Goal: Task Accomplishment & Management: Complete application form

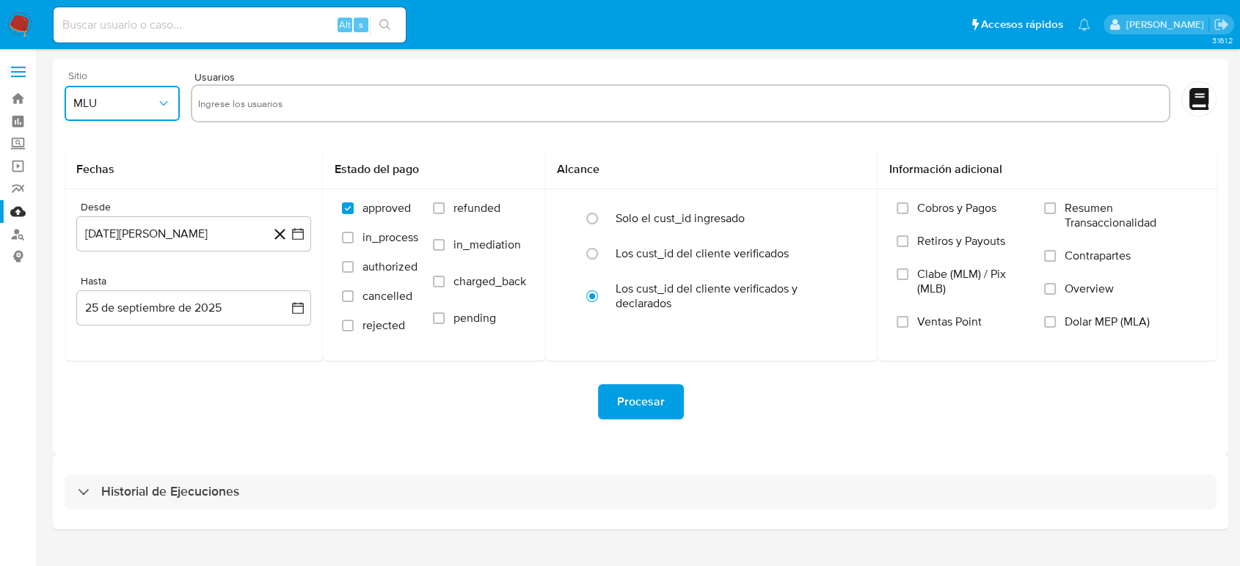
click at [161, 105] on icon "button" at bounding box center [163, 103] width 15 height 15
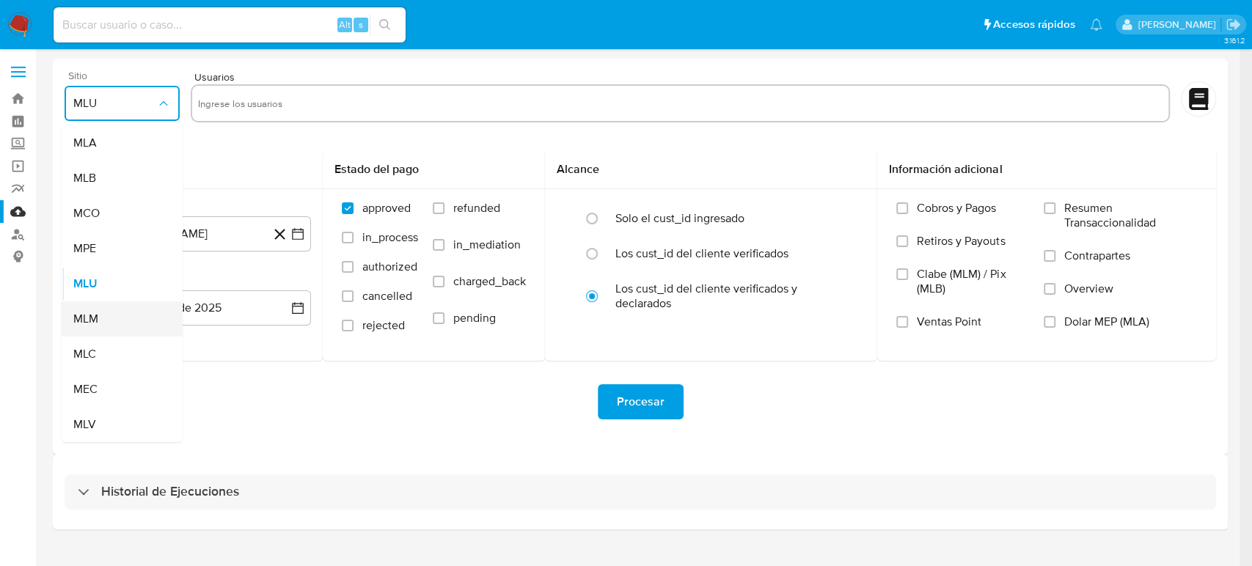
click at [109, 311] on div "MLM" at bounding box center [117, 318] width 89 height 35
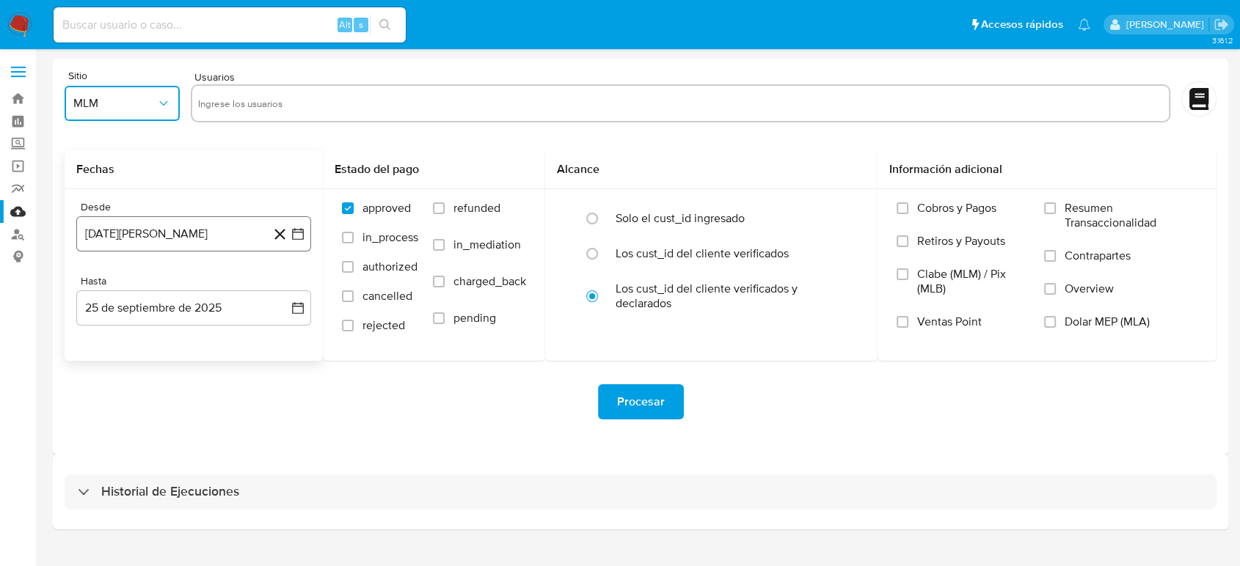
click at [299, 235] on icon "button" at bounding box center [297, 234] width 15 height 15
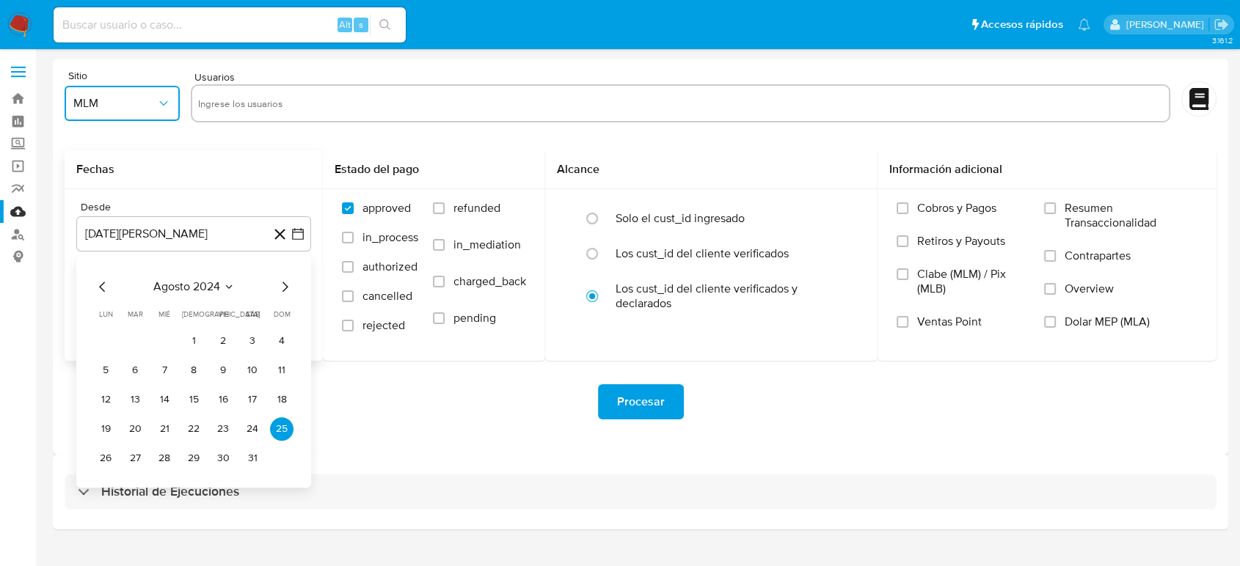
click at [233, 288] on icon "Seleccionar mes y año" at bounding box center [229, 287] width 12 height 12
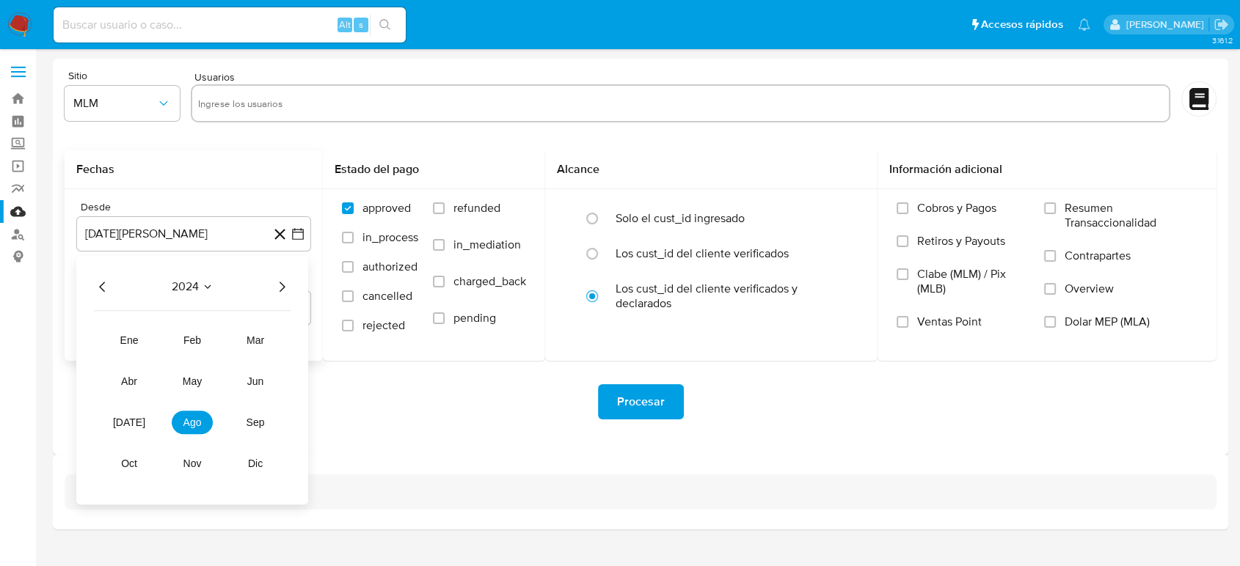
click at [283, 290] on icon "Año siguiente" at bounding box center [282, 287] width 18 height 18
click at [200, 380] on span "may" at bounding box center [192, 382] width 19 height 12
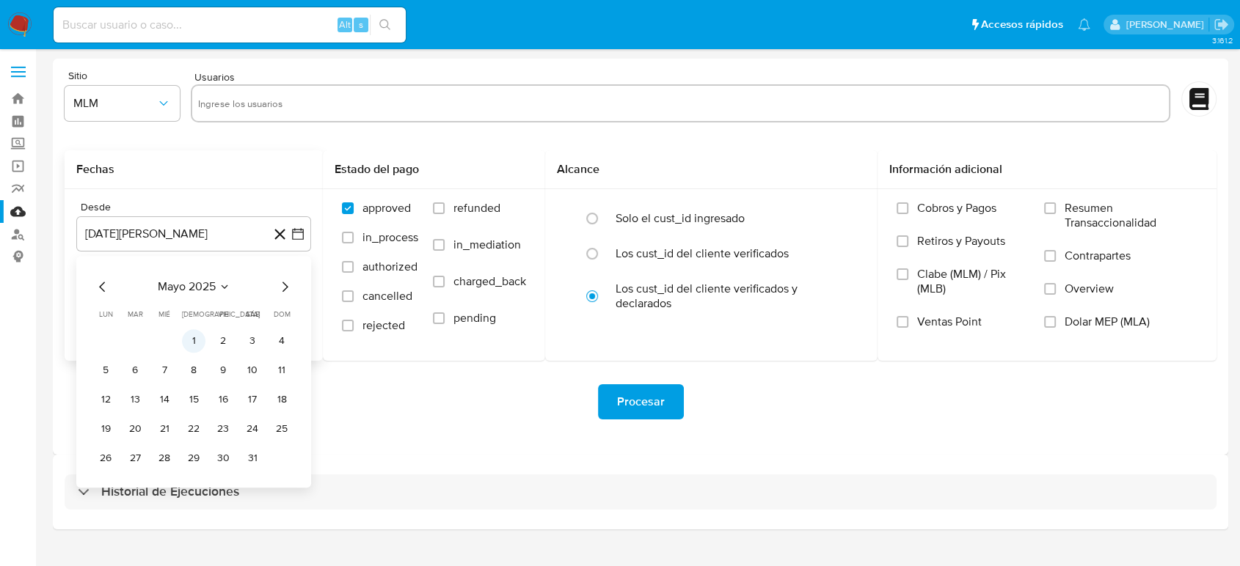
click at [194, 345] on button "1" at bounding box center [193, 340] width 23 height 23
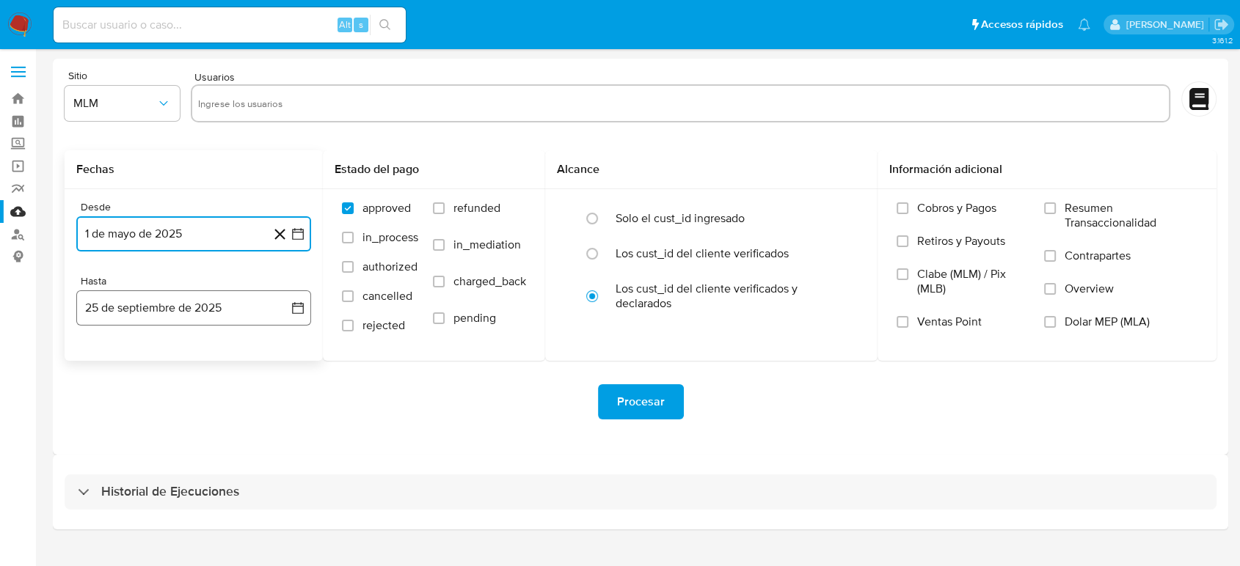
click at [294, 313] on icon "button" at bounding box center [298, 308] width 12 height 12
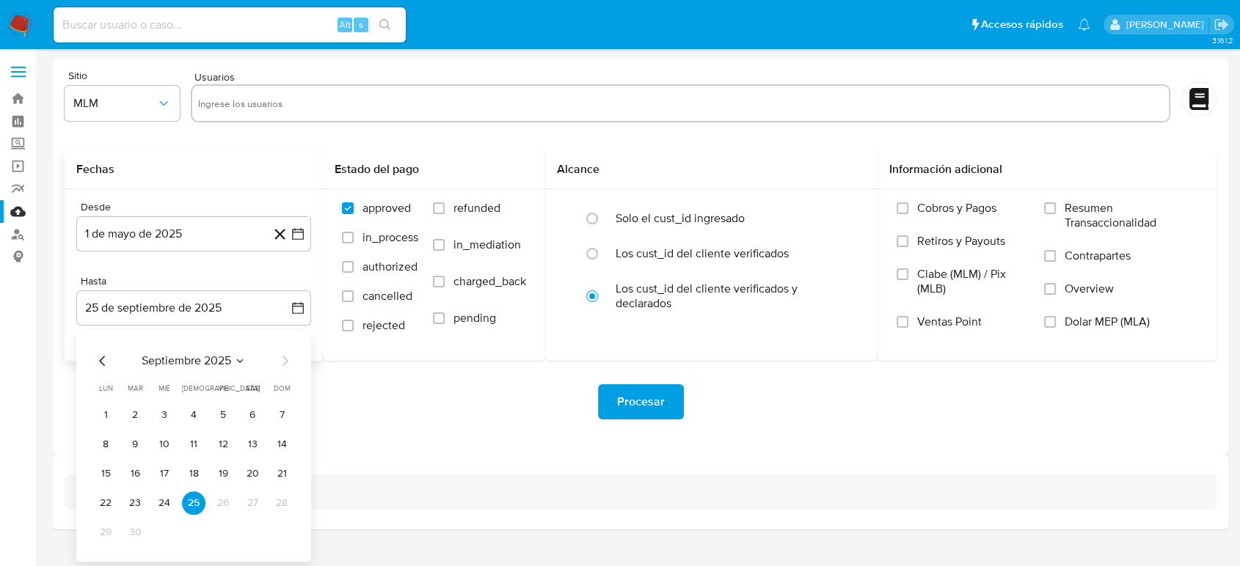
click at [111, 355] on div "septiembre 2025" at bounding box center [194, 361] width 200 height 18
click at [106, 356] on icon "Mes anterior" at bounding box center [103, 361] width 18 height 18
click at [288, 532] on button "31" at bounding box center [281, 532] width 23 height 23
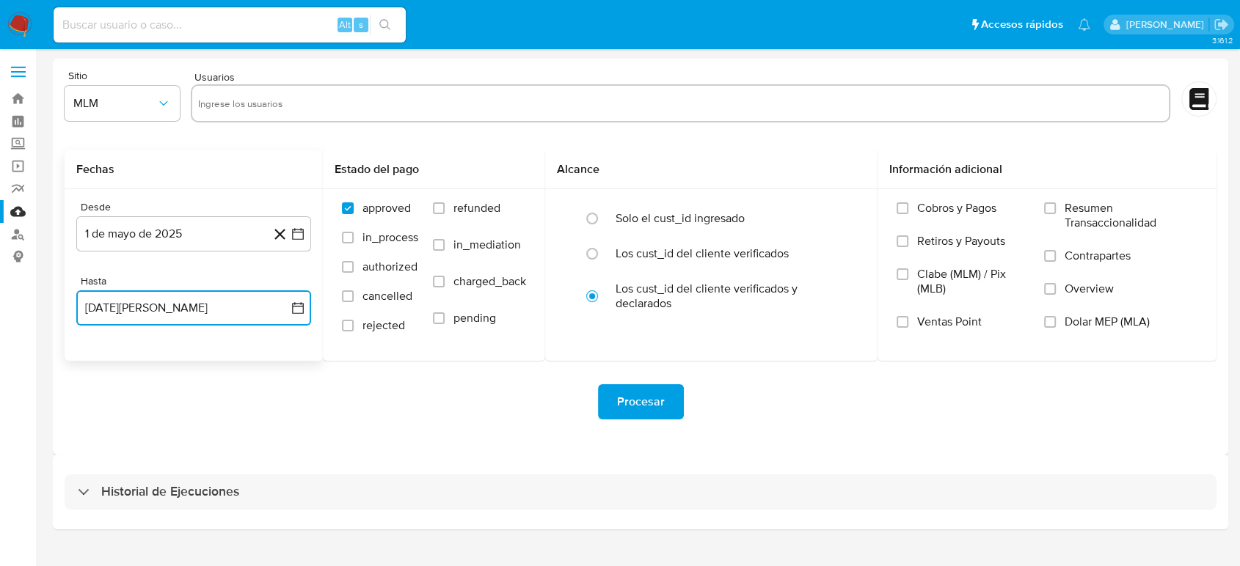
click at [352, 108] on input "text" at bounding box center [680, 103] width 965 height 23
type input "1852119253"
click at [356, 106] on input "text" at bounding box center [726, 103] width 873 height 23
paste input "1474588473"
type input "1474588473"
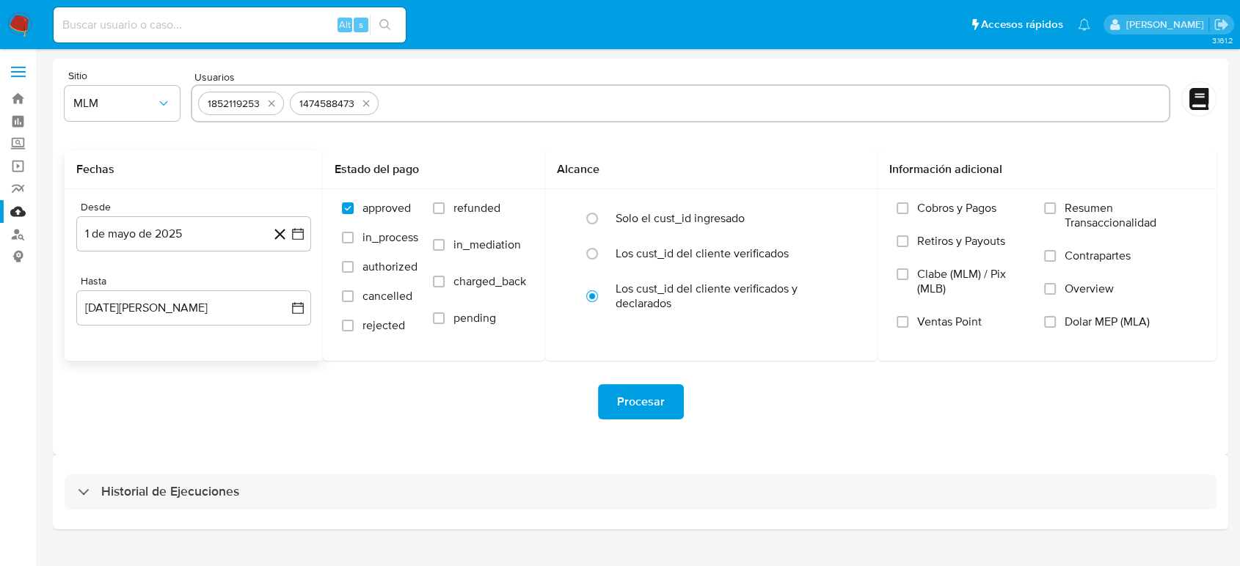
drag, startPoint x: 455, startPoint y: 98, endPoint x: 471, endPoint y: 114, distance: 23.3
click at [455, 98] on input "text" at bounding box center [773, 103] width 778 height 23
paste input "419264817"
type input "419264817"
click at [492, 436] on div "Procesar" at bounding box center [641, 402] width 1152 height 82
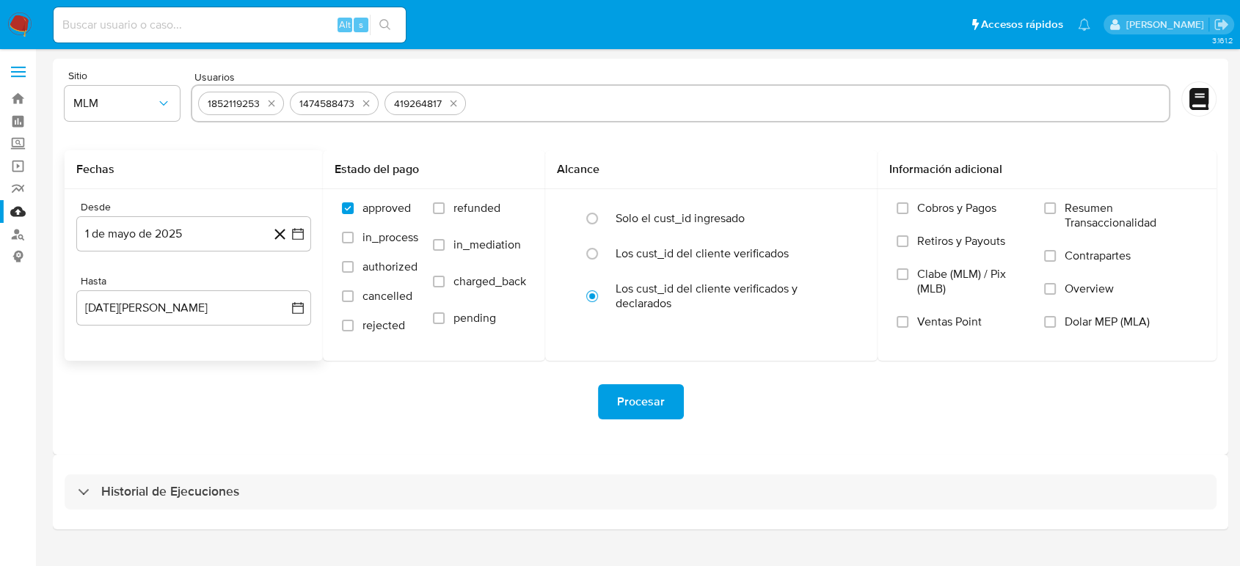
click at [622, 406] on span "Procesar" at bounding box center [641, 402] width 48 height 32
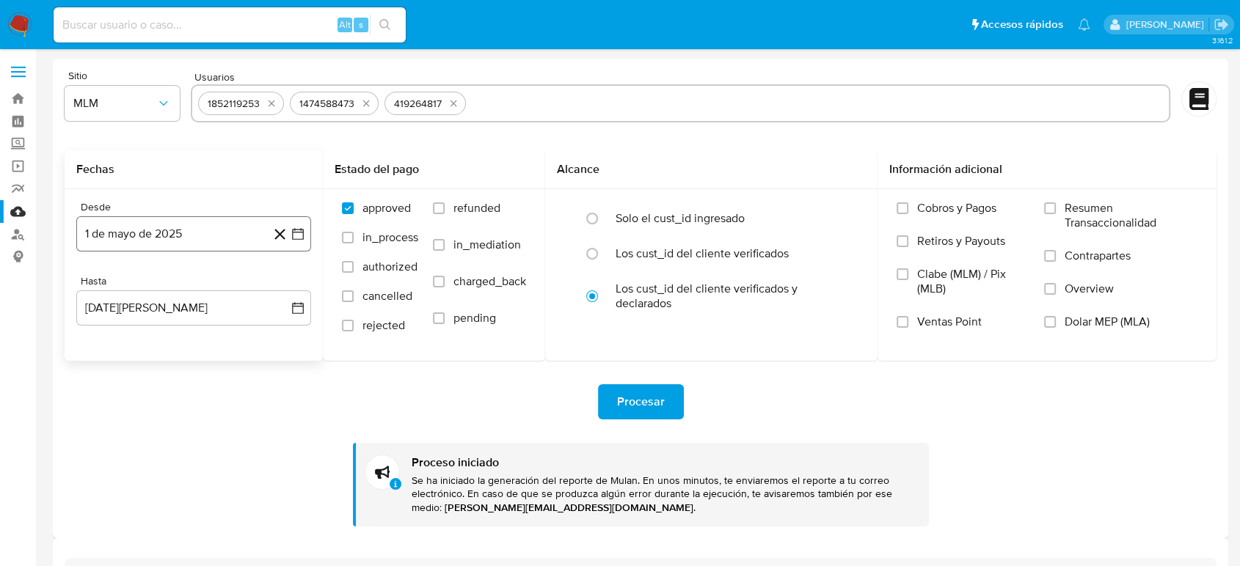
click at [299, 236] on icon "button" at bounding box center [297, 234] width 15 height 15
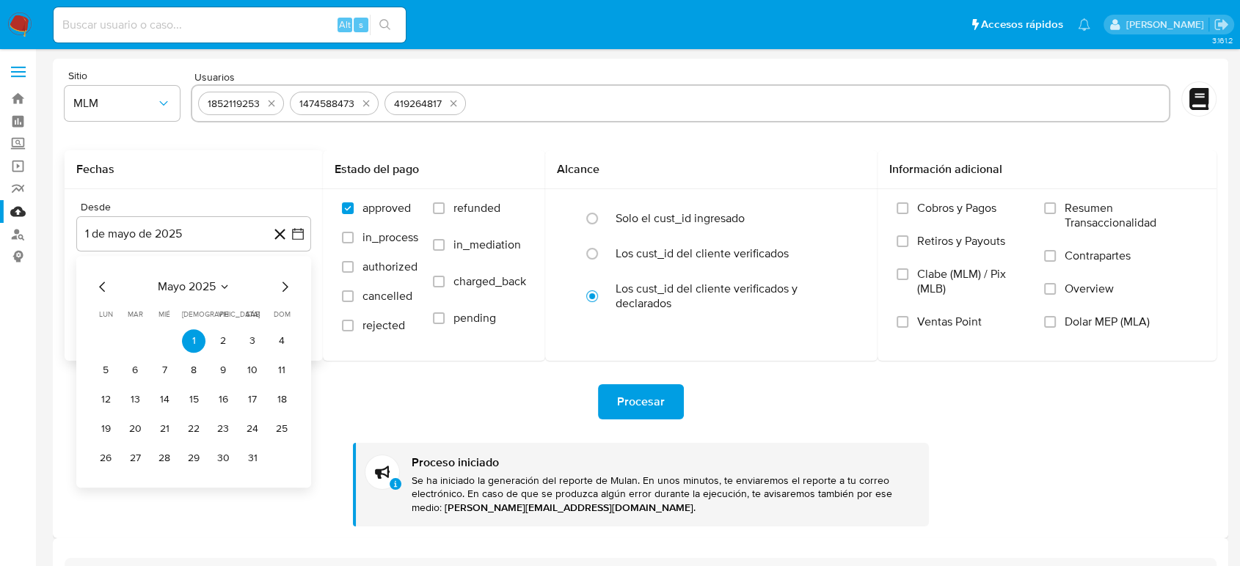
click at [106, 285] on icon "Mes anterior" at bounding box center [103, 287] width 18 height 18
click at [257, 344] on button "1" at bounding box center [252, 340] width 23 height 23
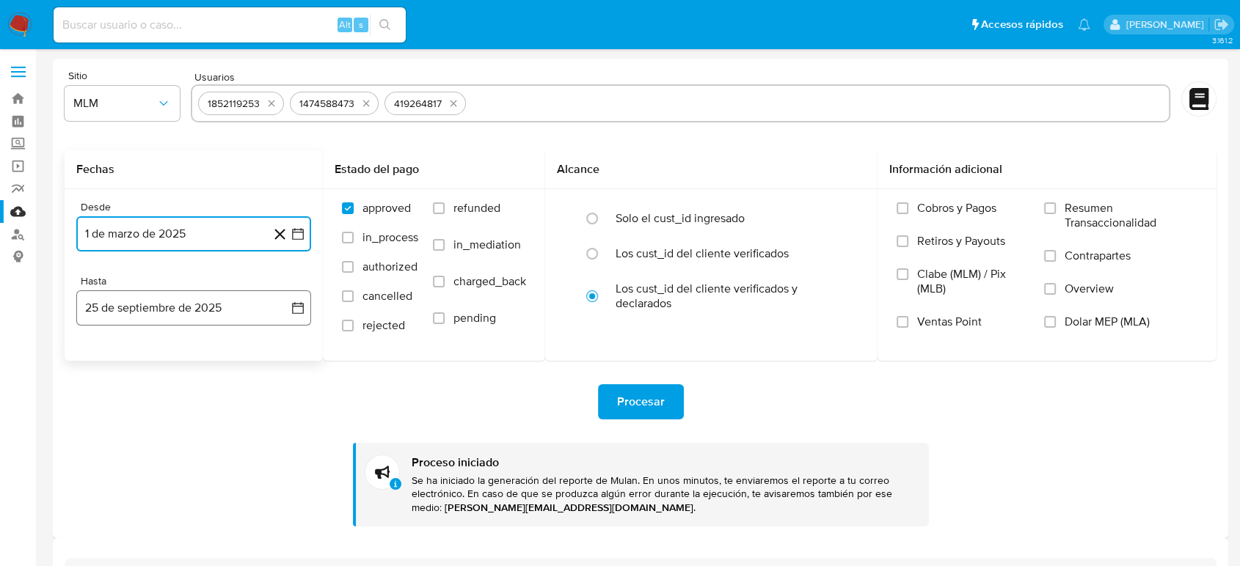
click at [299, 305] on icon "button" at bounding box center [297, 308] width 15 height 15
click at [111, 361] on icon "Mes anterior" at bounding box center [103, 361] width 18 height 18
click at [284, 538] on button "31" at bounding box center [281, 532] width 23 height 23
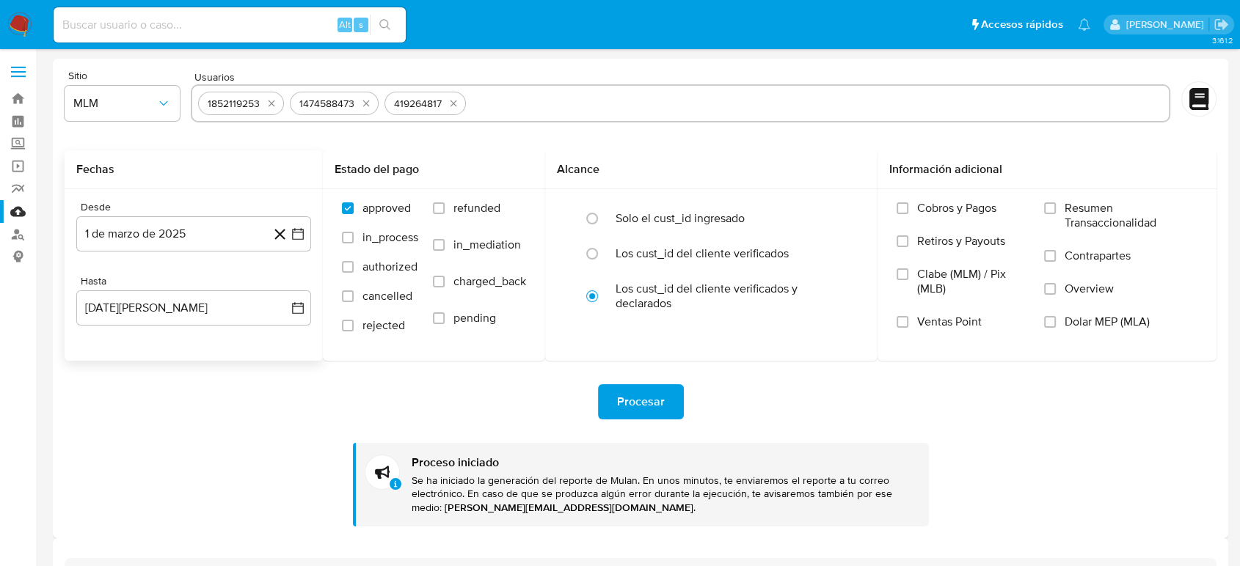
click at [511, 122] on div "1852119253 1474588473 419264817" at bounding box center [680, 104] width 979 height 41
click at [519, 104] on input "text" at bounding box center [817, 103] width 691 height 23
paste input "1190645414"
type input "1190645414"
click at [359, 109] on input "text" at bounding box center [726, 103] width 872 height 23
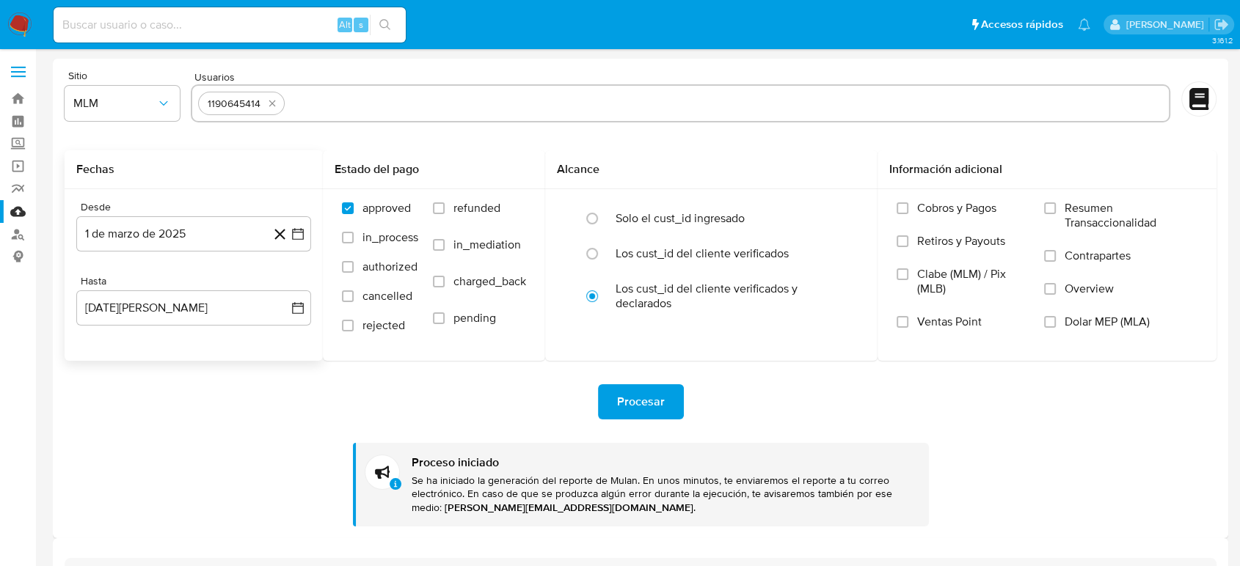
paste input "1359715000"
type input "1359715000"
click at [452, 128] on form "Sitio MLM Usuarios 1190645414 1359715000 Fechas Desde 1 de marzo de 2025 1-03-2…" at bounding box center [641, 298] width 1152 height 456
click at [455, 116] on div "1190645414 1359715000" at bounding box center [680, 103] width 979 height 38
paste input "1712425869"
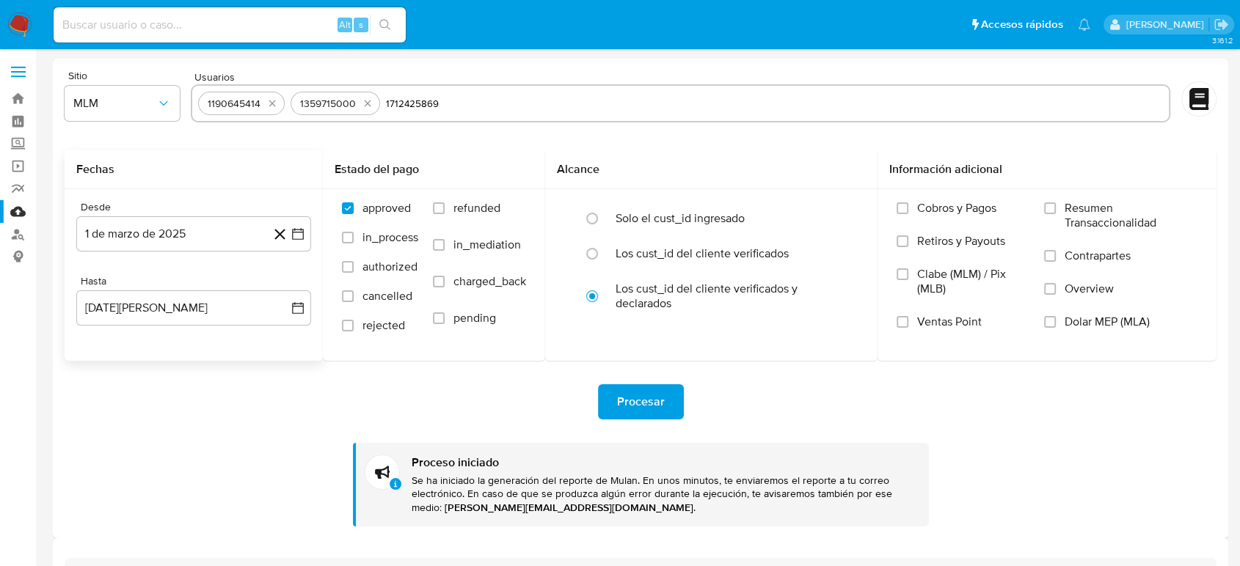
type input "1712425869"
click at [621, 398] on span "Procesar" at bounding box center [641, 402] width 48 height 32
click at [491, 109] on input "text" at bounding box center [821, 103] width 684 height 23
type input "2599310386"
click at [466, 103] on input "text" at bounding box center [729, 103] width 868 height 23
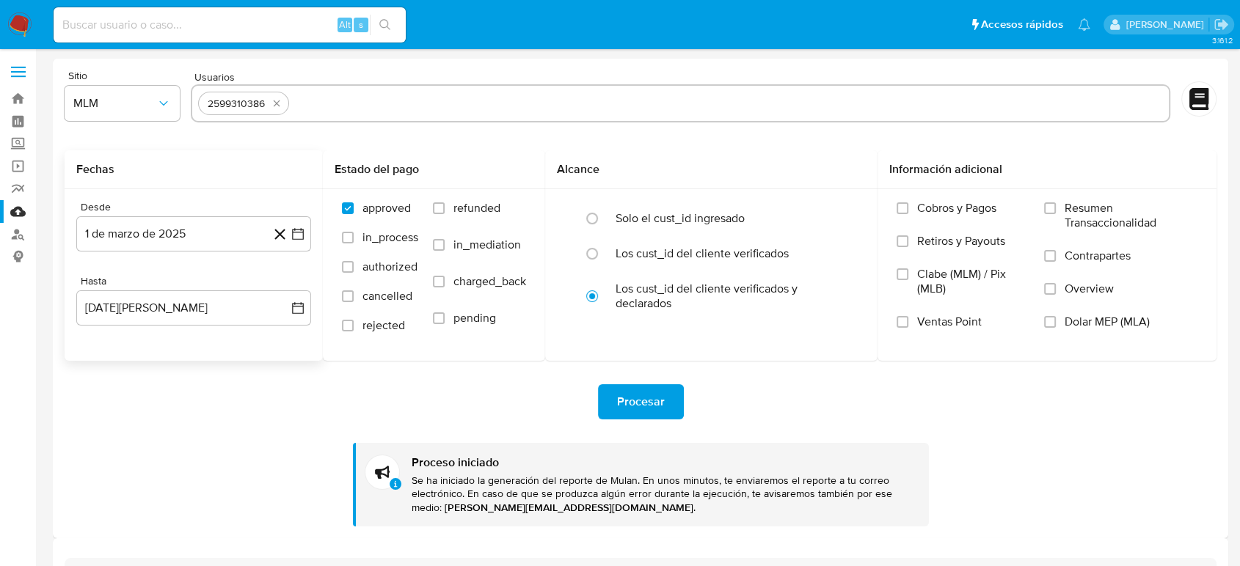
paste input "623408766"
type input "623408766"
click at [433, 102] on input "text" at bounding box center [774, 103] width 775 height 23
paste input "209520338"
type input "209520338"
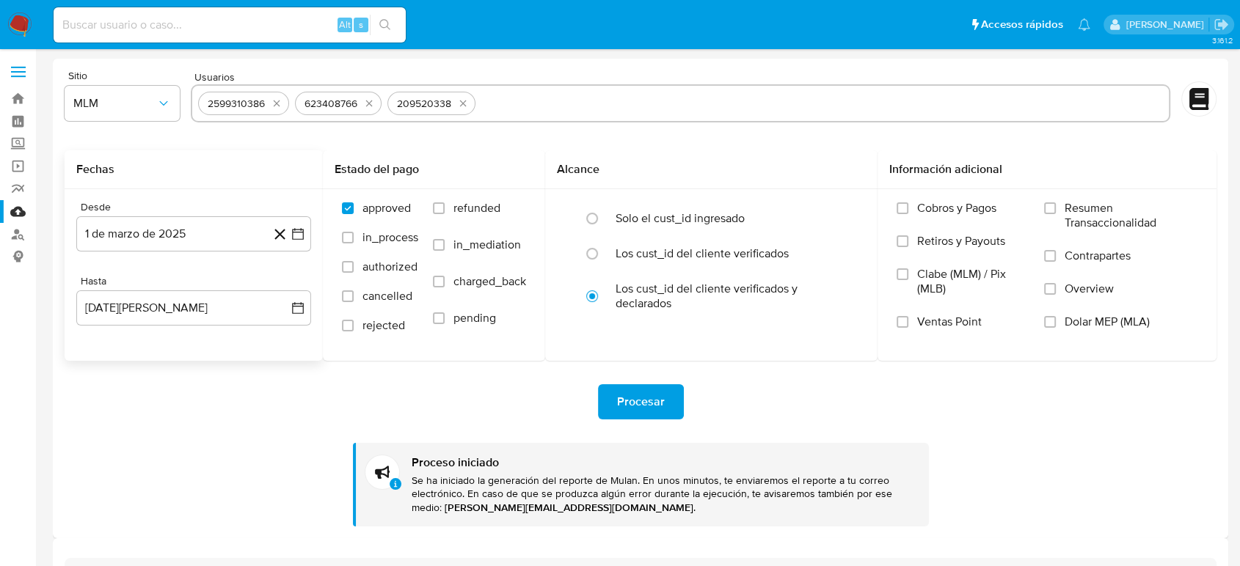
click at [747, 398] on div "Procesar" at bounding box center [641, 401] width 1152 height 35
click at [634, 403] on span "Procesar" at bounding box center [641, 402] width 48 height 32
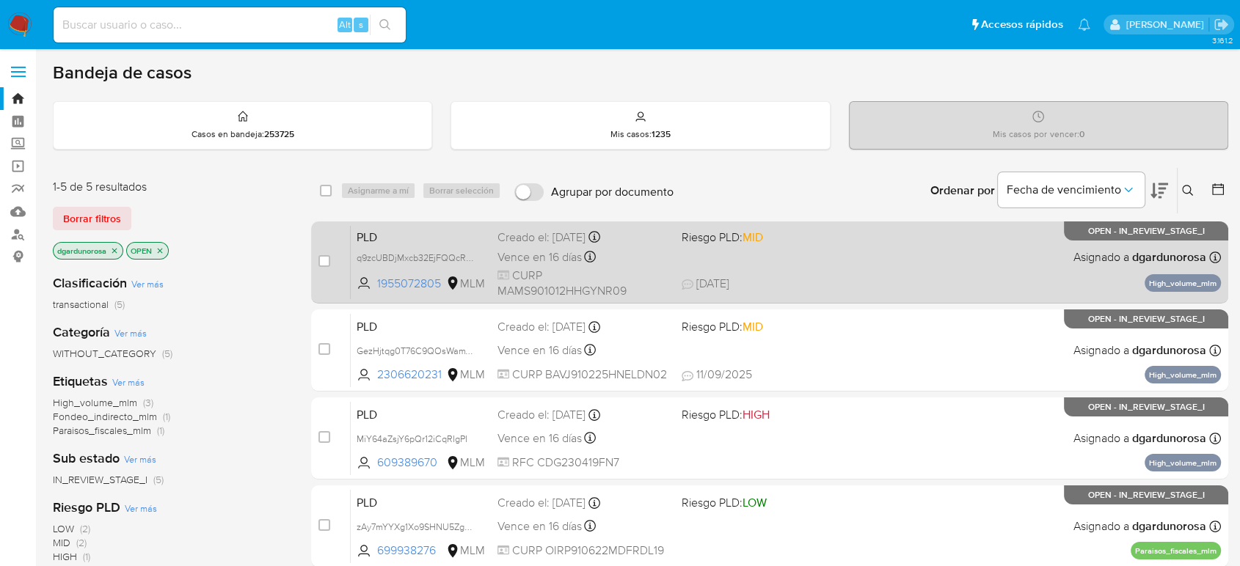
click at [888, 268] on div "PLD q9zcUBDjMxcb32EjFQQcRMxK 1955072805 MLM Riesgo PLD: MID Creado el: 12/08/20…" at bounding box center [786, 262] width 870 height 74
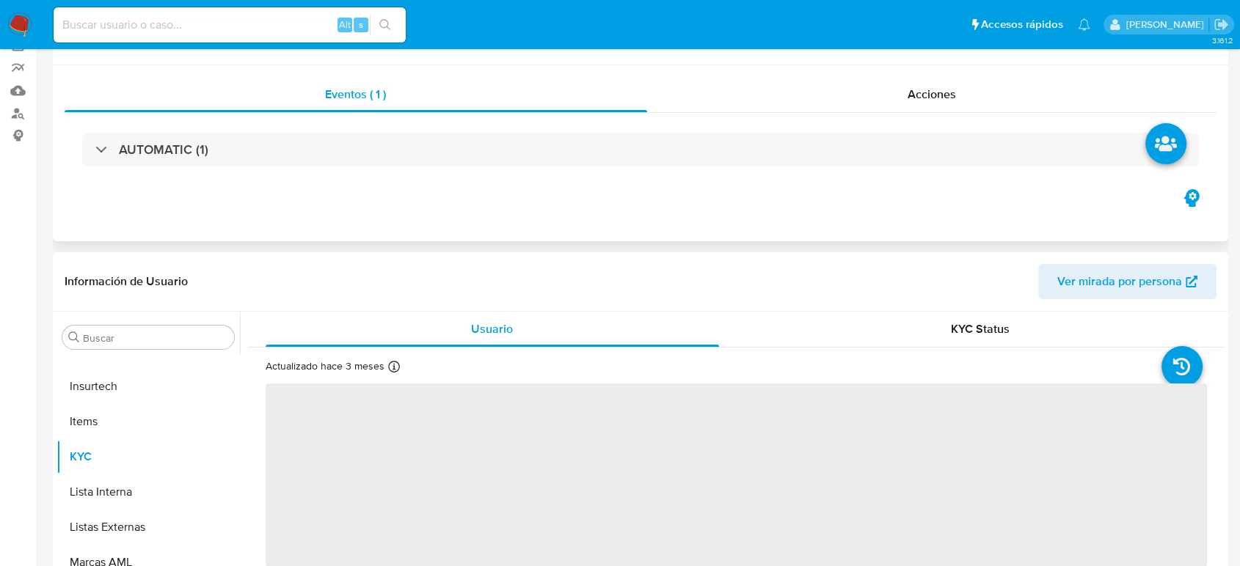
scroll to position [244, 0]
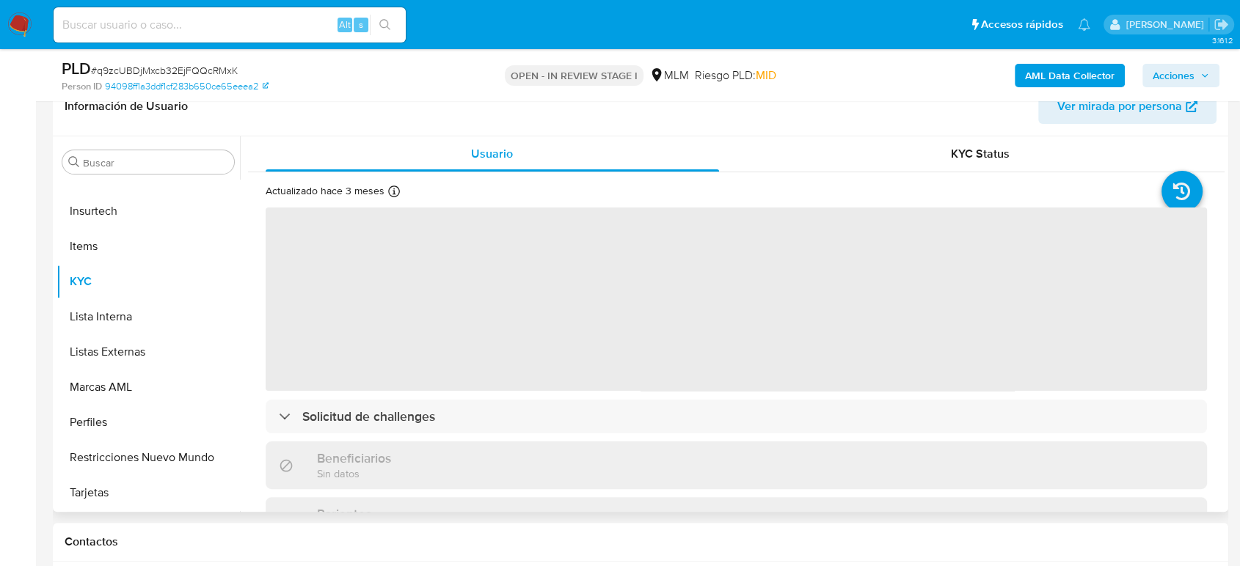
select select "10"
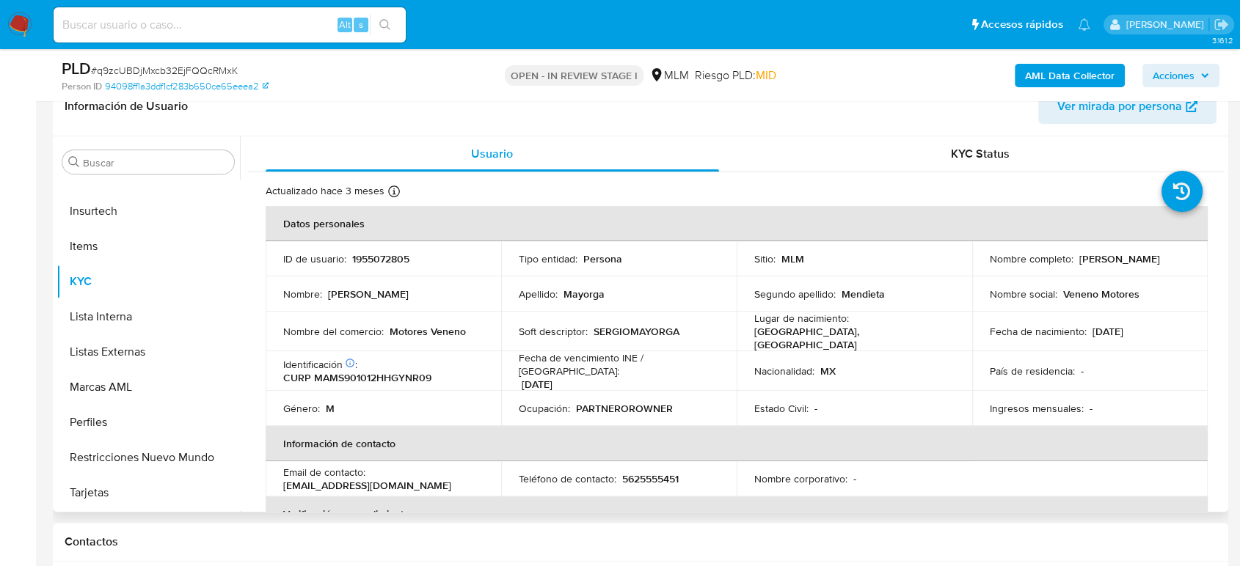
click at [403, 258] on p "1955072805" at bounding box center [380, 258] width 57 height 13
copy p "1955072805"
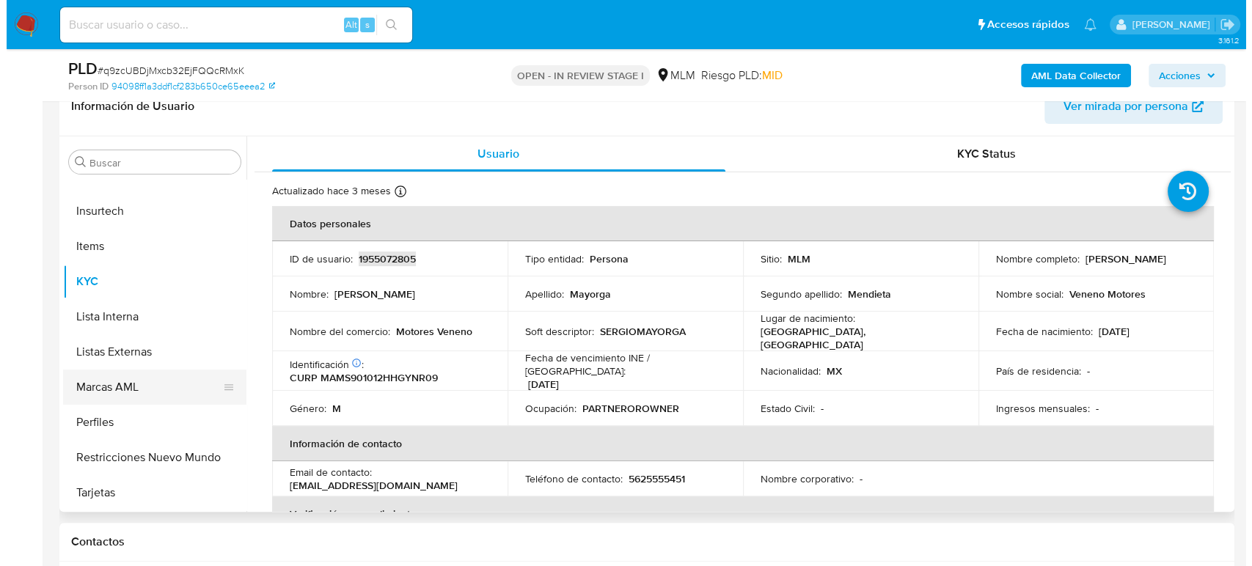
scroll to position [527, 0]
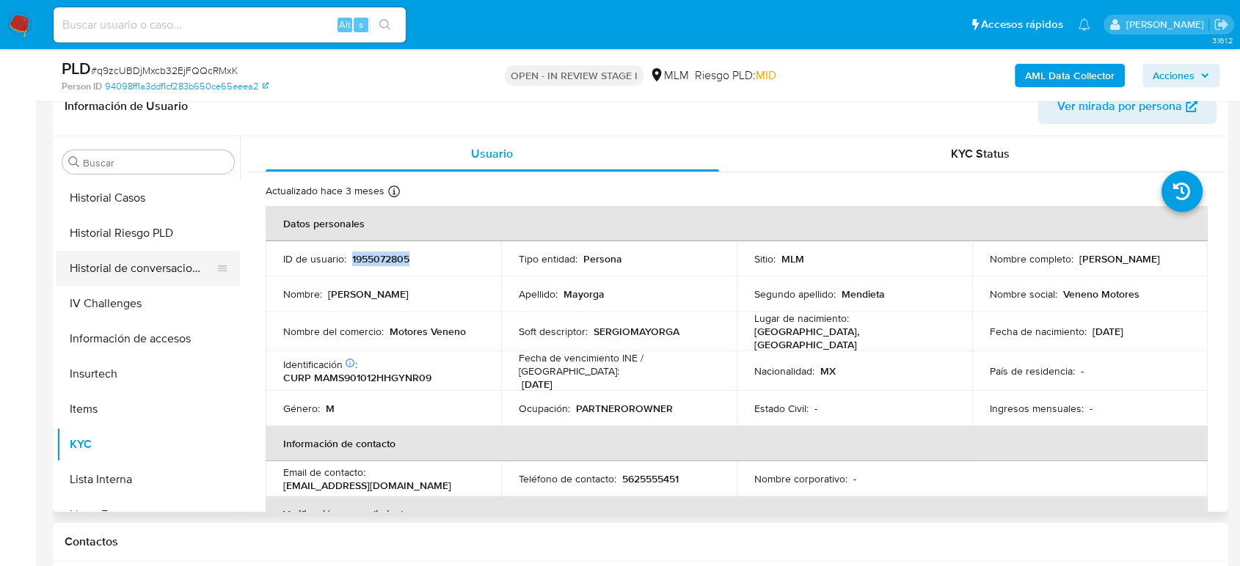
click at [159, 279] on button "Historial de conversaciones" at bounding box center [142, 268] width 172 height 35
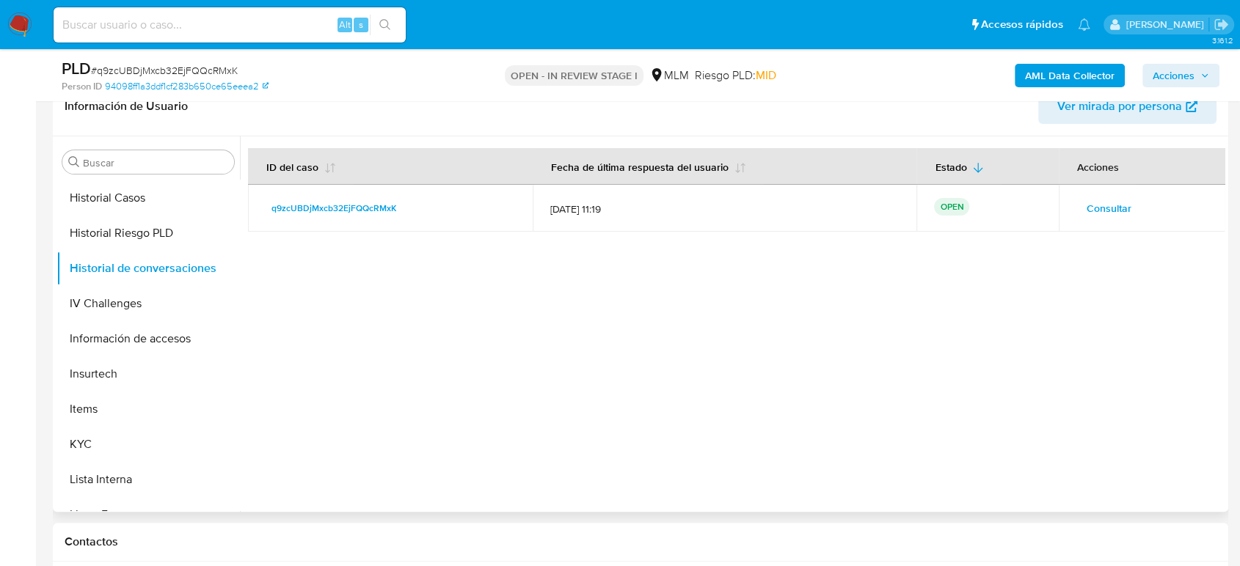
click at [1091, 216] on span "Consultar" at bounding box center [1108, 208] width 45 height 21
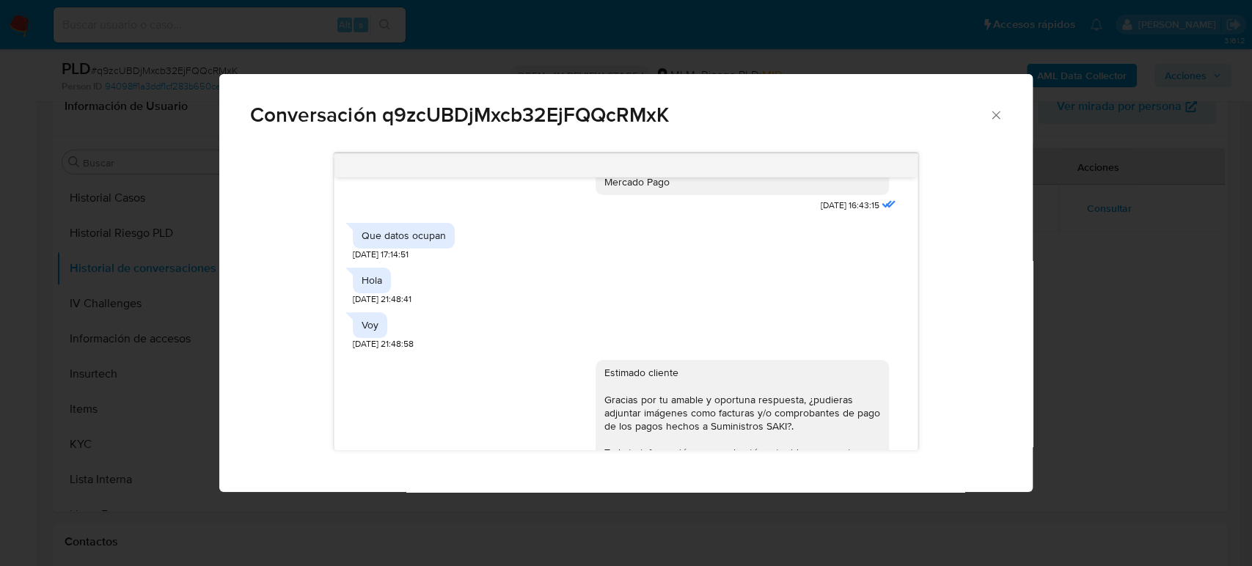
scroll to position [1114, 0]
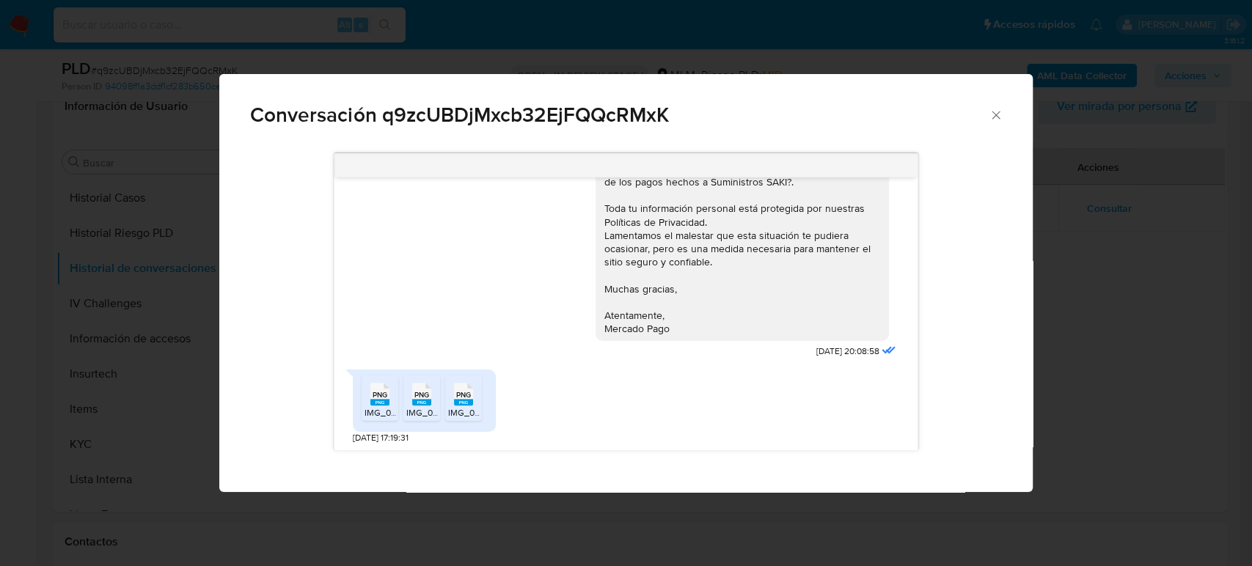
click at [390, 400] on div "PNG PNG" at bounding box center [380, 392] width 31 height 29
click at [411, 400] on div "PNG PNG" at bounding box center [421, 392] width 31 height 29
click at [467, 399] on rect "Comunicación" at bounding box center [463, 402] width 19 height 7
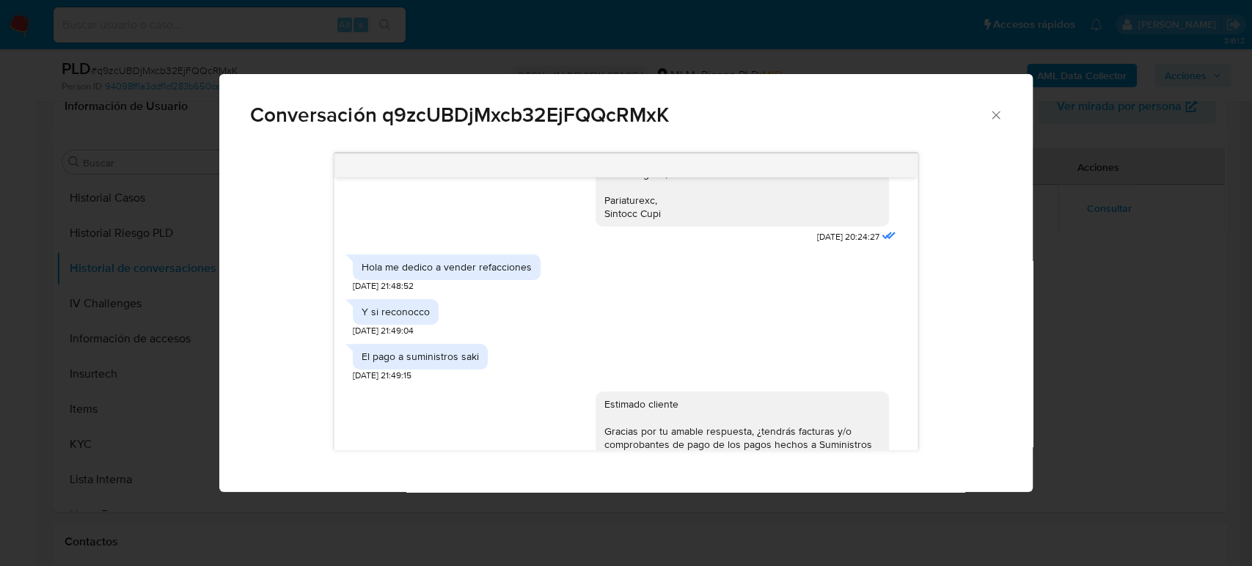
scroll to position [462, 0]
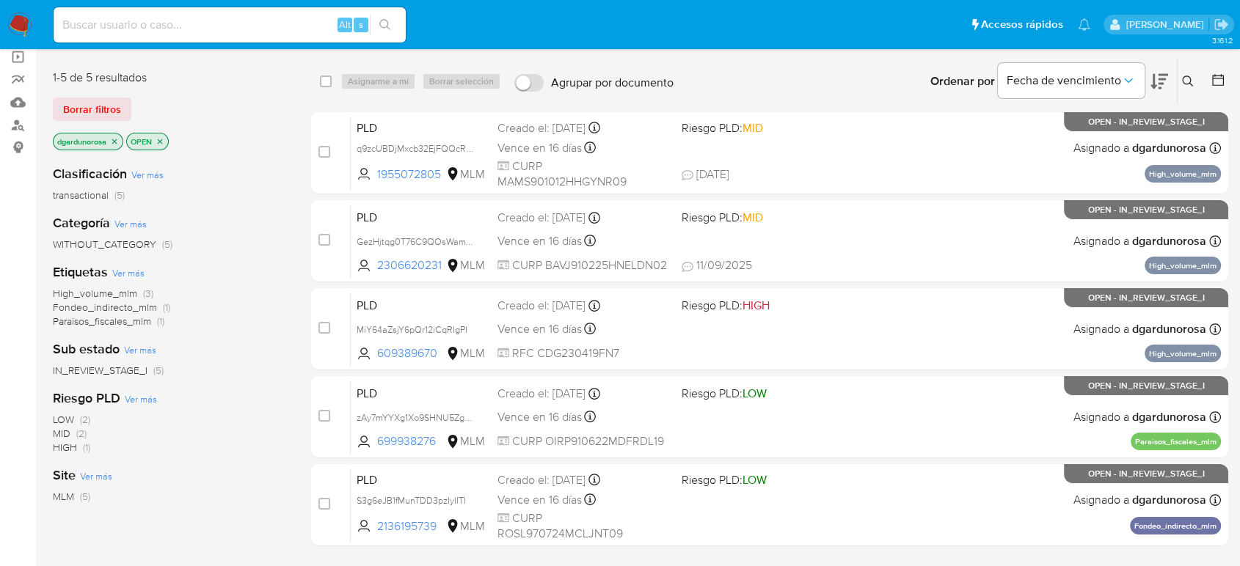
scroll to position [81, 0]
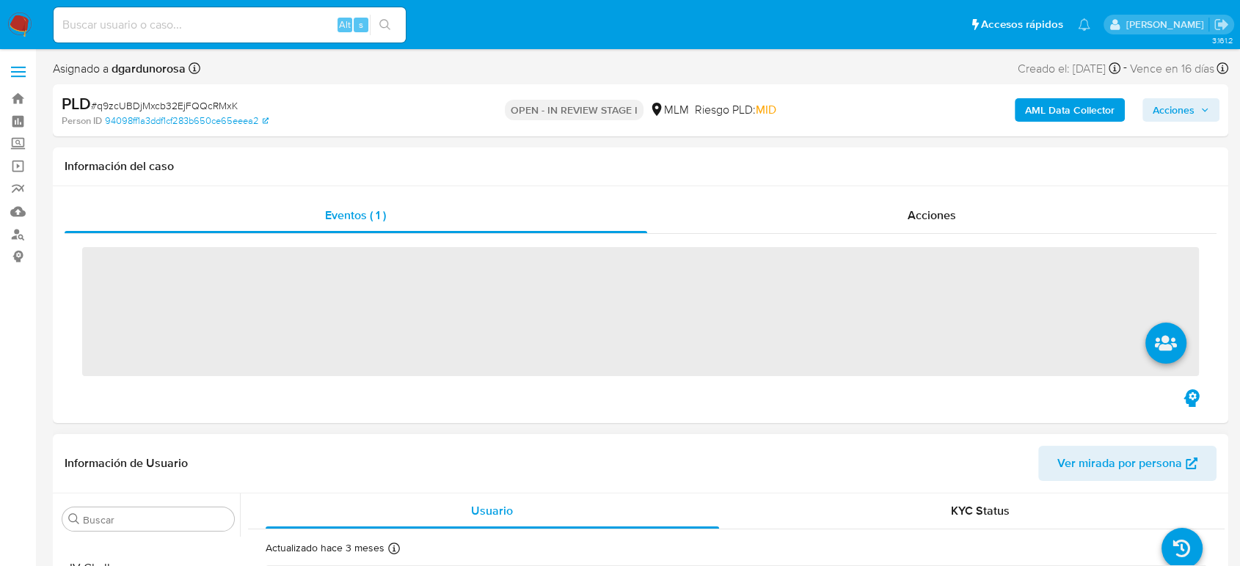
scroll to position [690, 0]
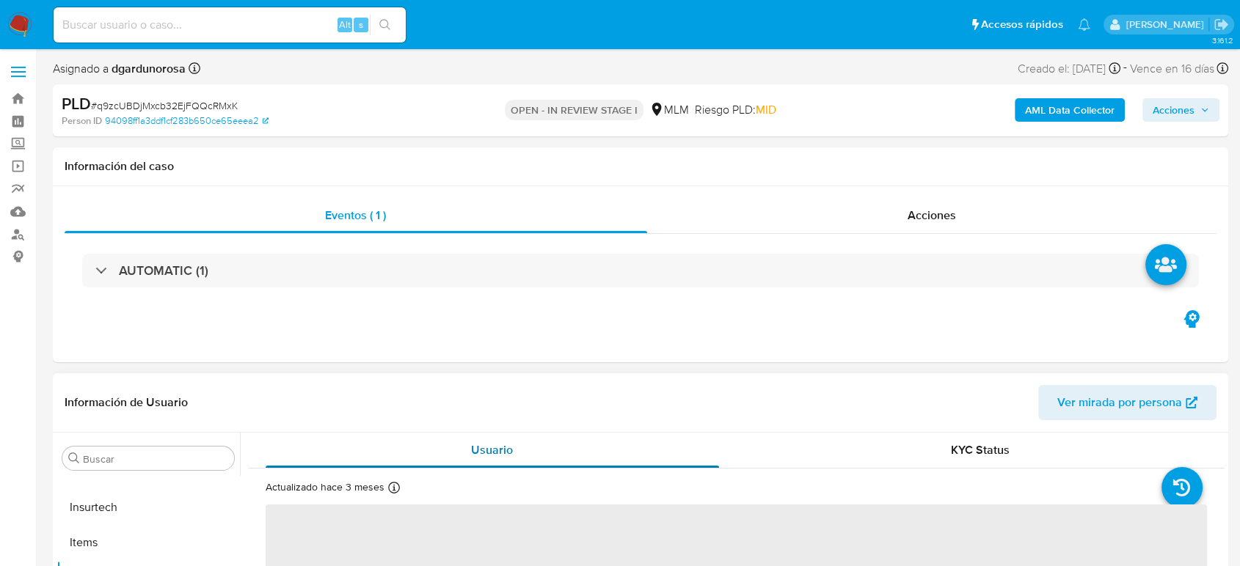
select select "10"
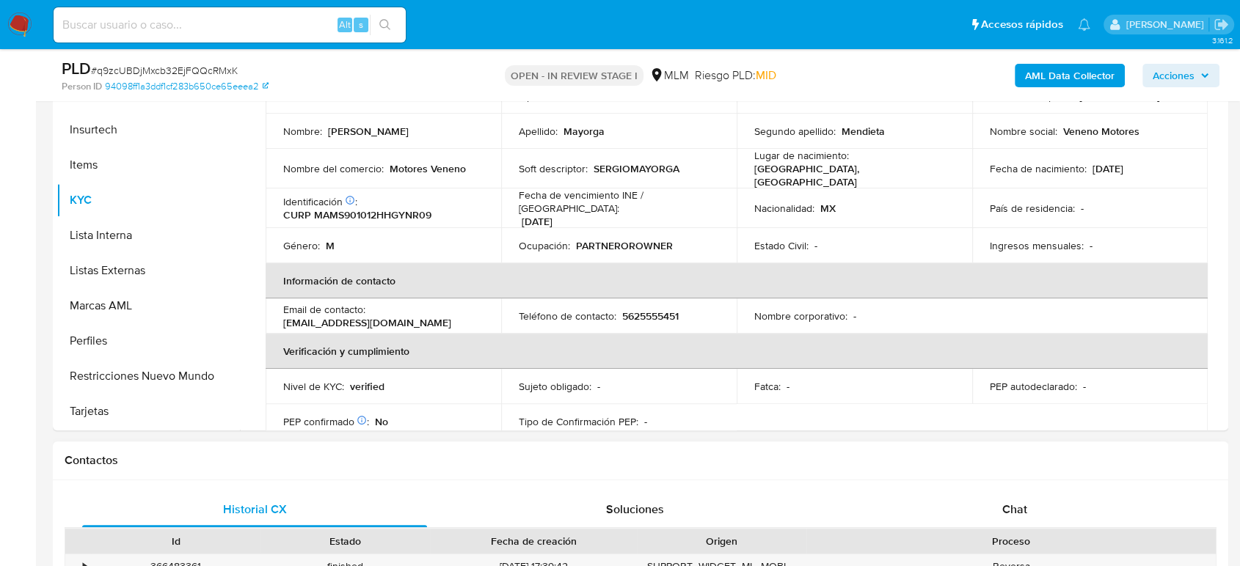
scroll to position [489, 0]
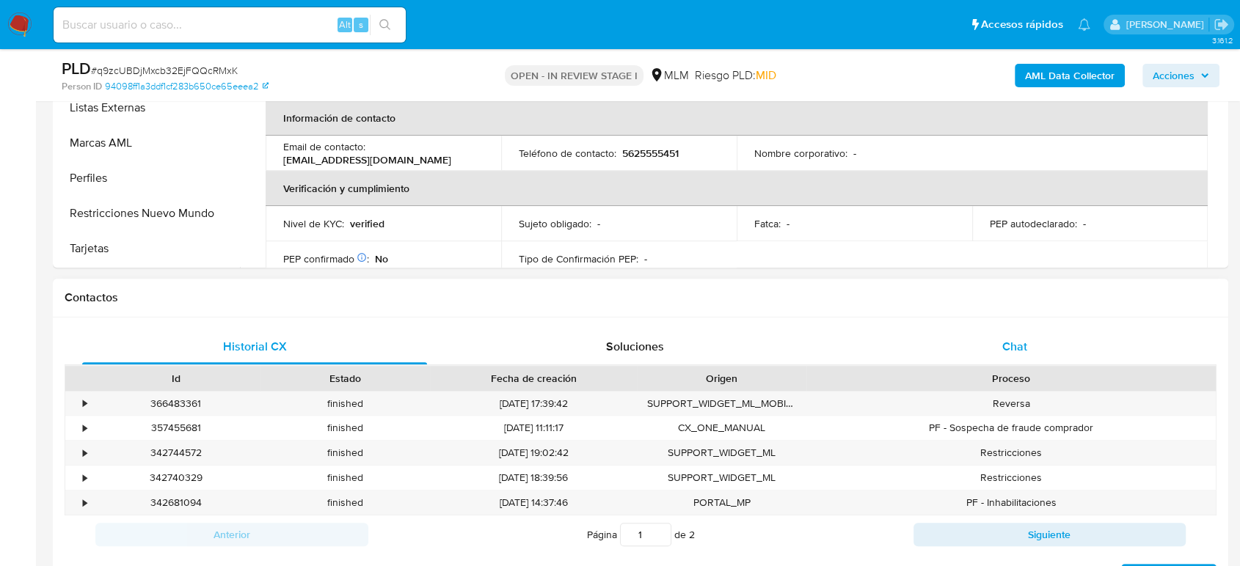
click at [990, 340] on div "Chat" at bounding box center [1014, 346] width 345 height 35
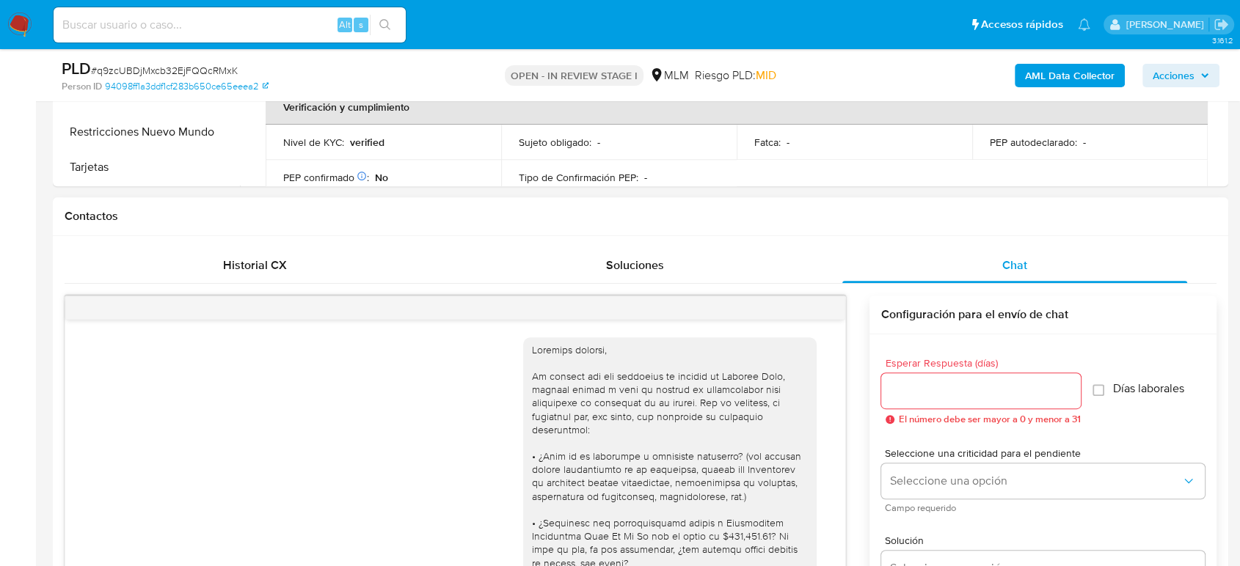
scroll to position [1110, 0]
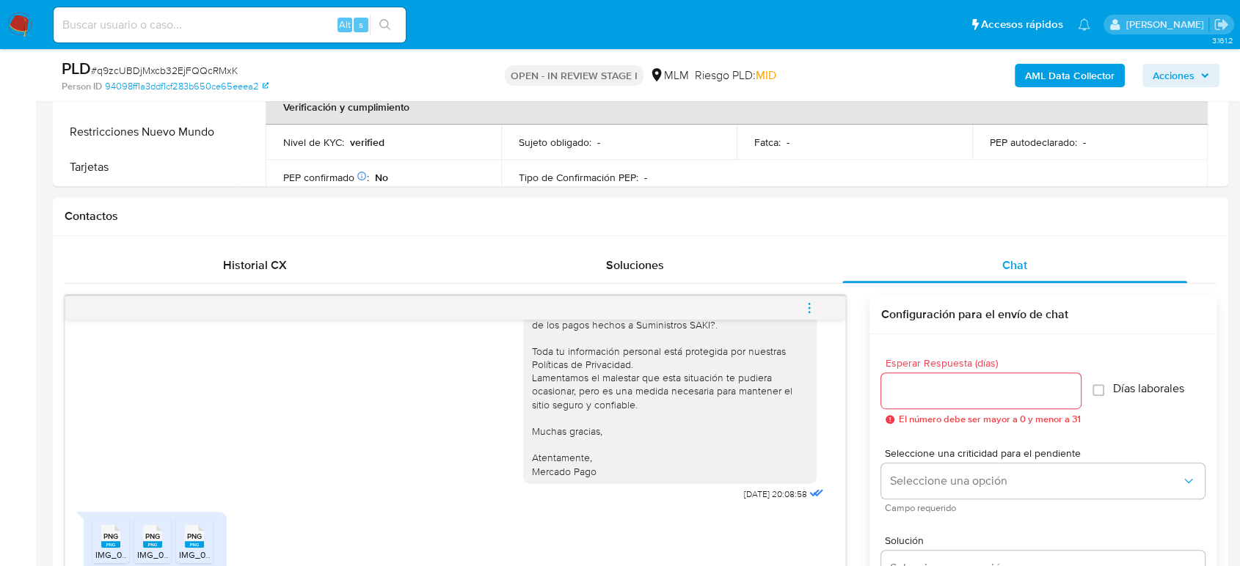
click at [811, 309] on icon "menu-action" at bounding box center [808, 307] width 13 height 13
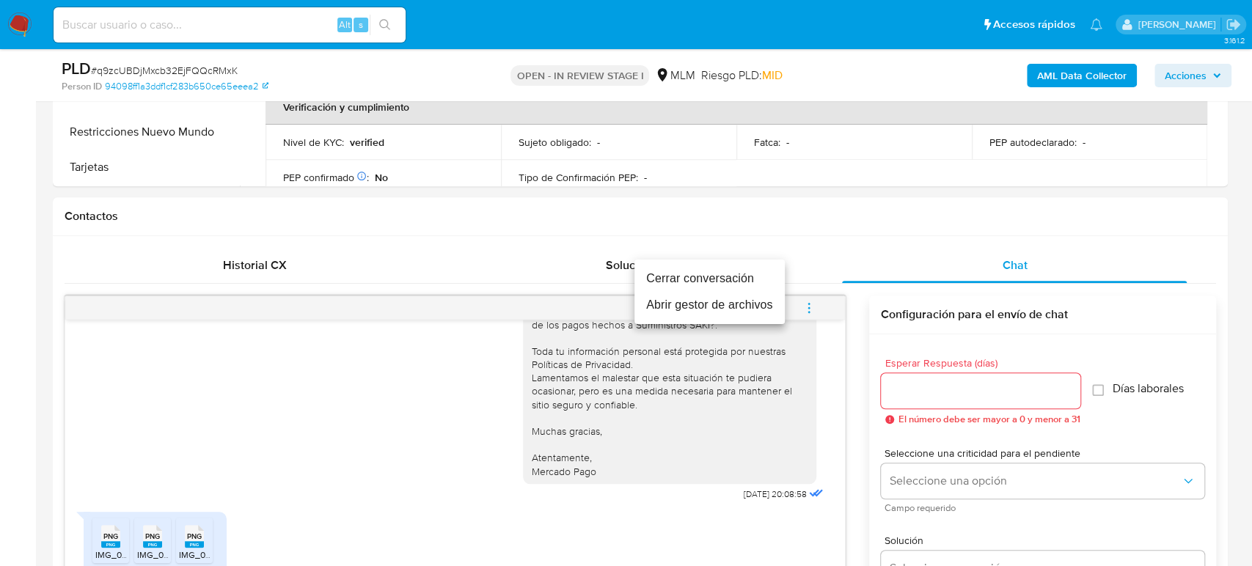
click at [687, 285] on li "Cerrar conversación" at bounding box center [709, 279] width 150 height 26
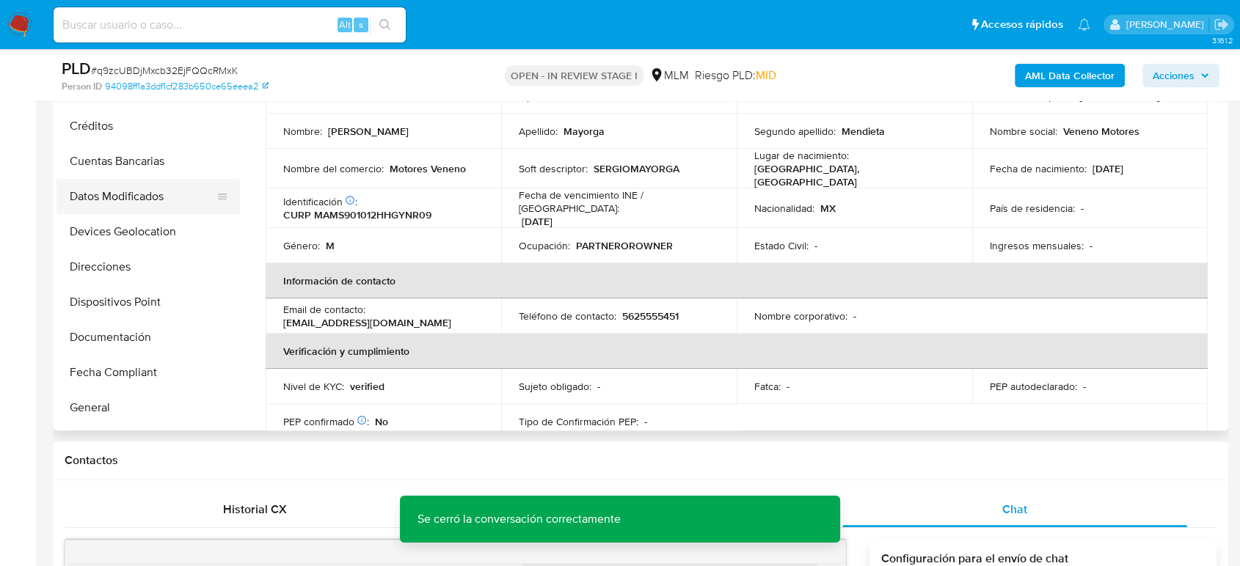
scroll to position [38, 0]
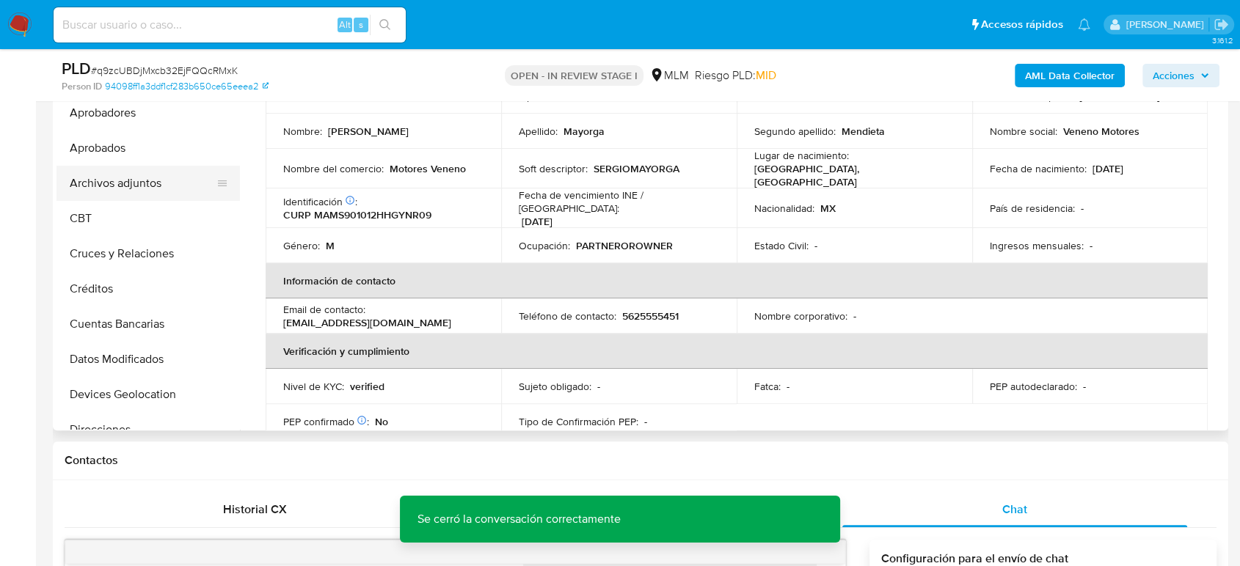
click at [158, 180] on button "Archivos adjuntos" at bounding box center [142, 183] width 172 height 35
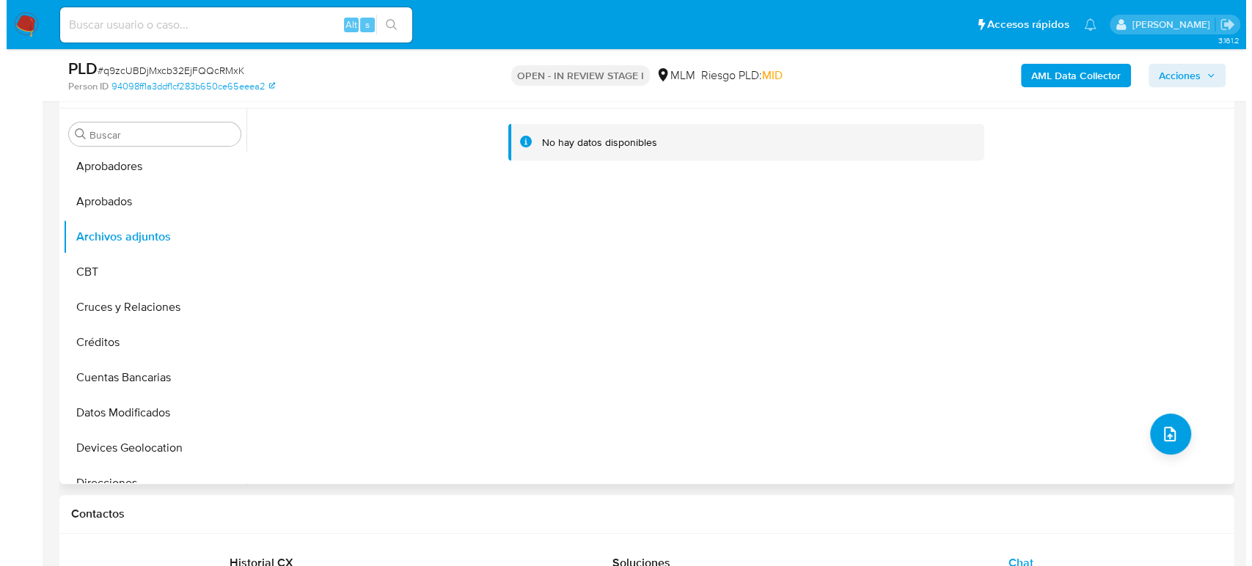
scroll to position [244, 0]
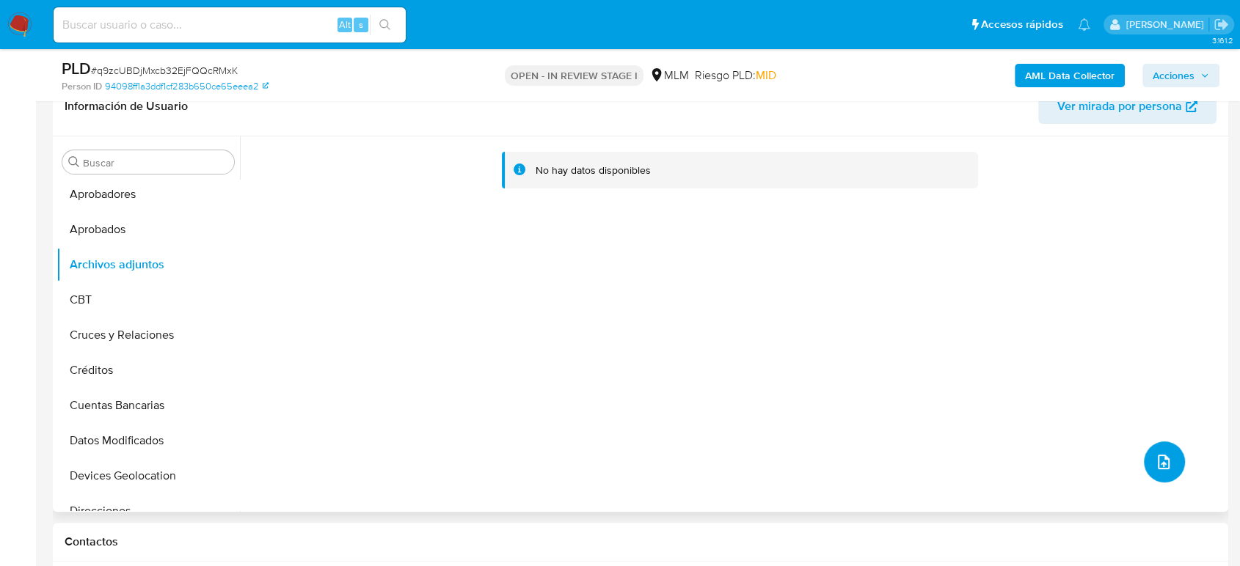
click at [1167, 457] on button "upload-file" at bounding box center [1164, 462] width 41 height 41
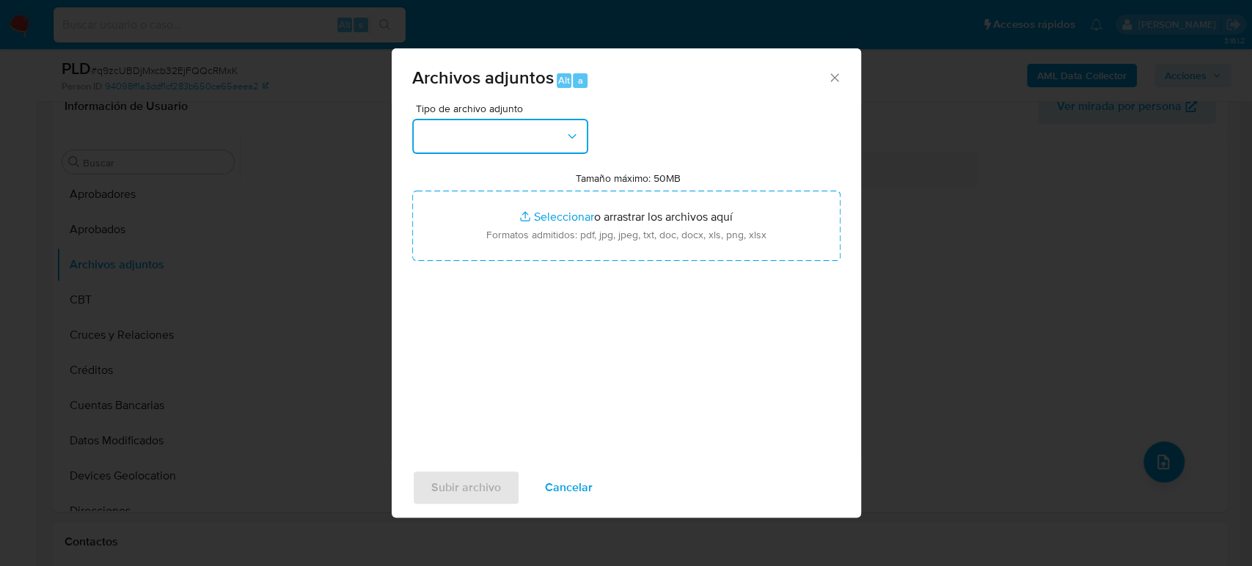
click at [505, 137] on button "button" at bounding box center [500, 136] width 176 height 35
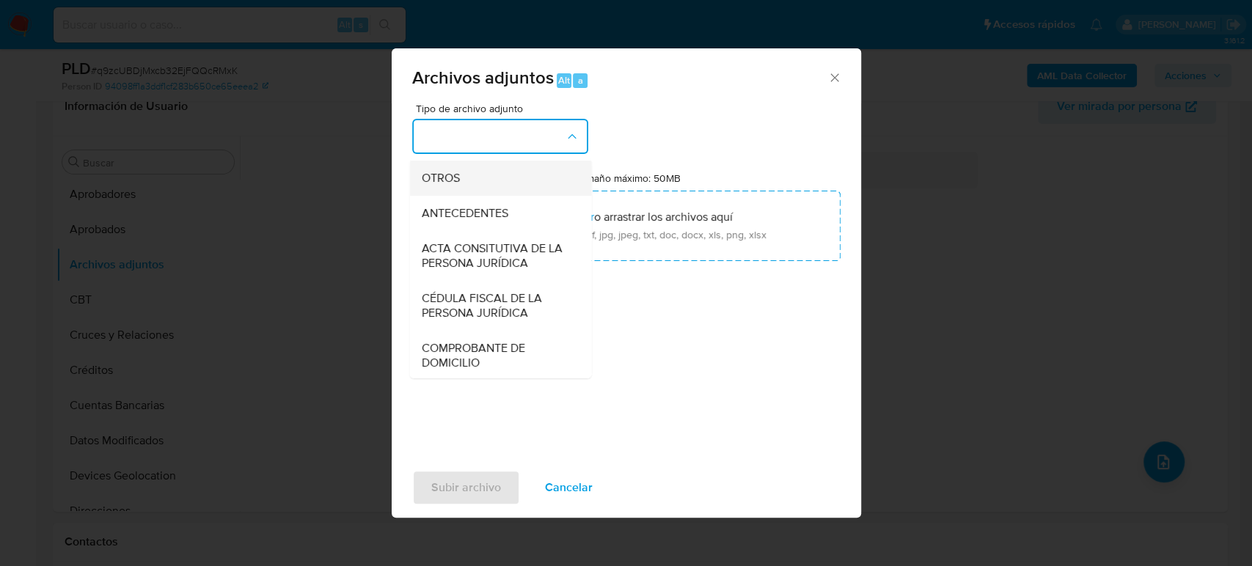
click at [444, 186] on span "OTROS" at bounding box center [440, 178] width 38 height 15
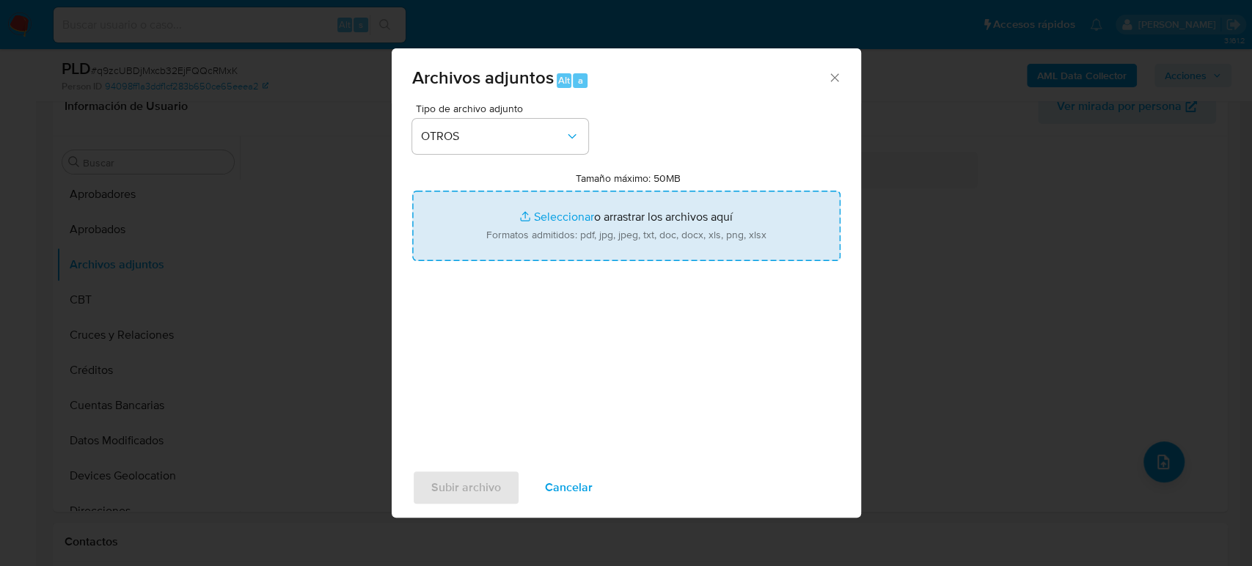
type input "C:\fakepath\1955072805_Sergio Mayorga_Agosto2025.pdf"
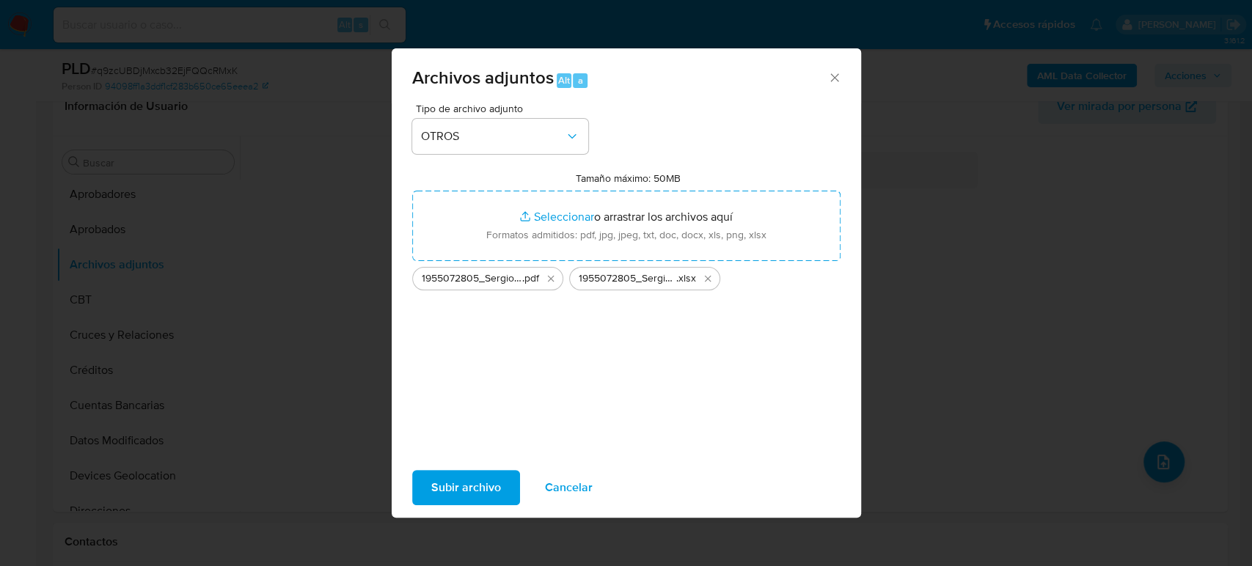
click at [439, 488] on span "Subir archivo" at bounding box center [466, 488] width 70 height 32
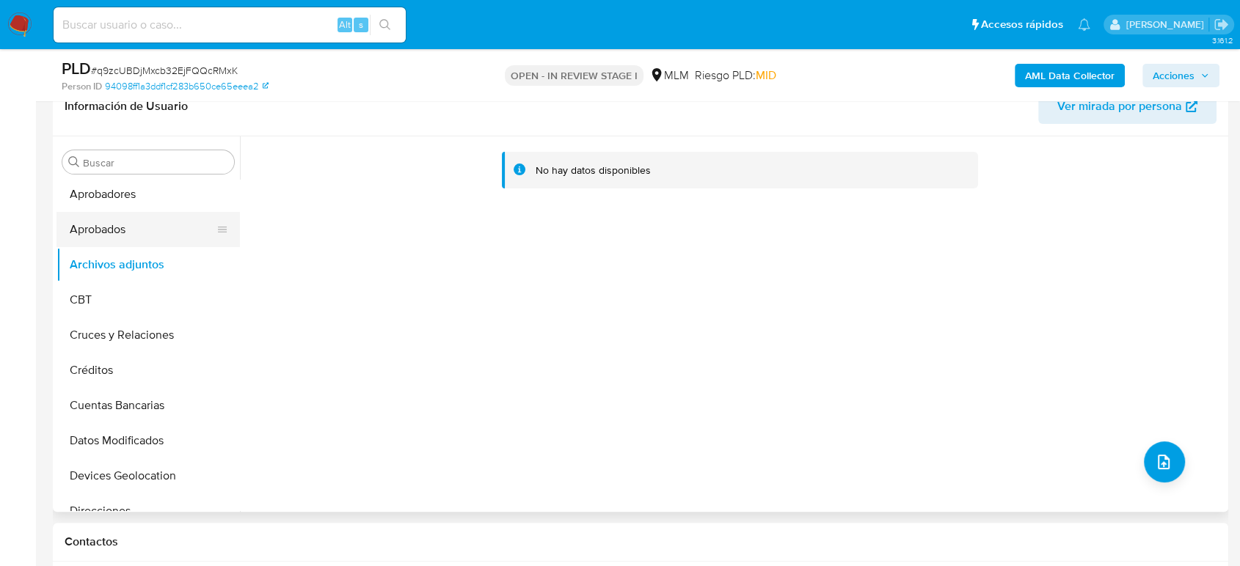
click at [128, 225] on button "Aprobados" at bounding box center [142, 229] width 172 height 35
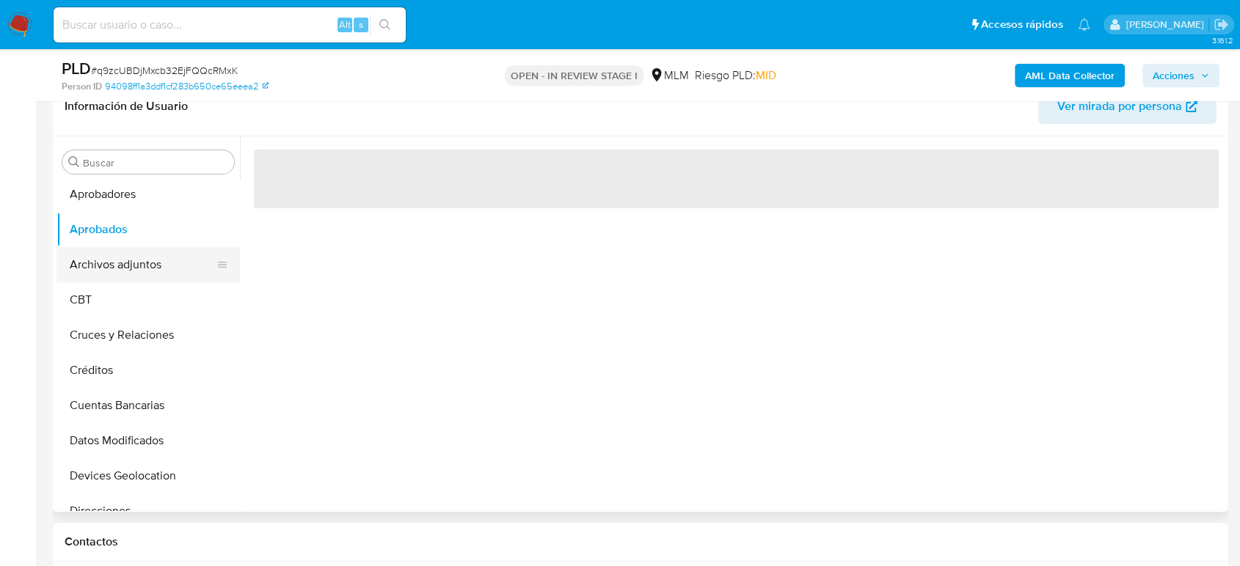
click at [128, 253] on button "Archivos adjuntos" at bounding box center [142, 264] width 172 height 35
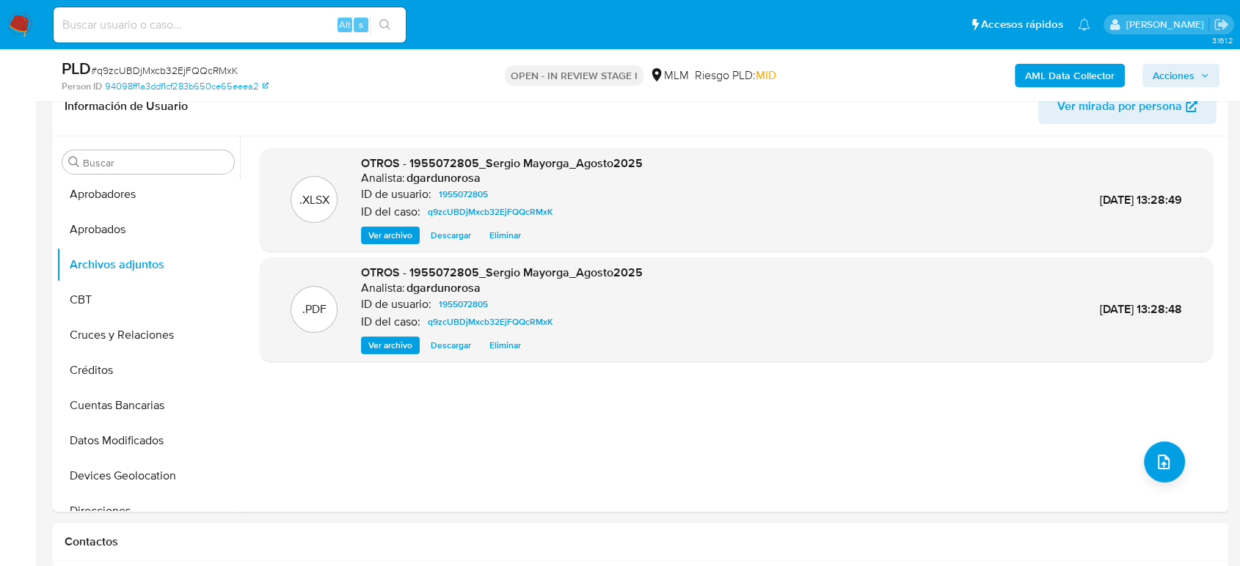
click at [1162, 76] on span "Acciones" at bounding box center [1173, 75] width 42 height 23
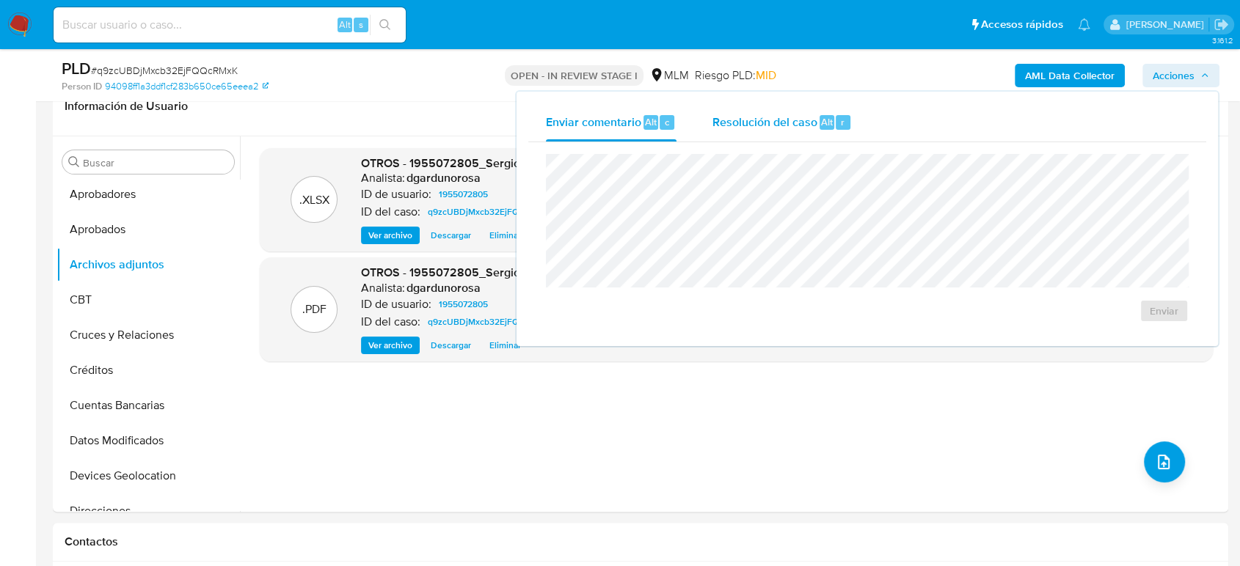
click at [811, 122] on span "Resolución del caso" at bounding box center [763, 121] width 105 height 17
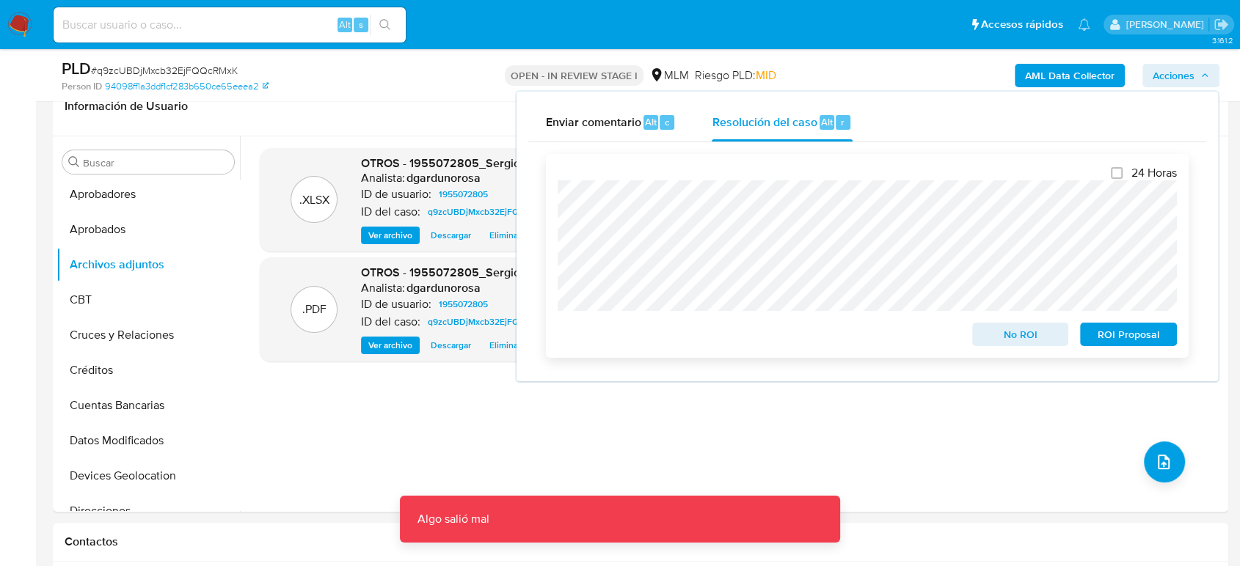
click at [976, 343] on button "No ROI" at bounding box center [1020, 334] width 97 height 23
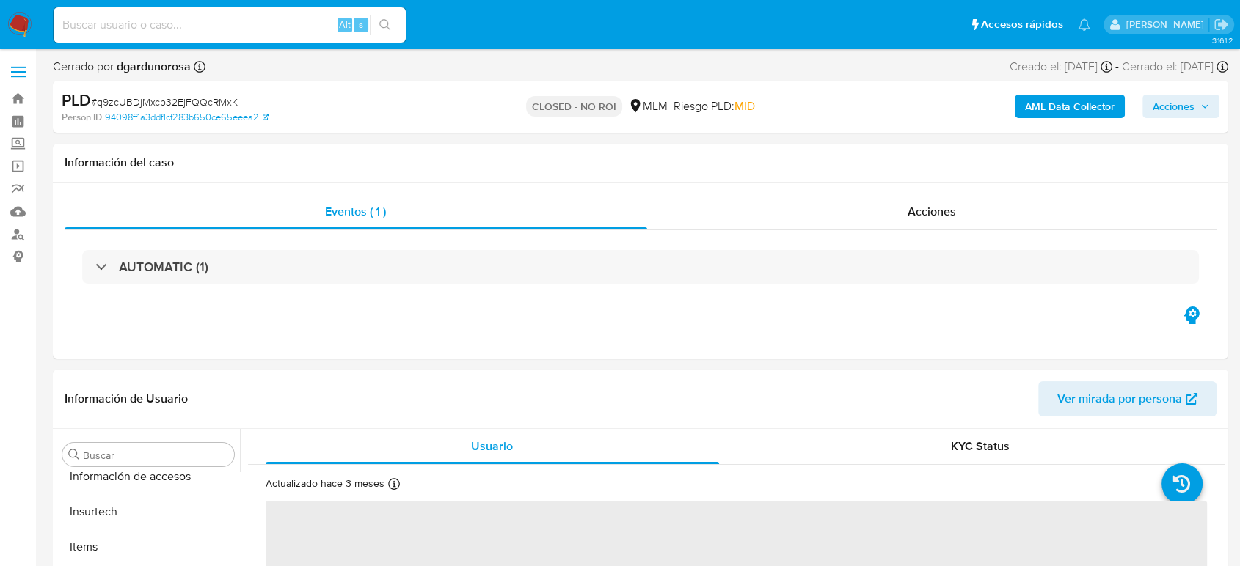
scroll to position [690, 0]
select select "10"
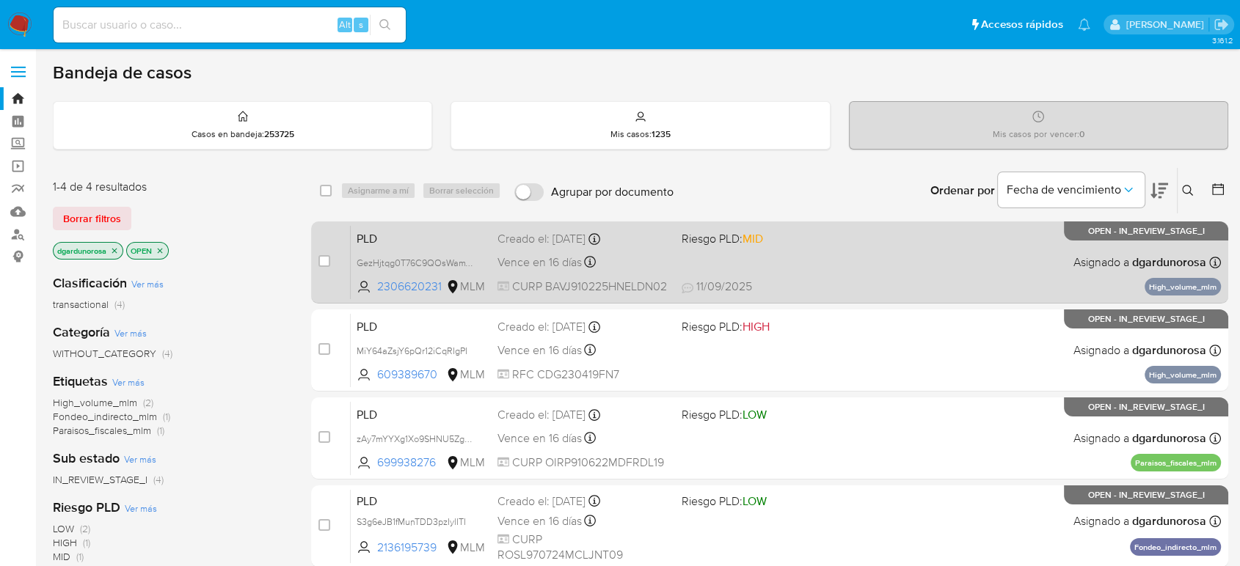
click at [873, 249] on div "PLD GezHjtqg0T76C9QOsWamYWfs 2306620231 MLM Riesgo PLD: MID Creado el: [DATE] C…" at bounding box center [786, 262] width 870 height 74
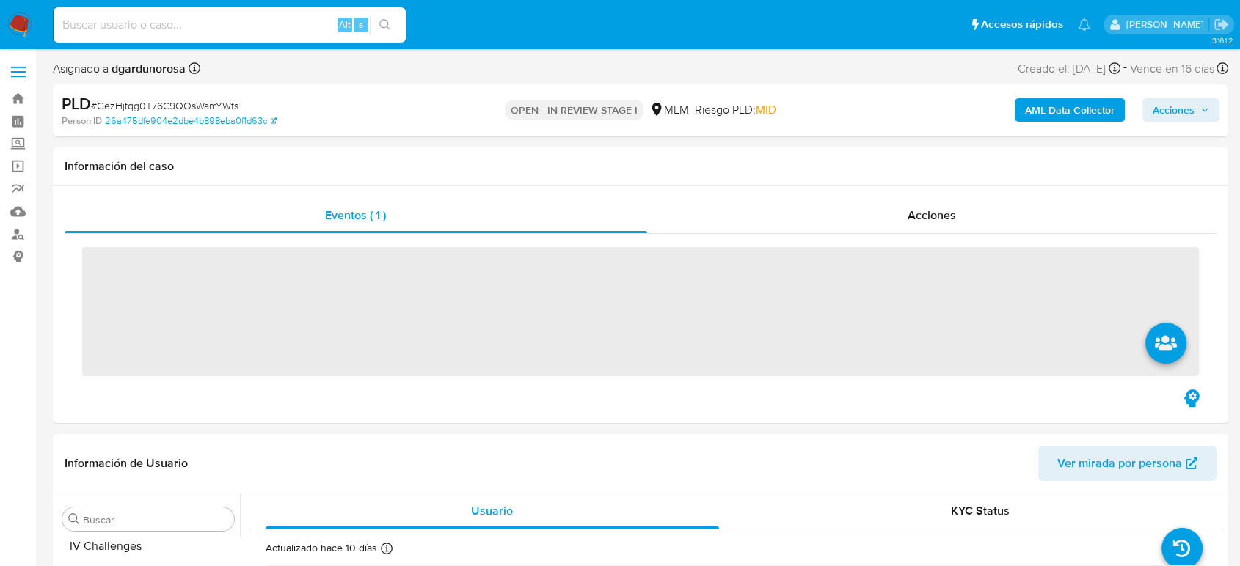
scroll to position [690, 0]
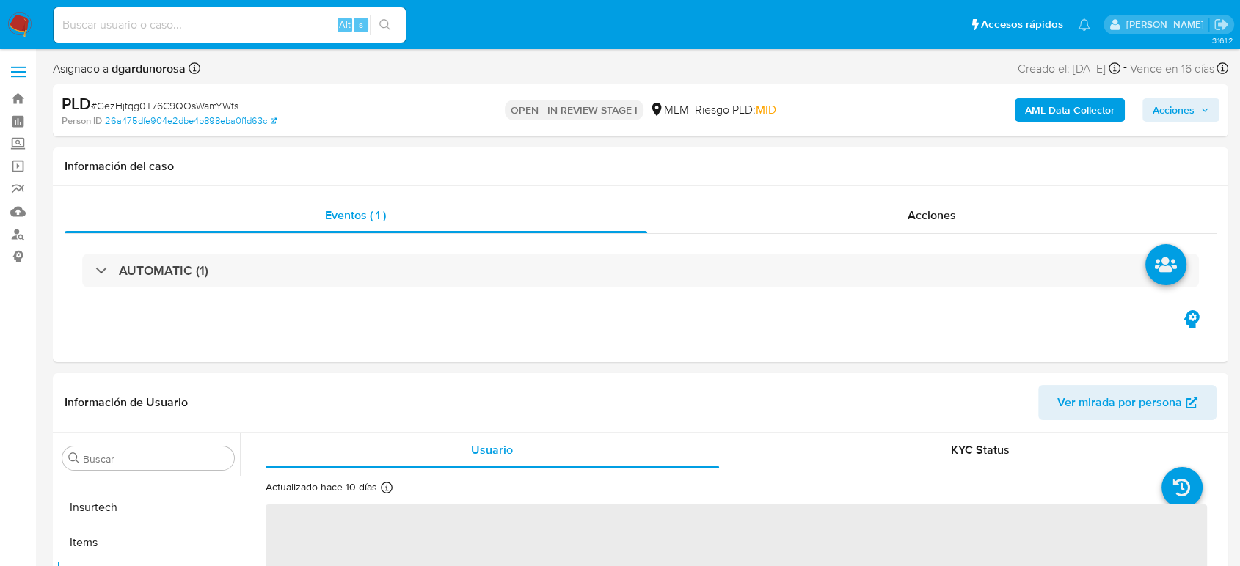
select select "10"
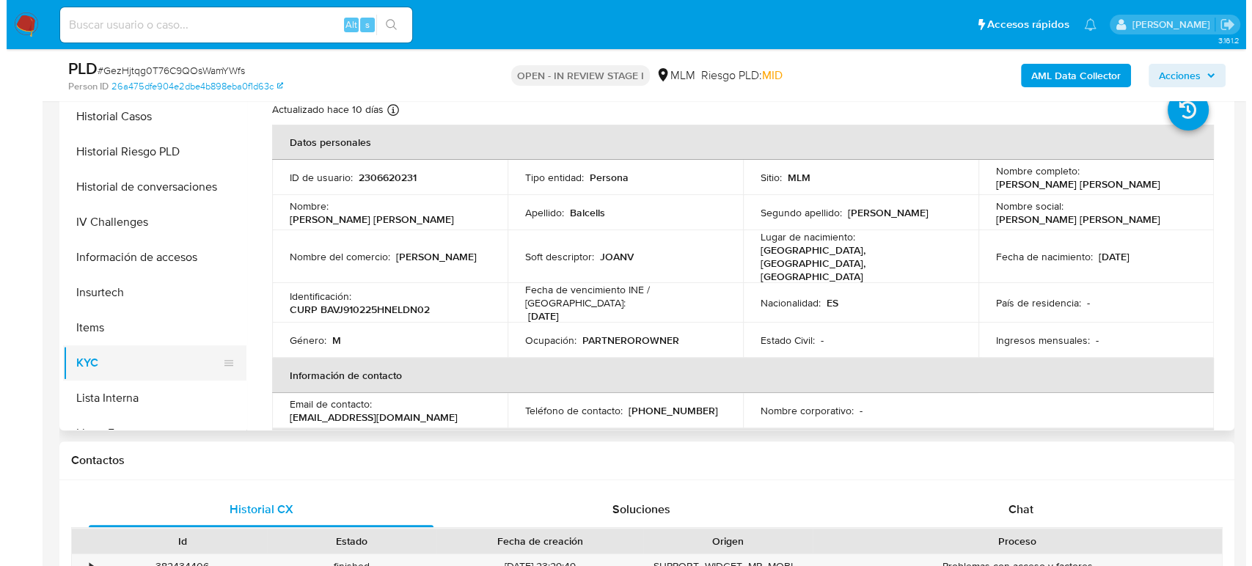
scroll to position [446, 0]
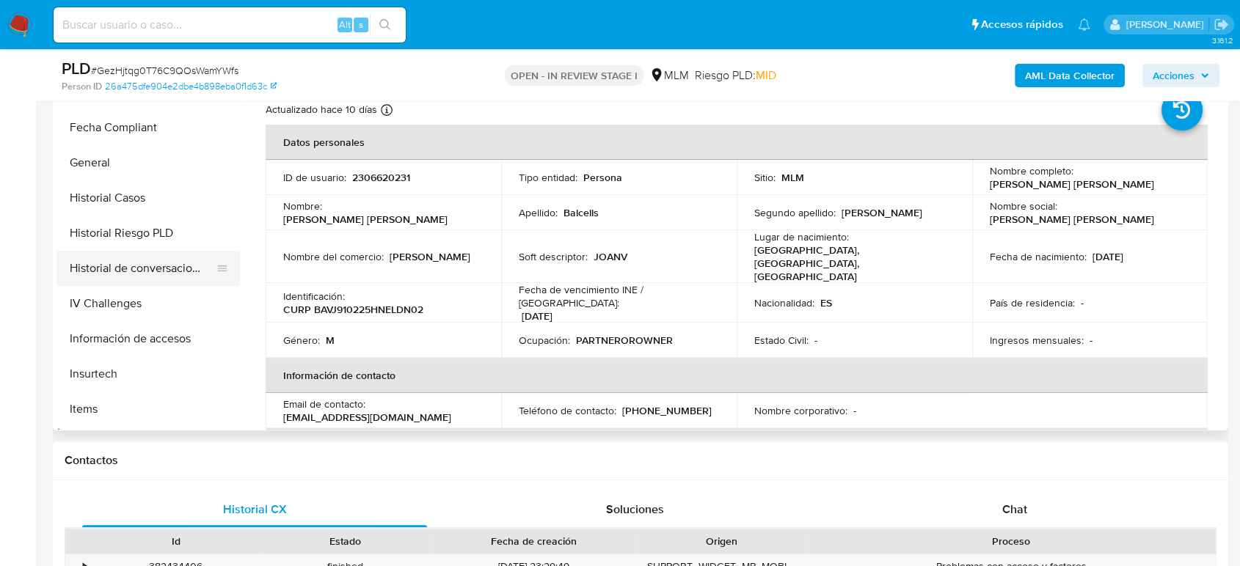
click at [161, 271] on button "Historial de conversaciones" at bounding box center [142, 268] width 172 height 35
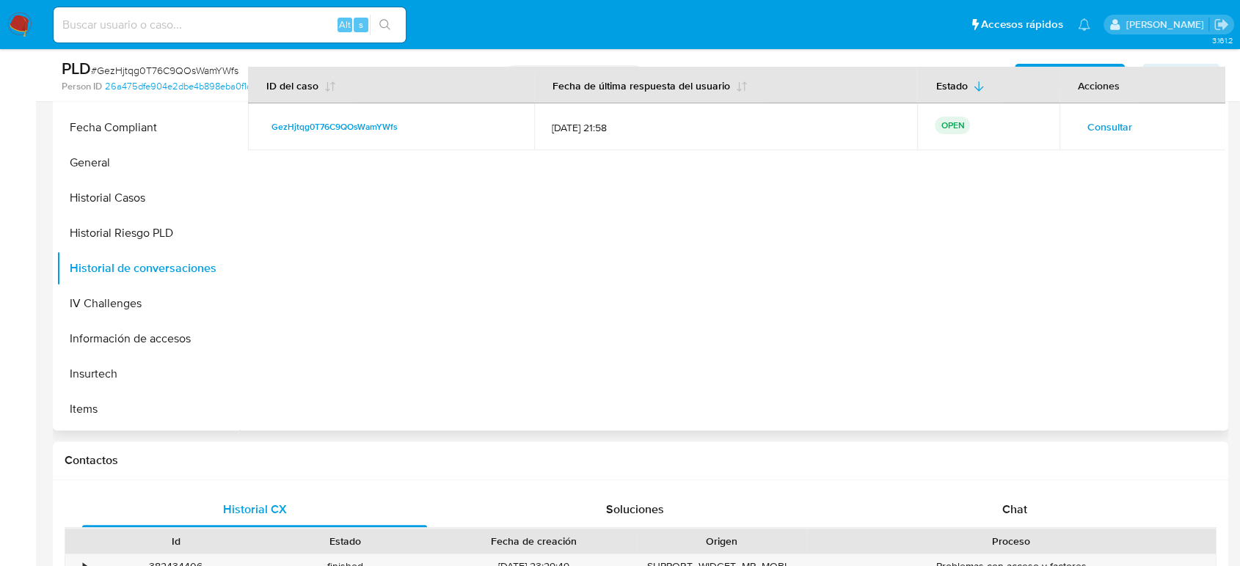
click at [1120, 122] on span "Consultar" at bounding box center [1109, 127] width 45 height 21
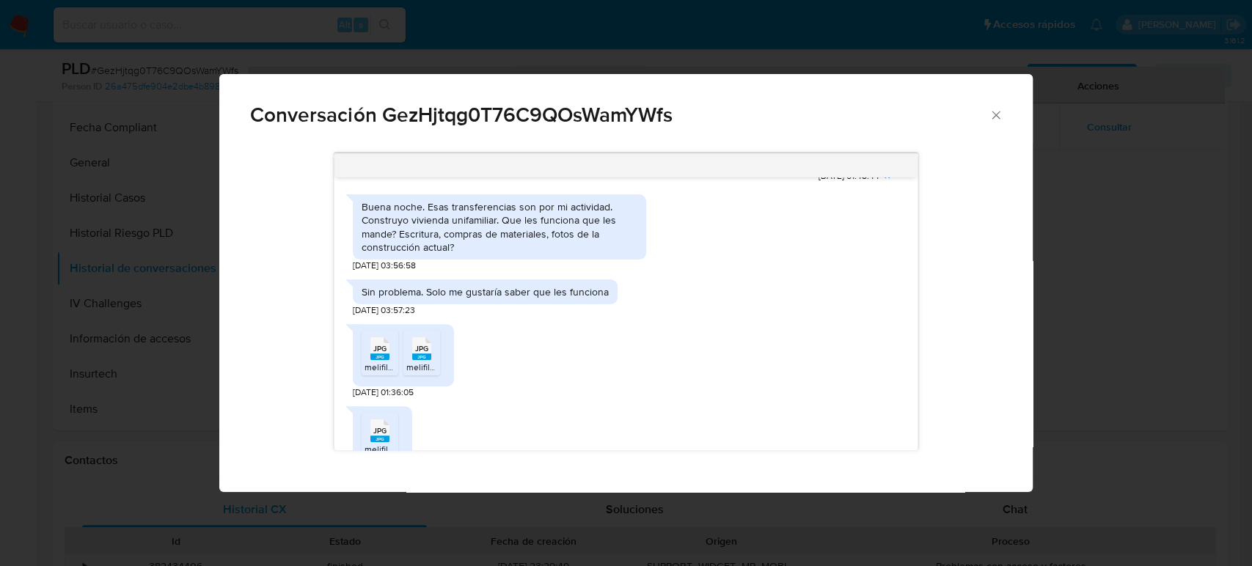
scroll to position [576, 0]
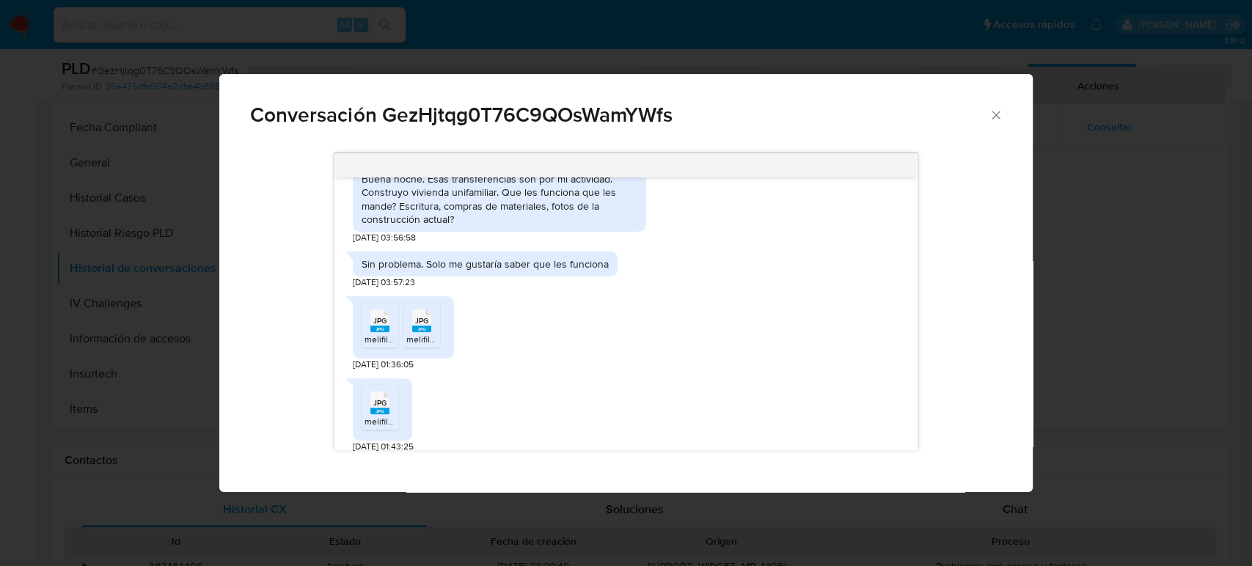
click at [382, 332] on icon "JPG" at bounding box center [379, 321] width 19 height 26
click at [421, 331] on rect "Comunicación" at bounding box center [421, 329] width 19 height 7
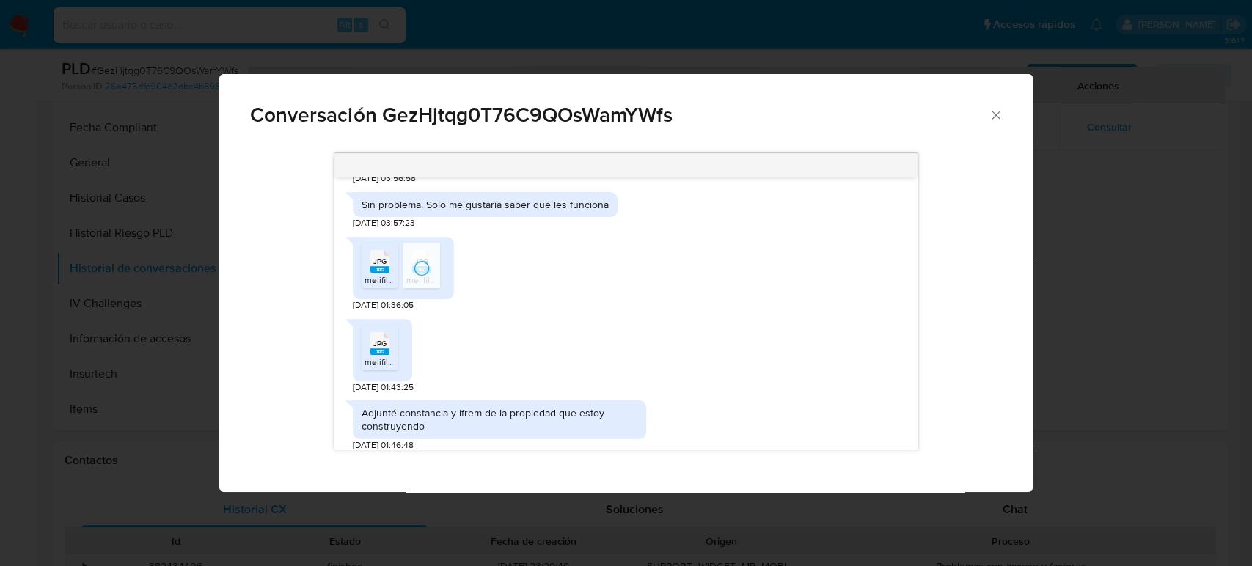
scroll to position [739, 0]
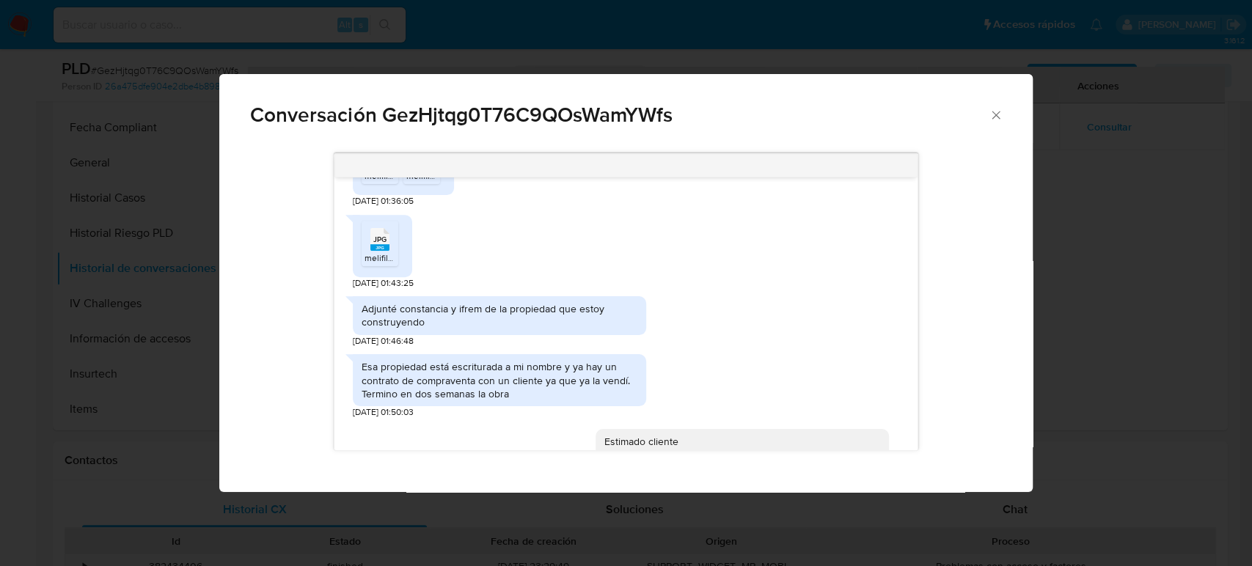
click at [376, 252] on span "melifile9202325878479274728.jpg" at bounding box center [434, 258] width 138 height 12
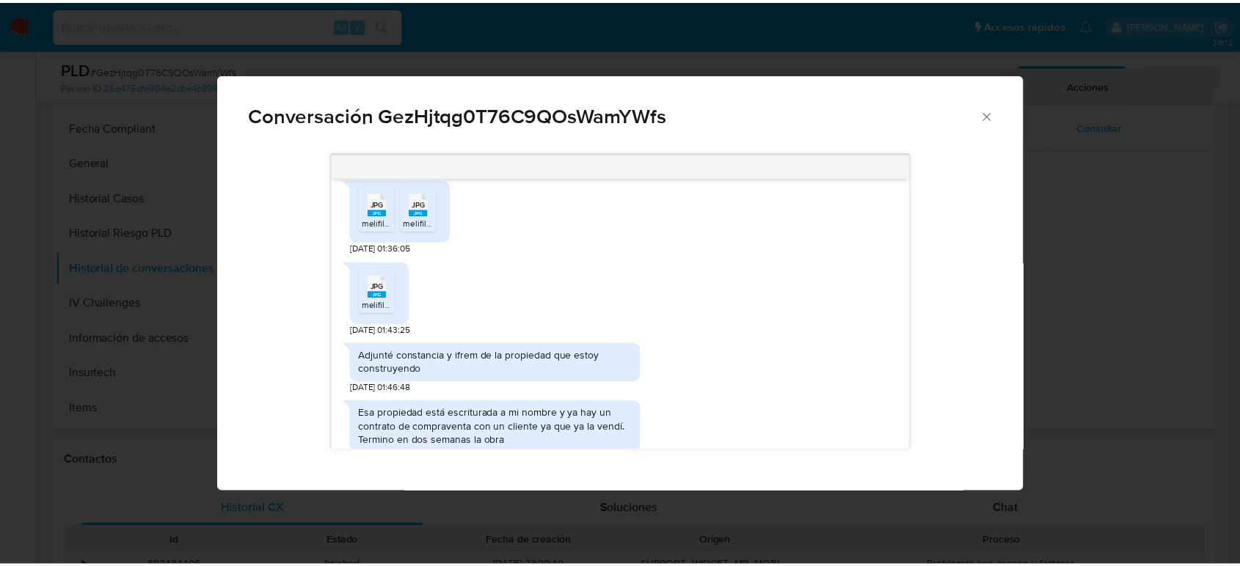
scroll to position [576, 0]
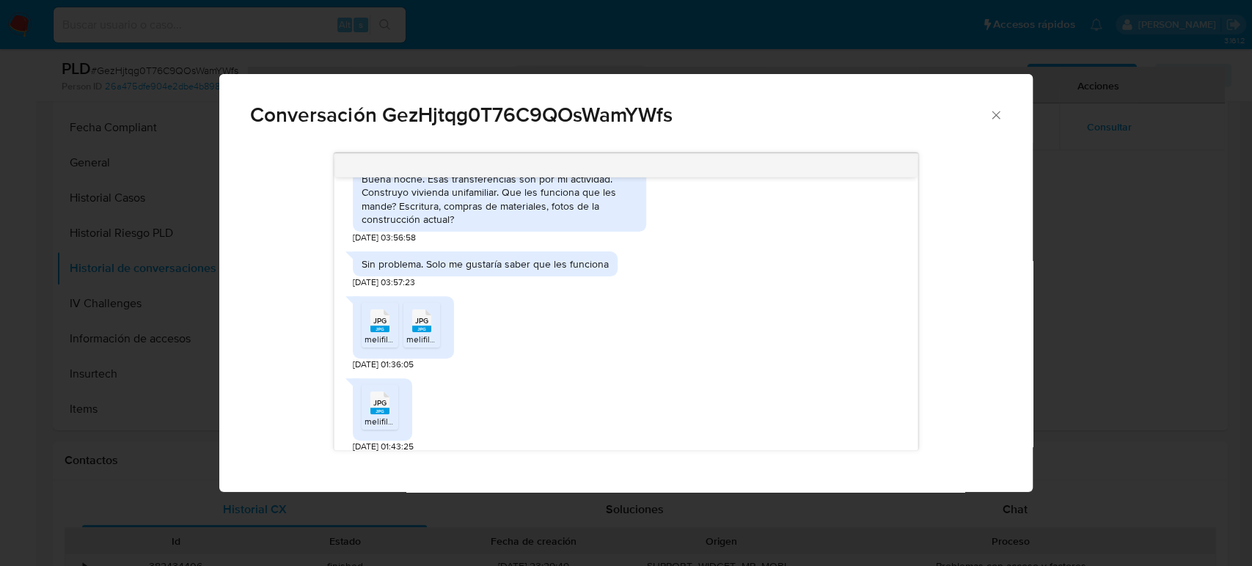
click at [1091, 321] on div "Conversación GezHjtqg0T76C9QOsWamYWfs 12/09/2025 01:48:44 Buena noche. Esas tra…" at bounding box center [626, 283] width 1252 height 566
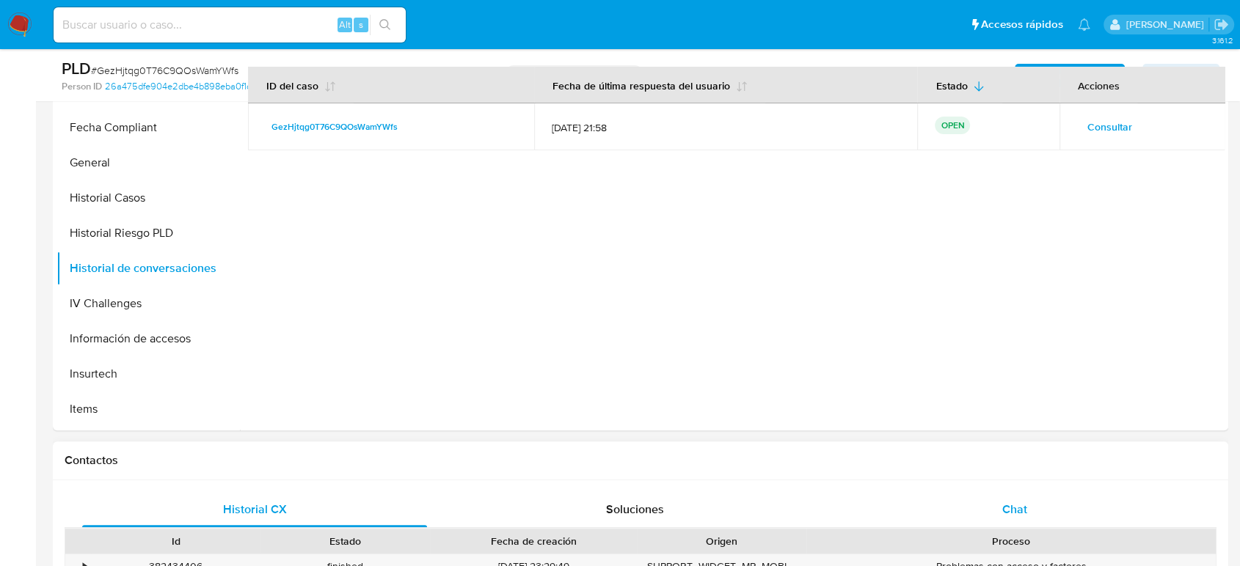
click at [1026, 506] on div "Chat" at bounding box center [1014, 509] width 345 height 35
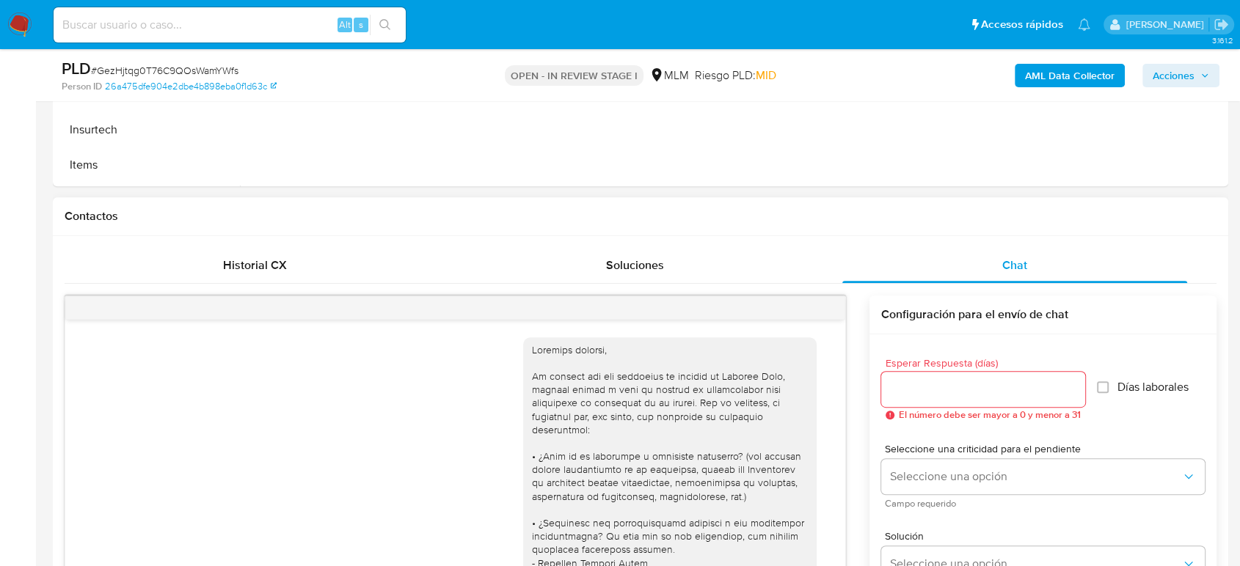
scroll to position [980, 0]
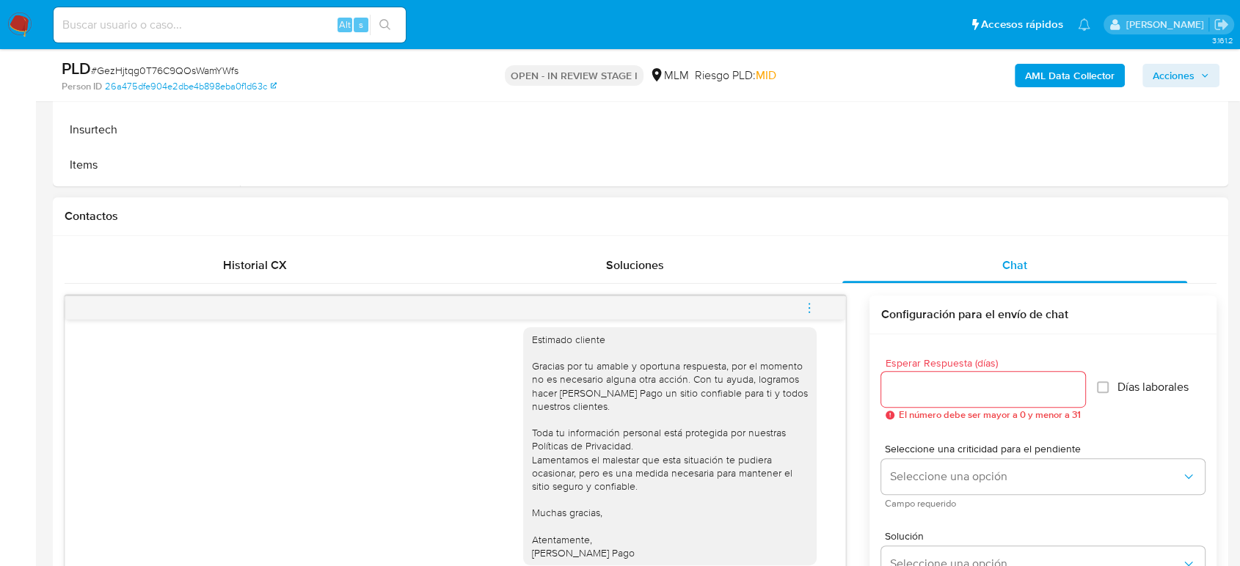
click at [810, 315] on span "menu-action" at bounding box center [808, 307] width 13 height 35
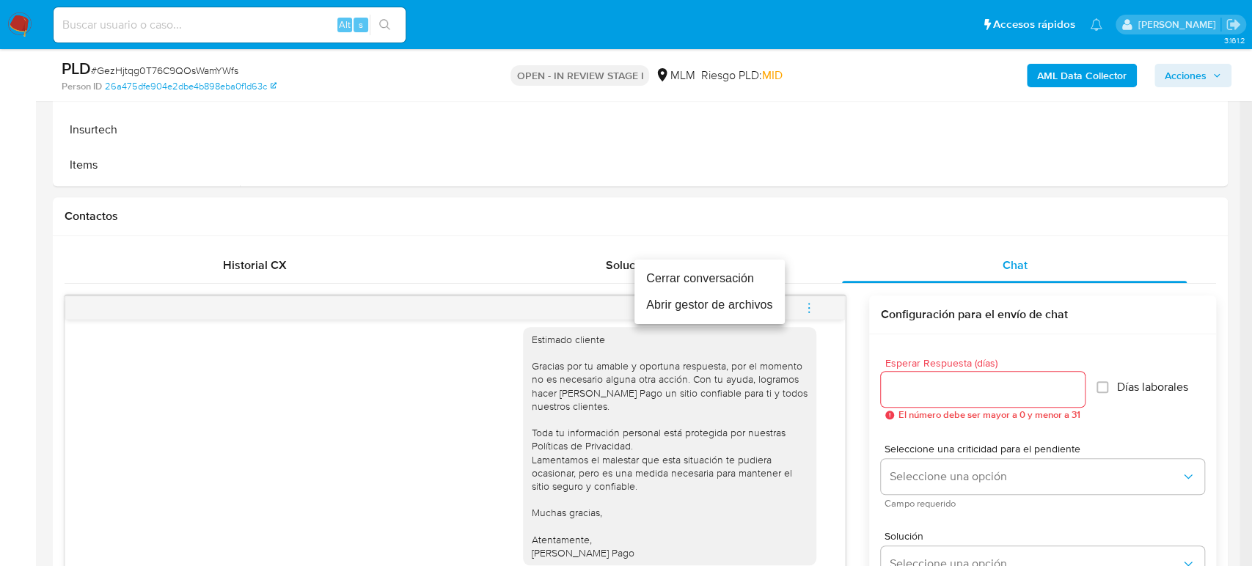
click at [722, 280] on li "Cerrar conversación" at bounding box center [709, 279] width 150 height 26
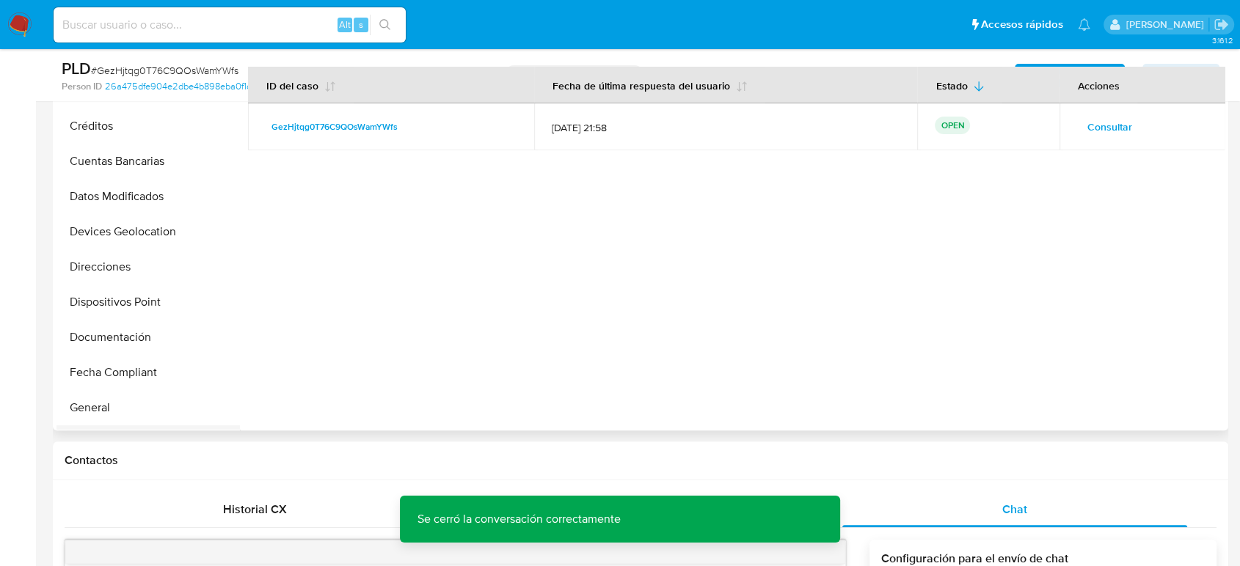
scroll to position [38, 0]
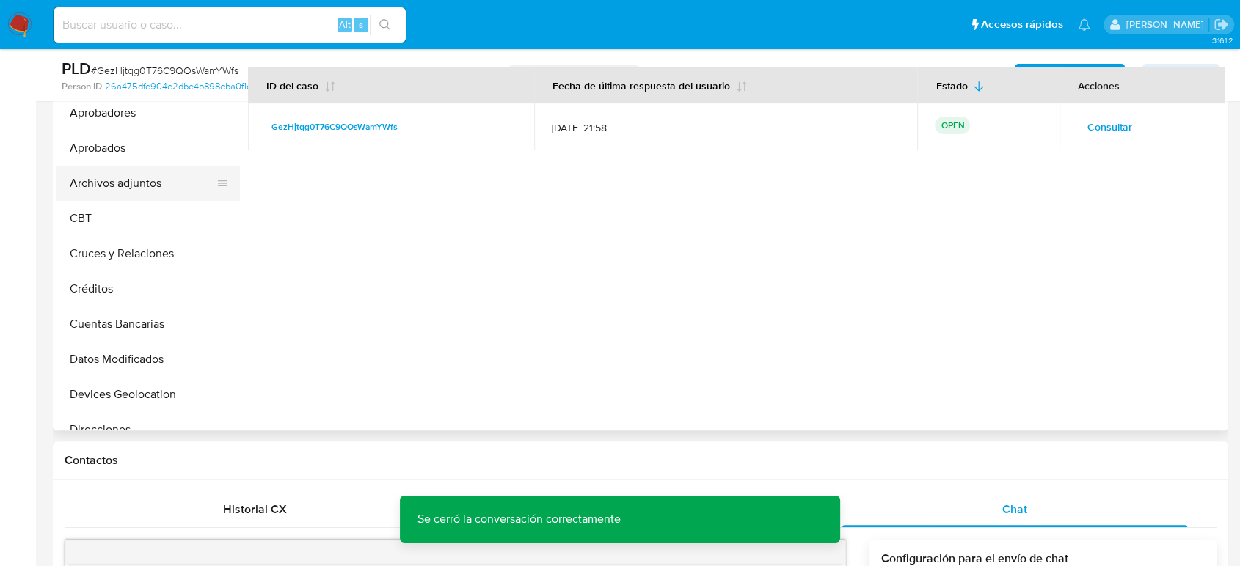
click at [108, 189] on button "Archivos adjuntos" at bounding box center [142, 183] width 172 height 35
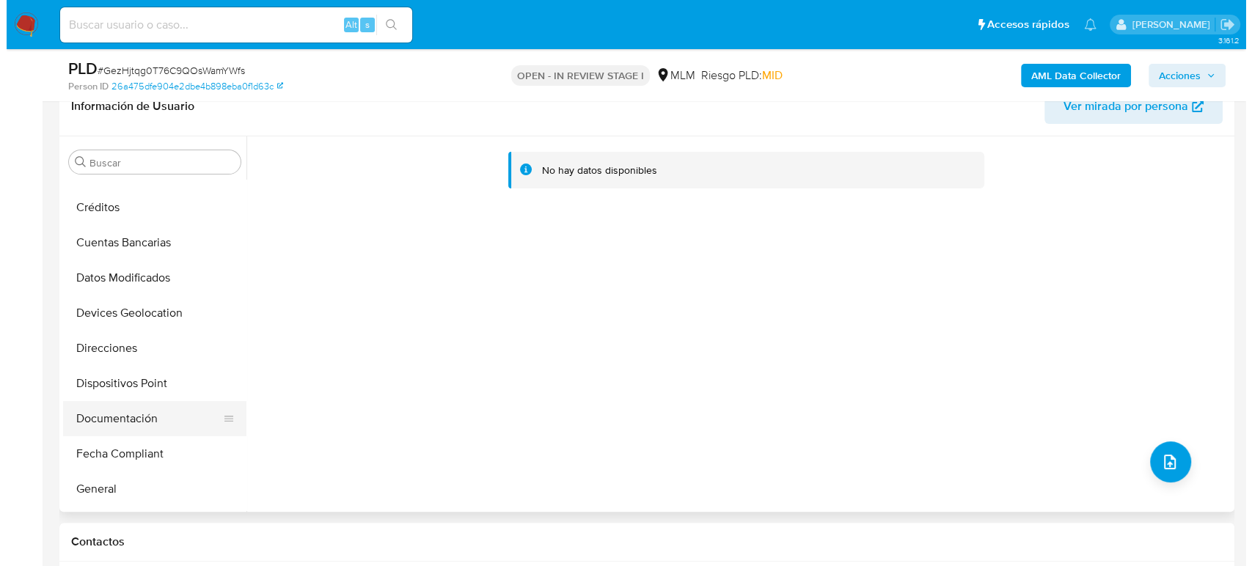
scroll to position [364, 0]
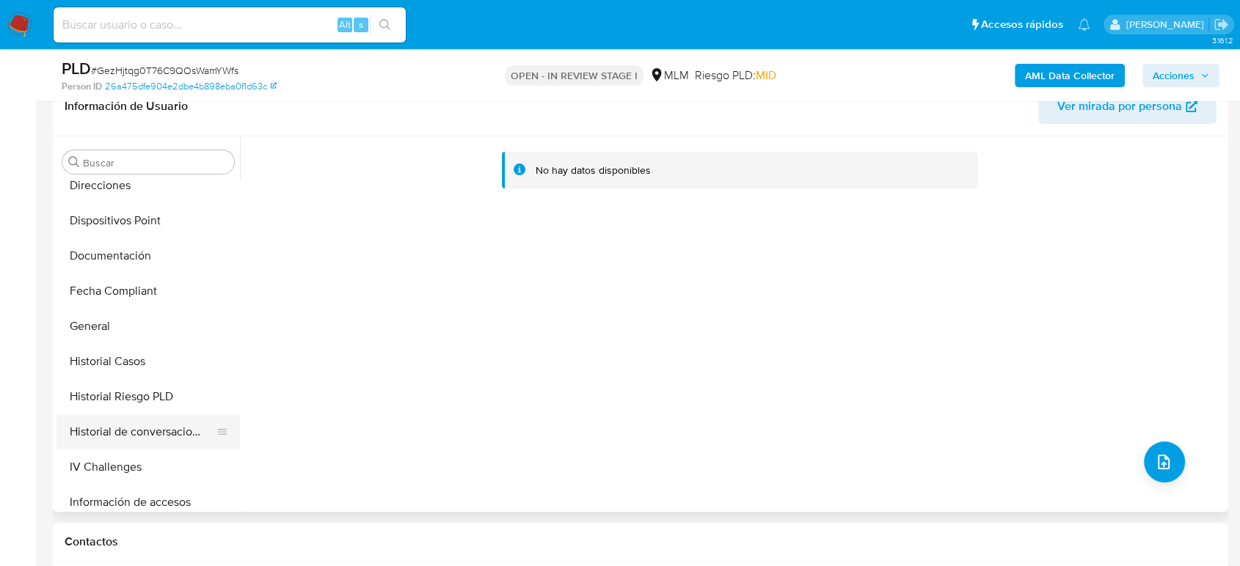
click at [150, 425] on button "Historial de conversaciones" at bounding box center [142, 431] width 172 height 35
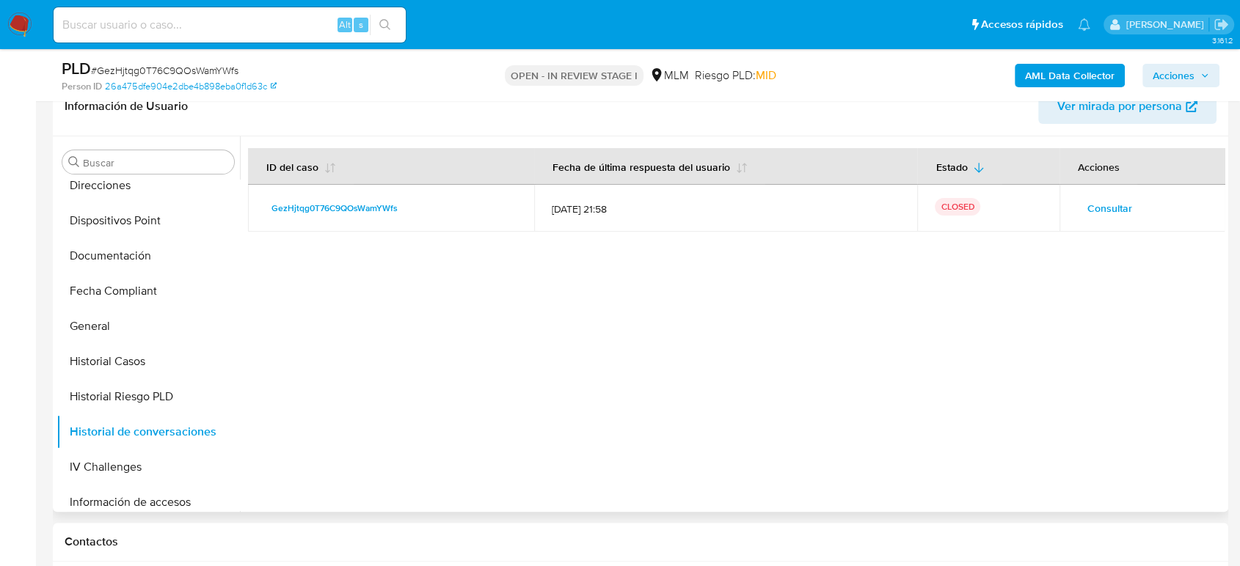
click at [1108, 202] on span "Consultar" at bounding box center [1109, 208] width 45 height 21
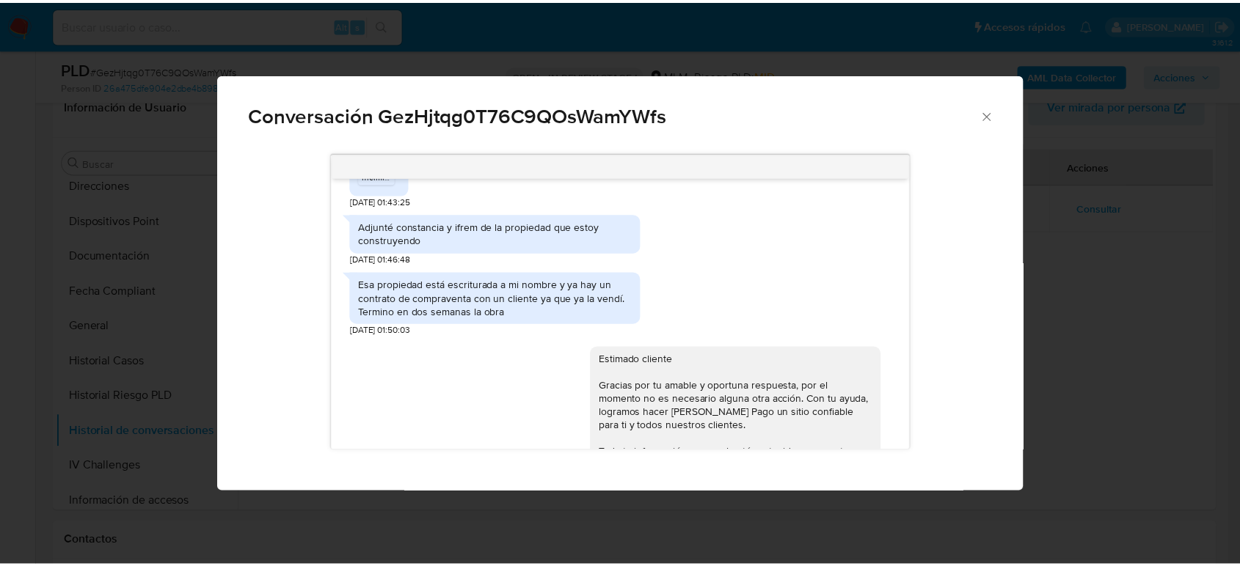
scroll to position [821, 0]
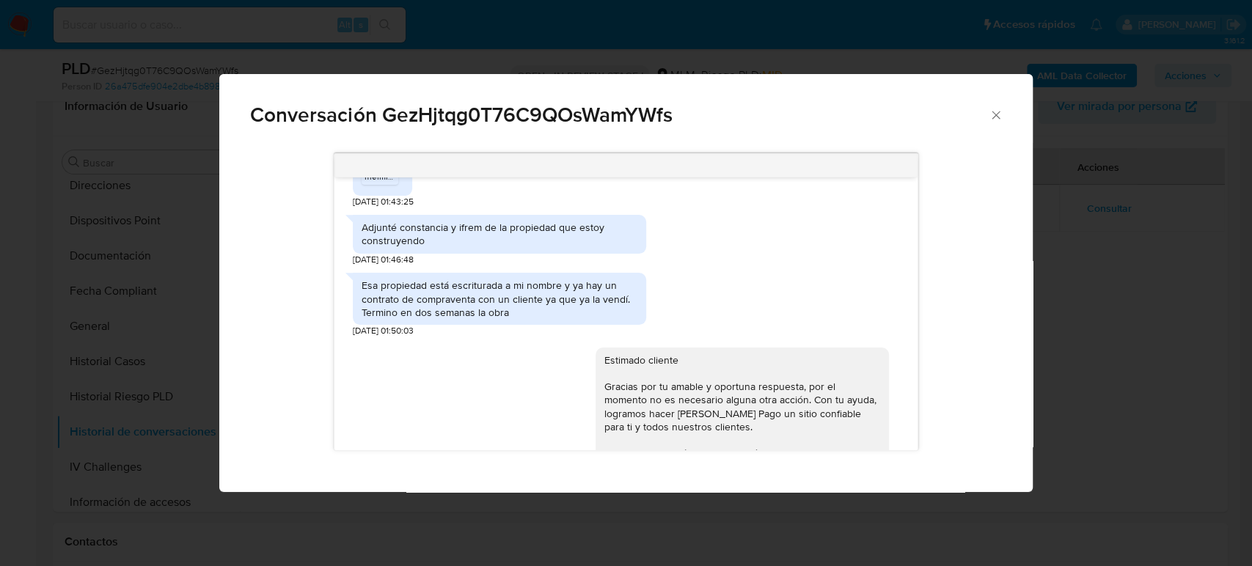
click at [998, 112] on icon "Cerrar" at bounding box center [996, 115] width 8 height 8
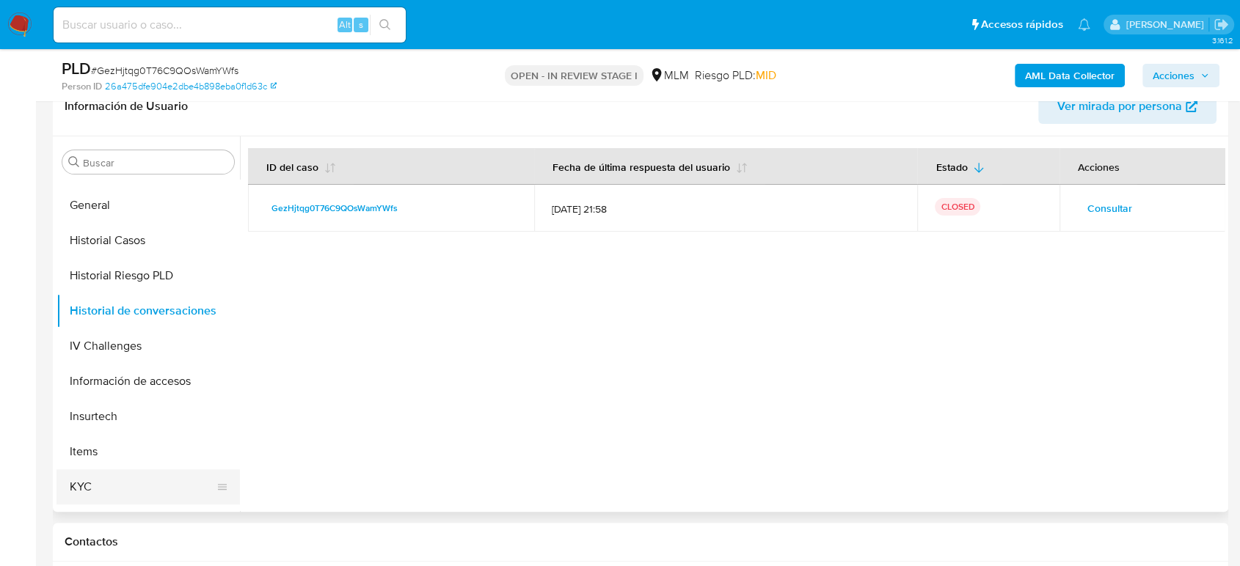
scroll to position [609, 0]
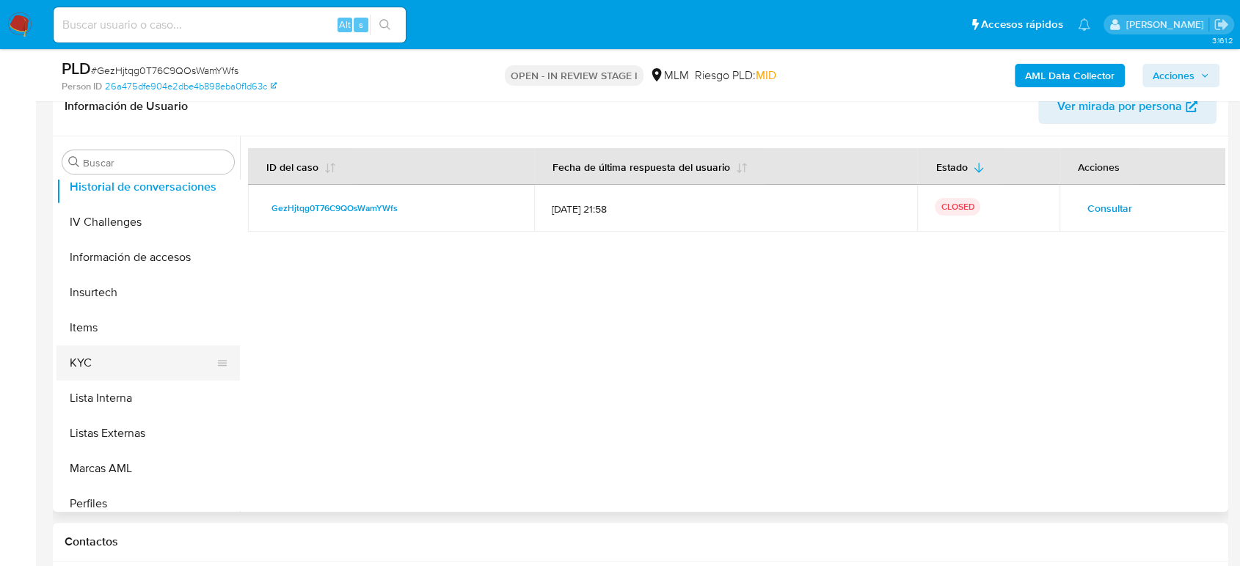
click at [102, 368] on button "KYC" at bounding box center [142, 362] width 172 height 35
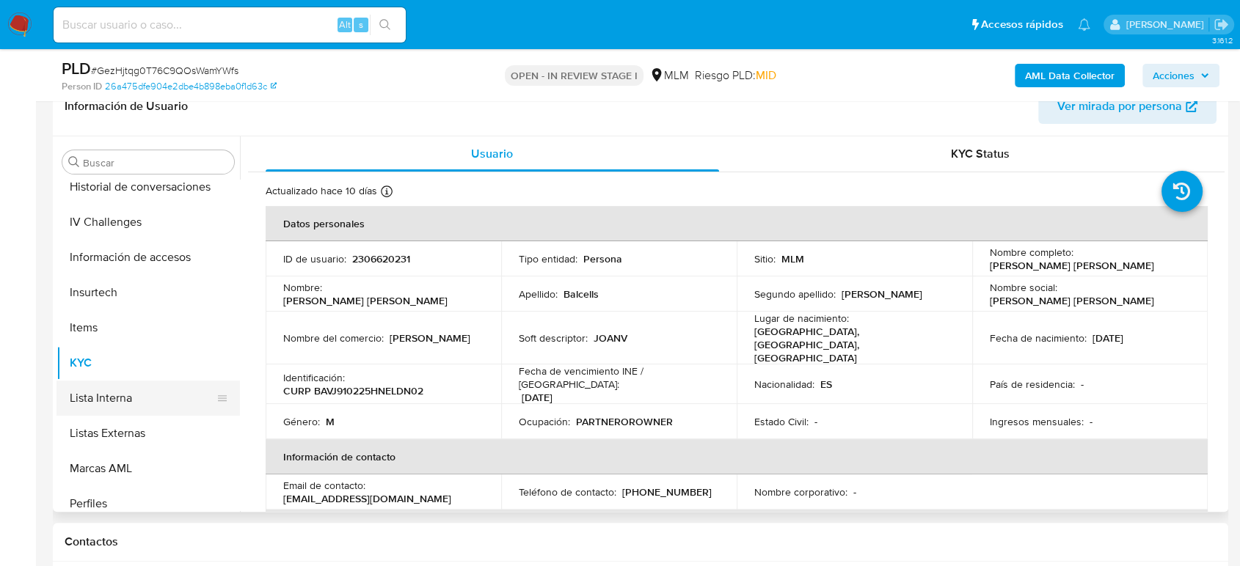
scroll to position [364, 0]
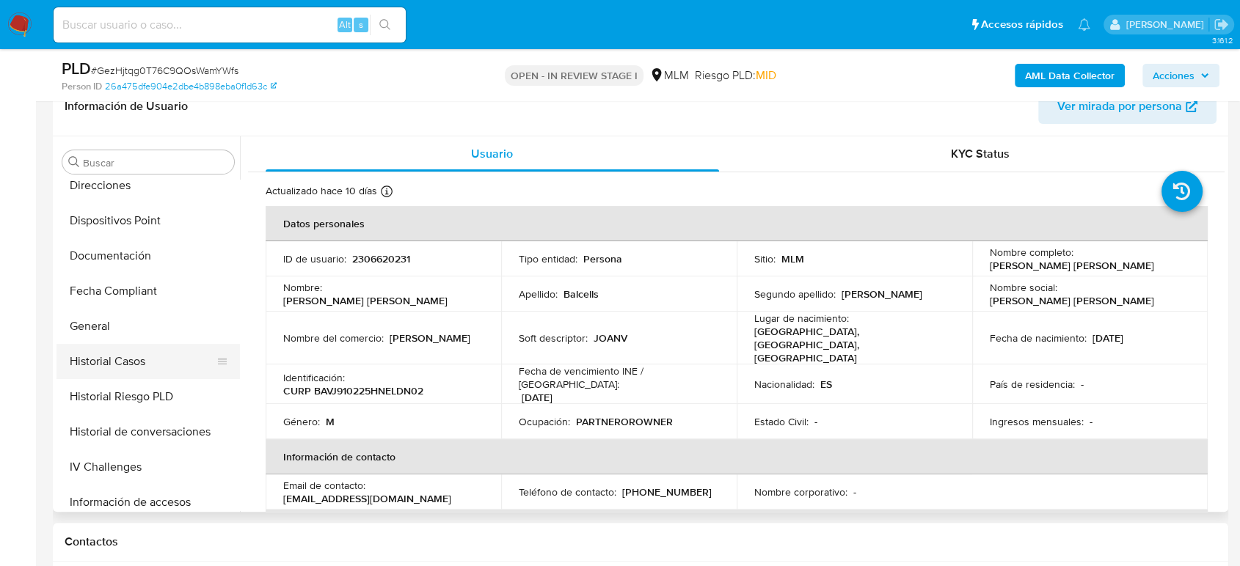
click at [137, 360] on button "Historial Casos" at bounding box center [142, 361] width 172 height 35
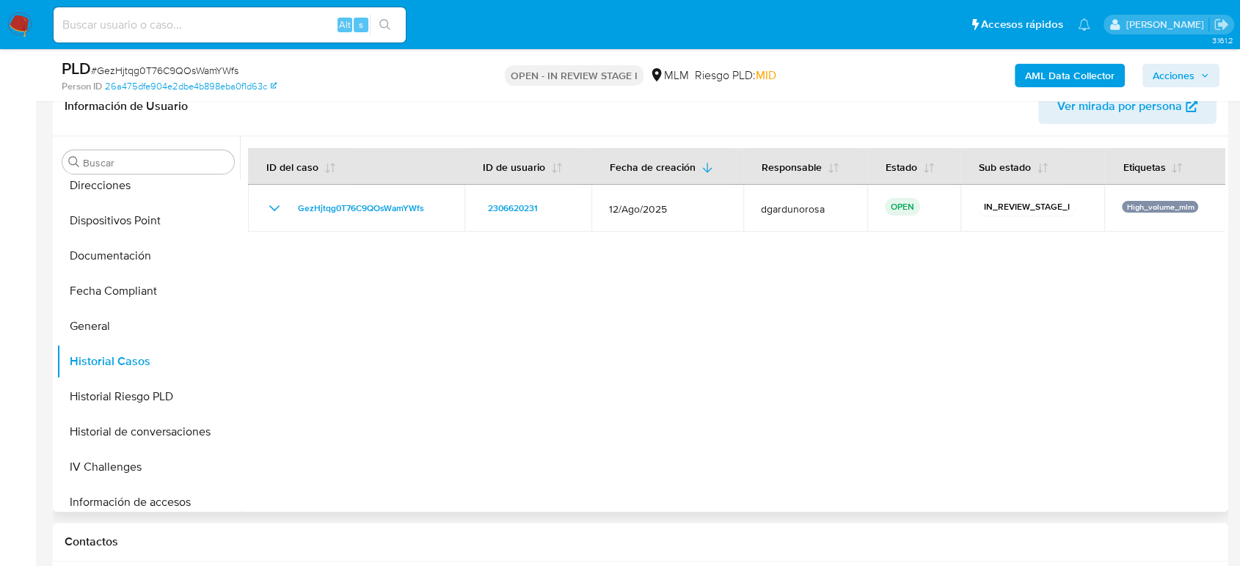
click at [904, 315] on div at bounding box center [732, 324] width 984 height 376
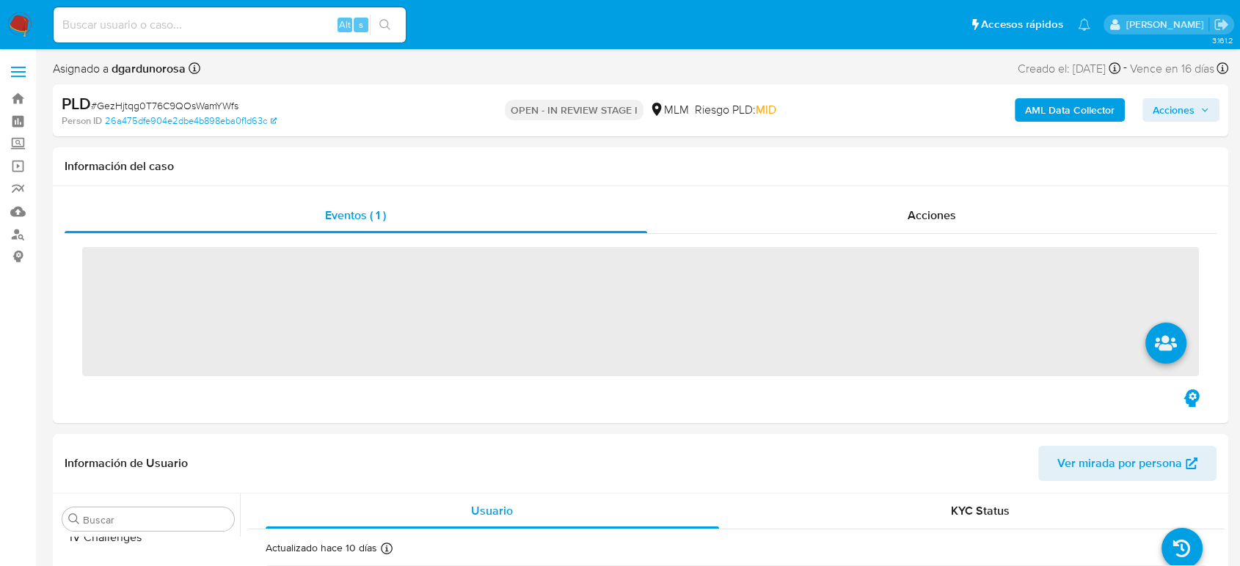
scroll to position [690, 0]
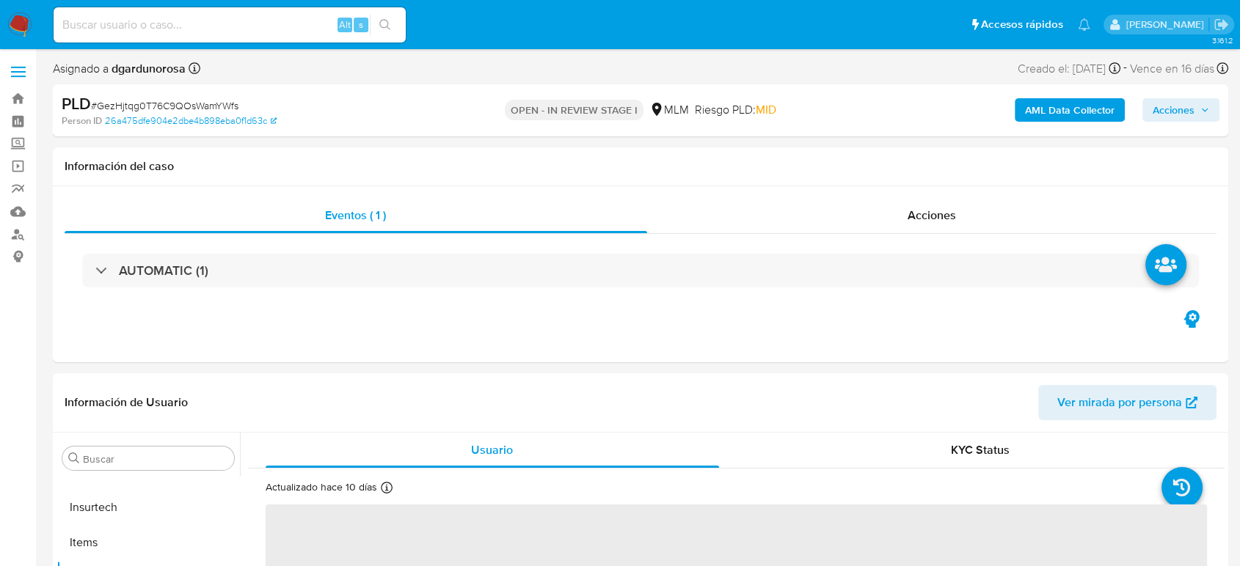
select select "10"
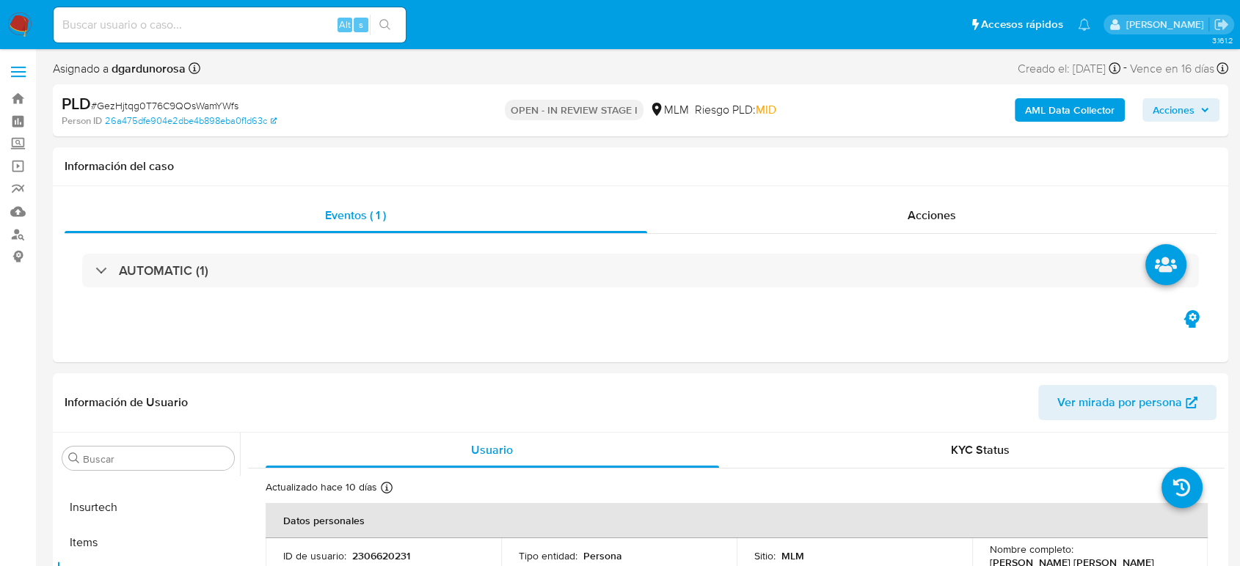
click at [305, 18] on input at bounding box center [230, 24] width 352 height 19
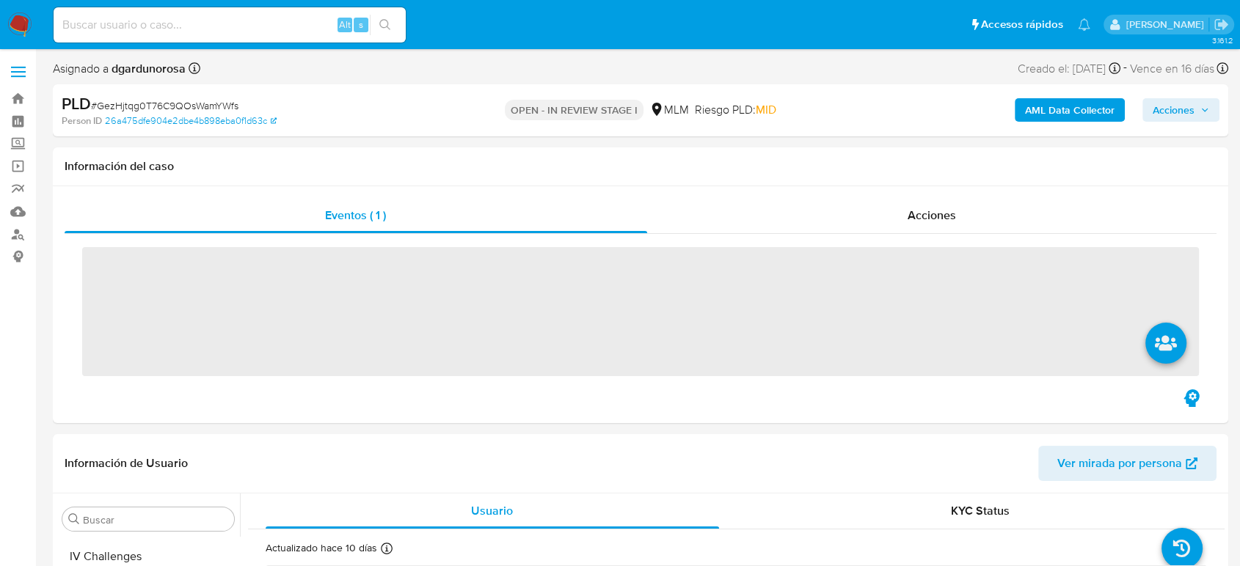
scroll to position [690, 0]
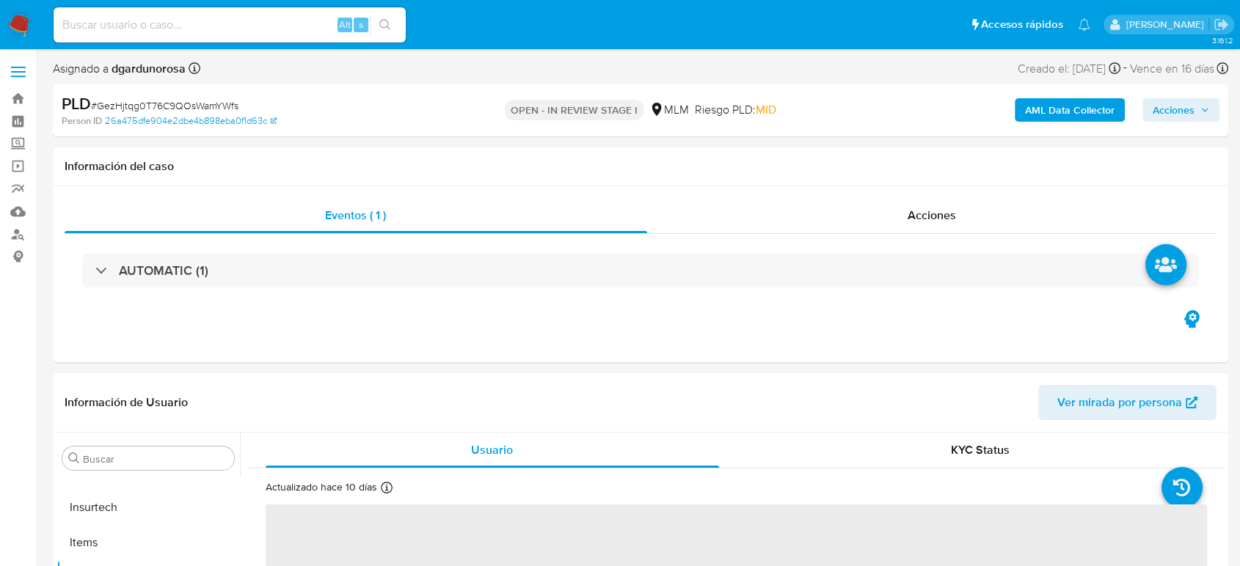
select select "10"
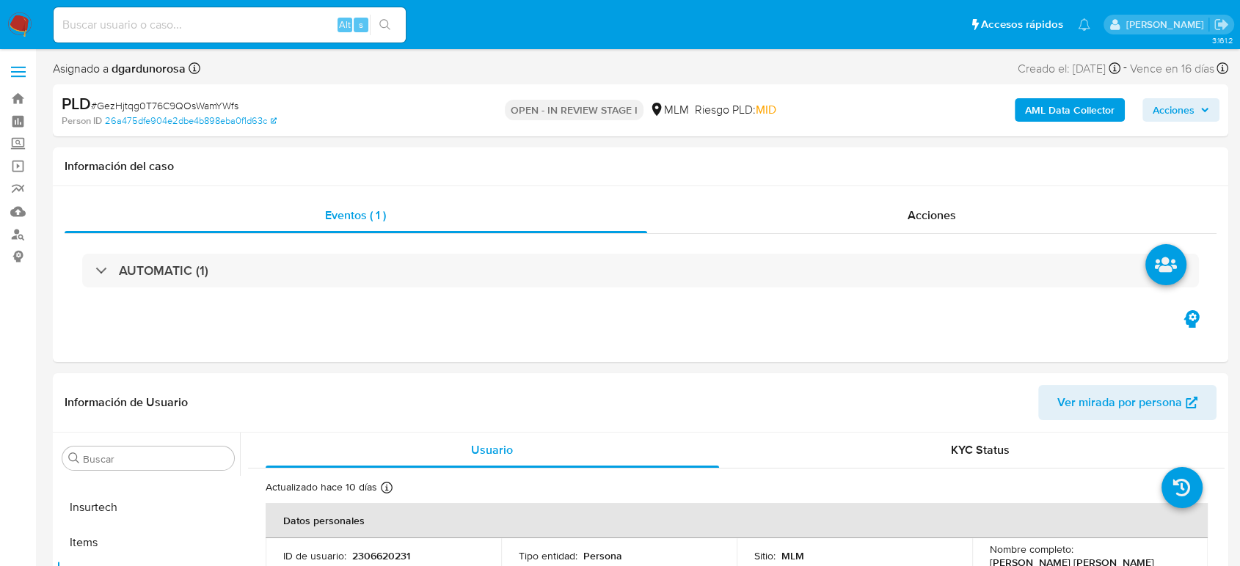
click at [299, 36] on div "Alt s" at bounding box center [230, 24] width 352 height 35
click at [300, 32] on input at bounding box center [230, 24] width 352 height 19
paste input "38462010"
type input "38462010"
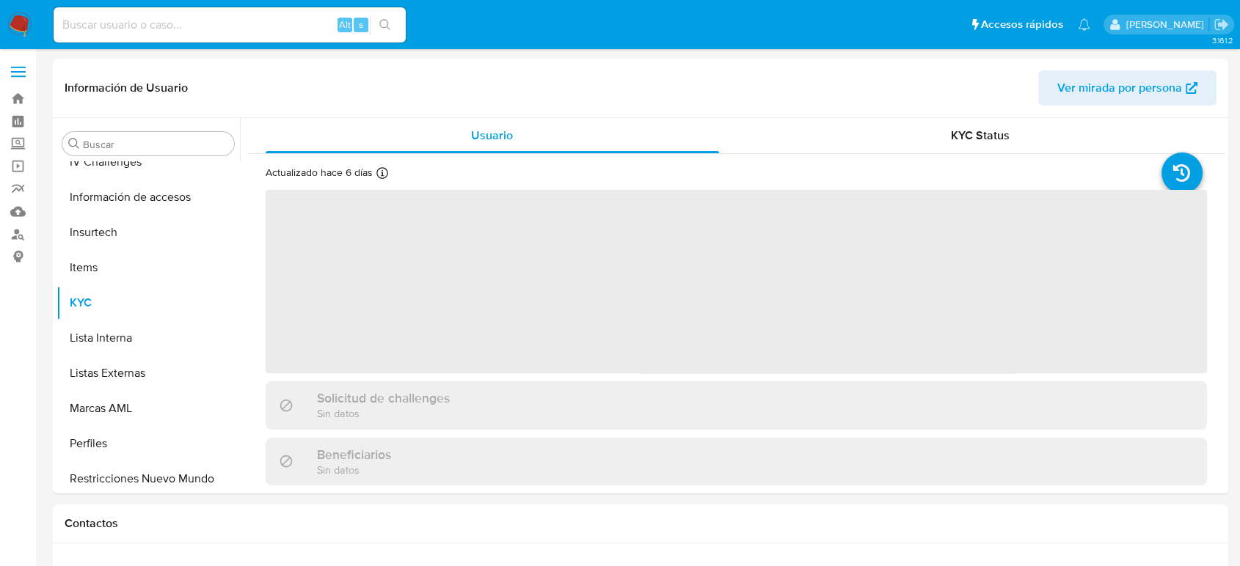
scroll to position [690, 0]
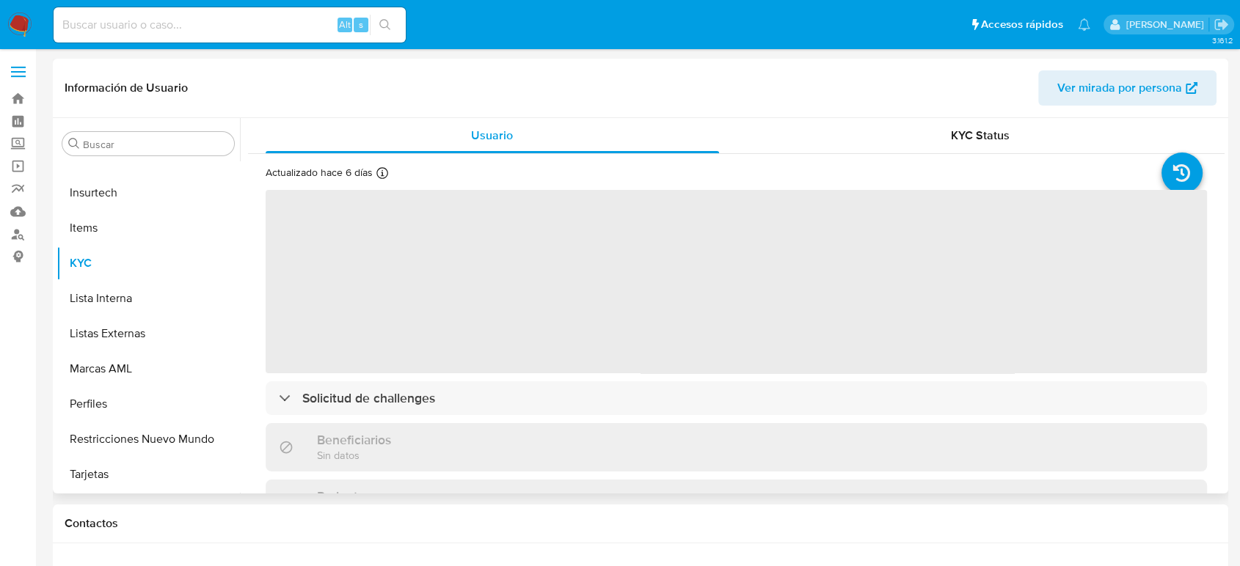
select select "10"
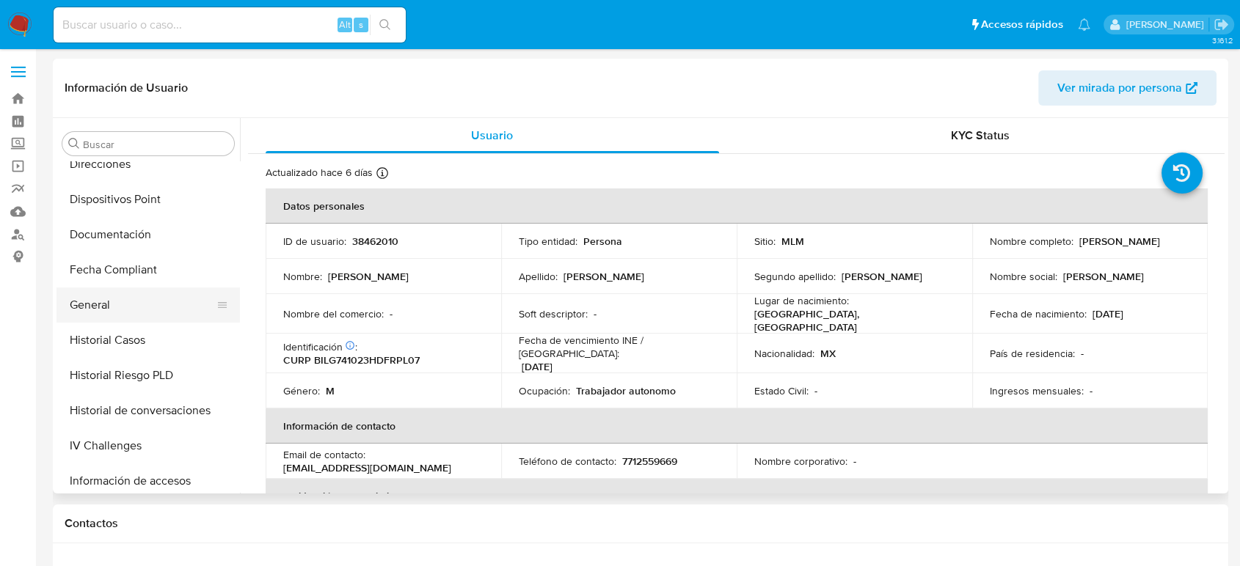
scroll to position [364, 0]
click at [142, 332] on button "Historial Casos" at bounding box center [142, 343] width 172 height 35
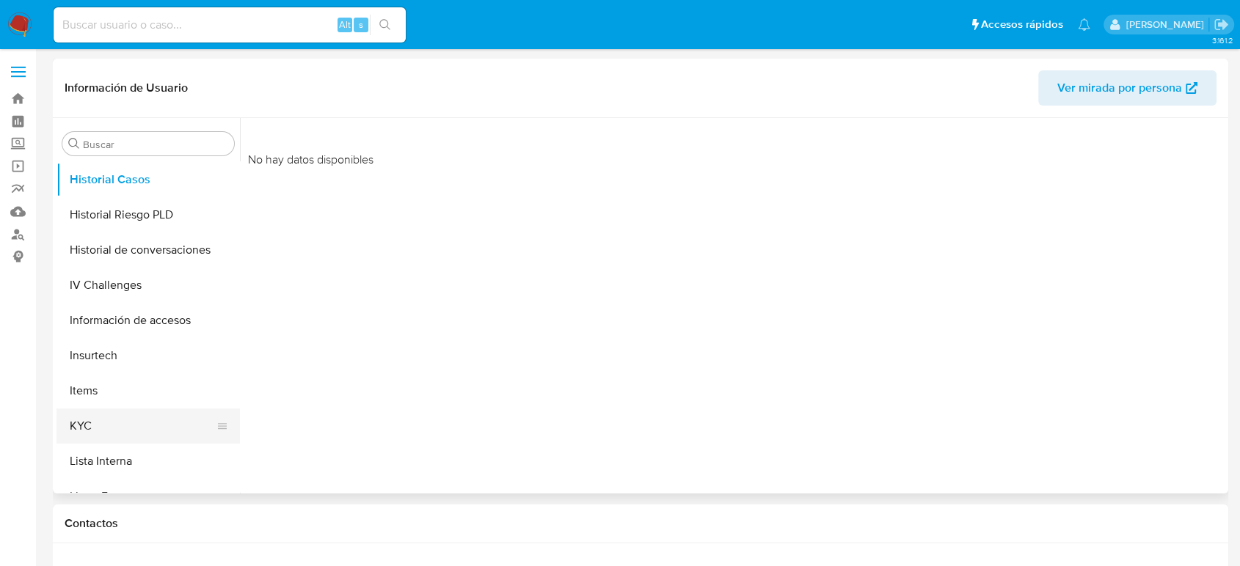
scroll to position [609, 0]
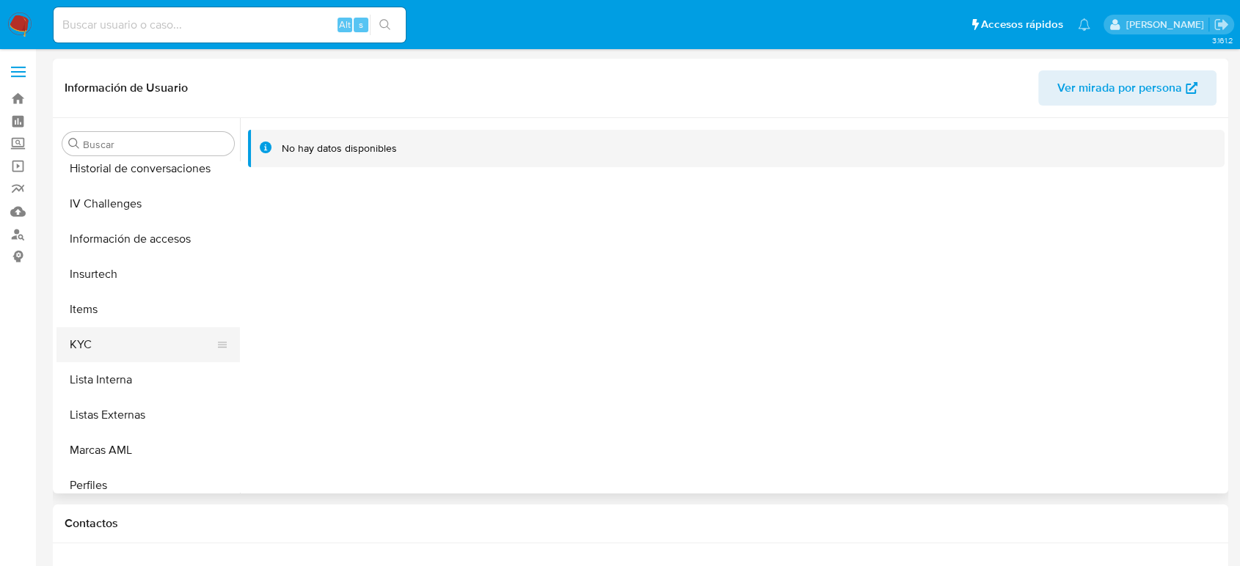
click at [127, 343] on button "KYC" at bounding box center [142, 344] width 172 height 35
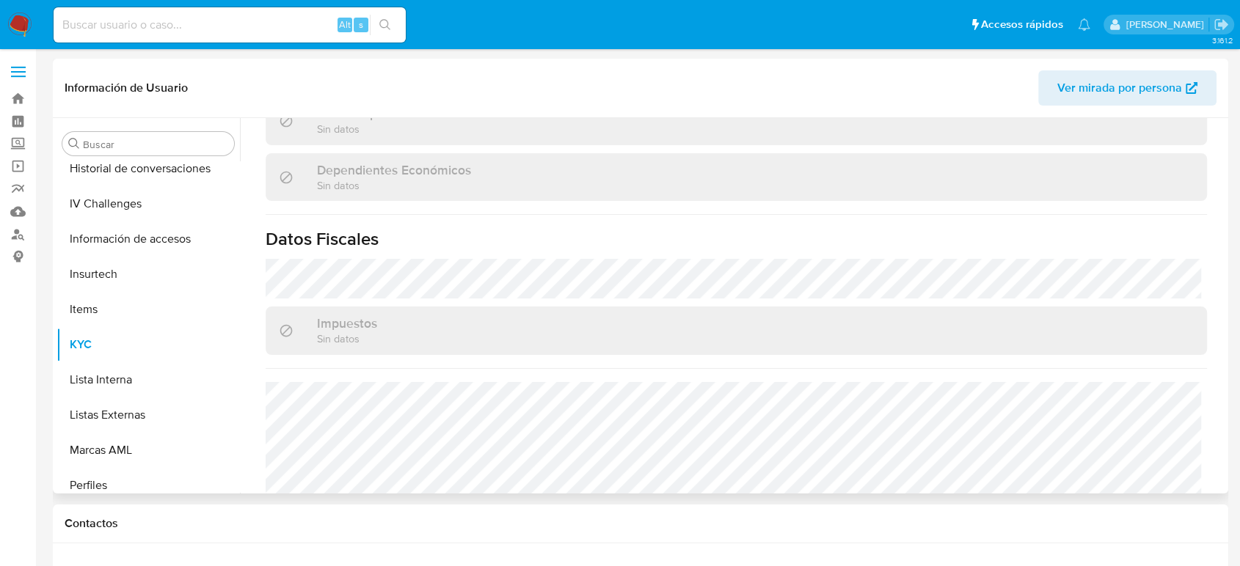
scroll to position [907, 0]
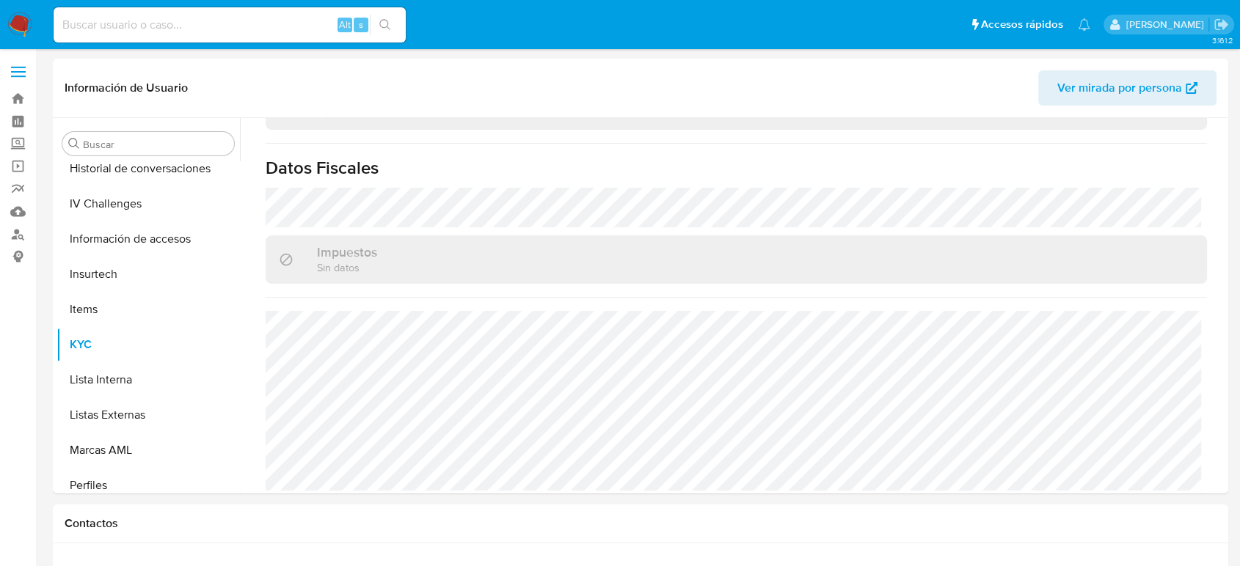
click at [153, 23] on input at bounding box center [230, 24] width 352 height 19
paste input "2055480172"
type input "2055480172"
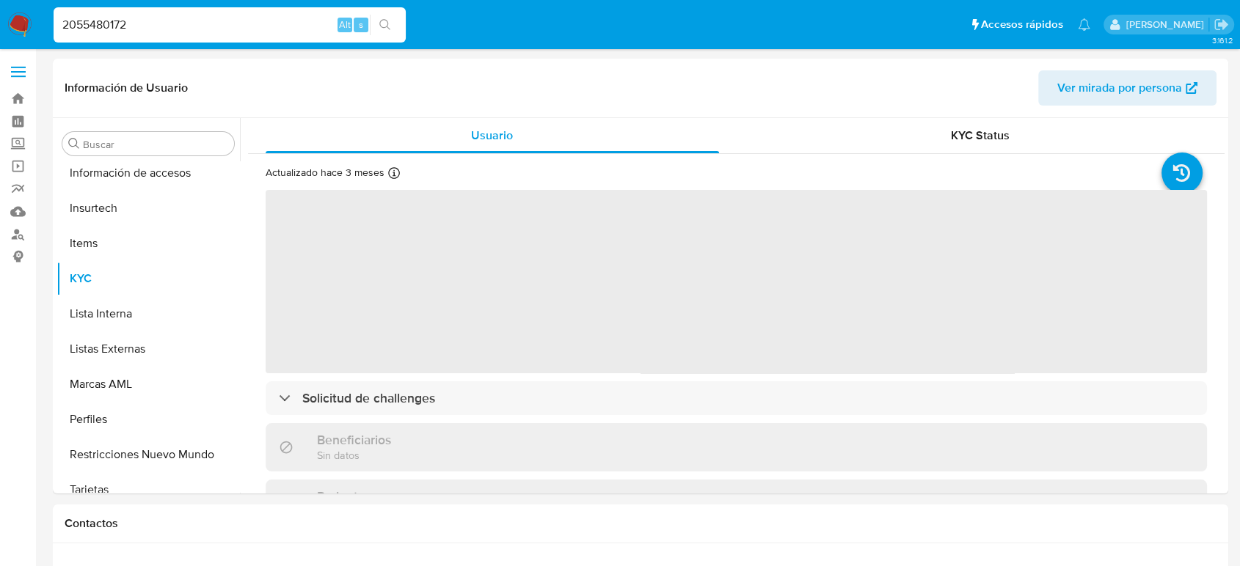
scroll to position [690, 0]
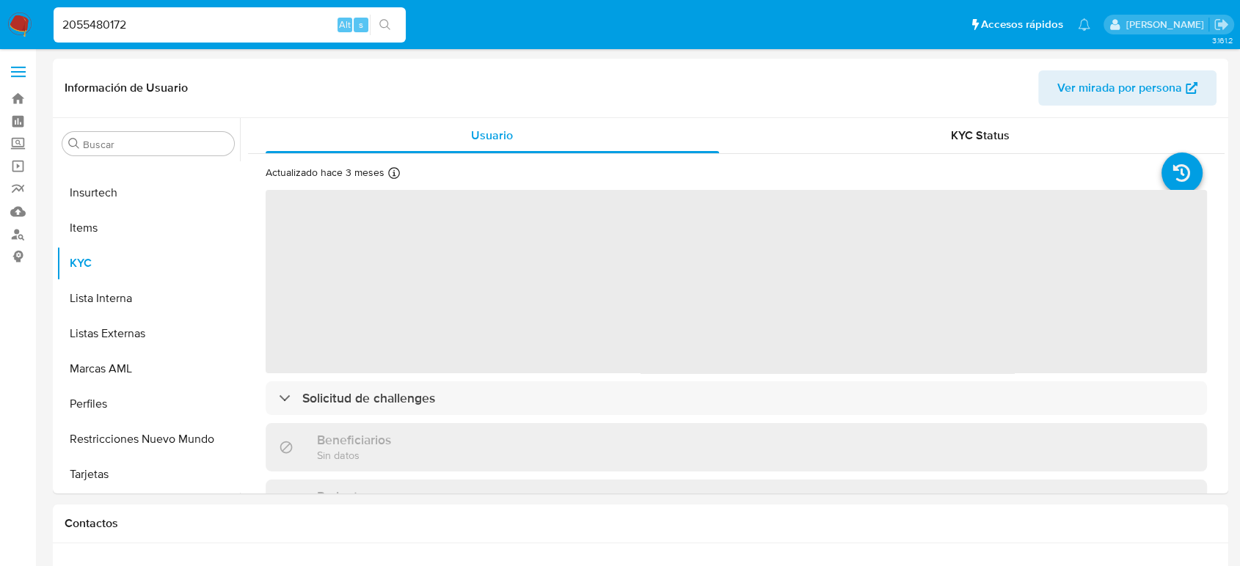
select select "10"
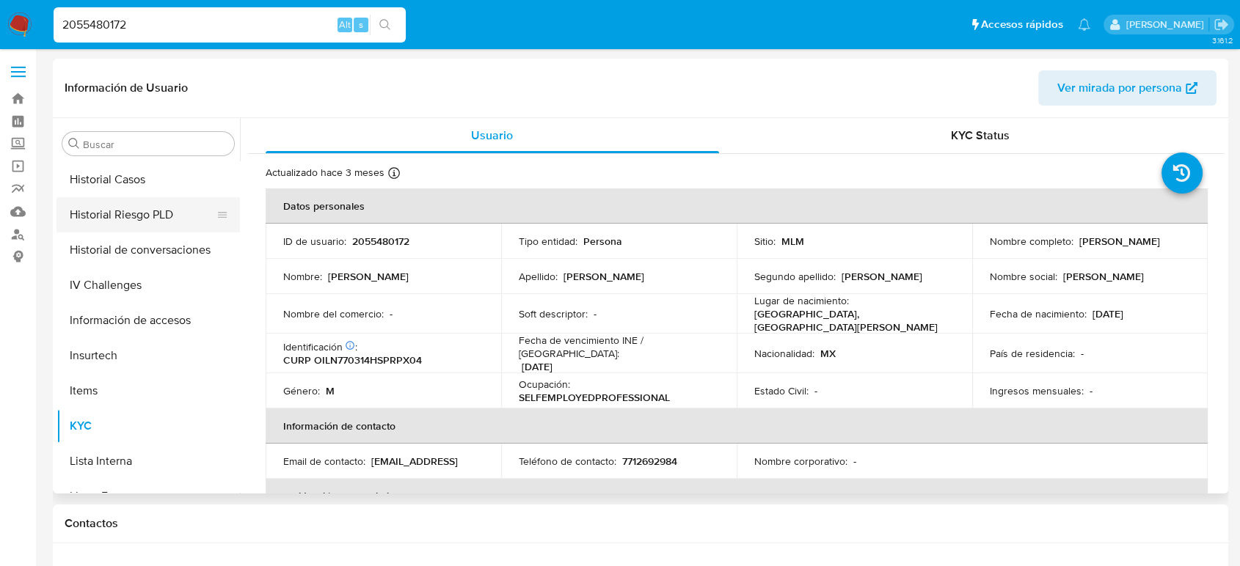
scroll to position [446, 0]
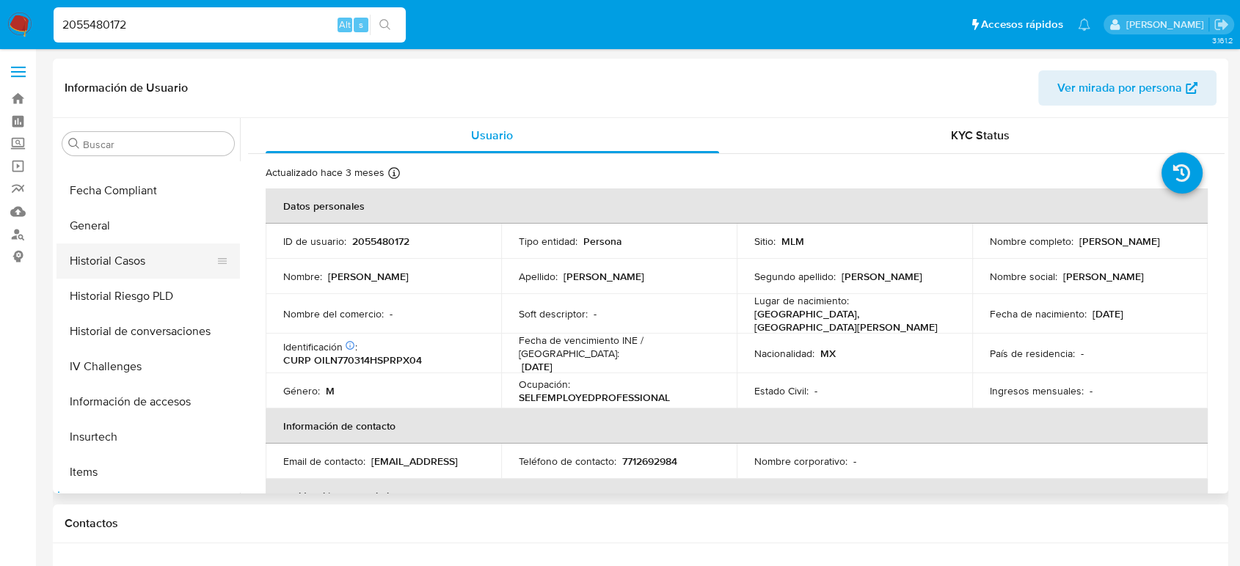
click at [135, 268] on button "Historial Casos" at bounding box center [142, 261] width 172 height 35
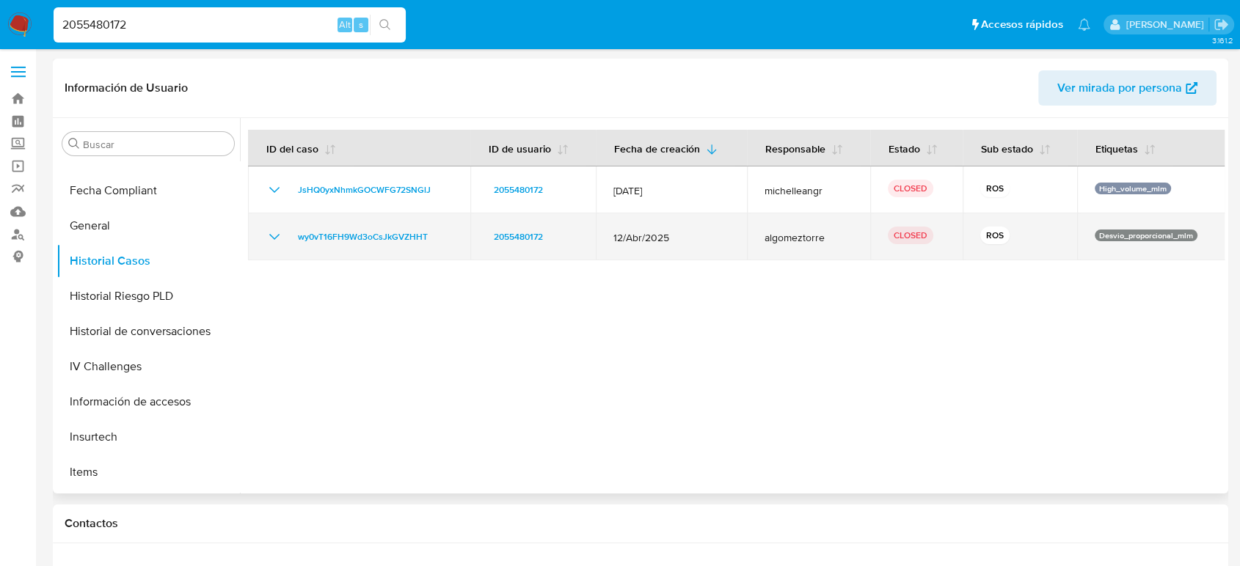
click at [271, 229] on icon "Mostrar/Ocultar" at bounding box center [275, 237] width 18 height 18
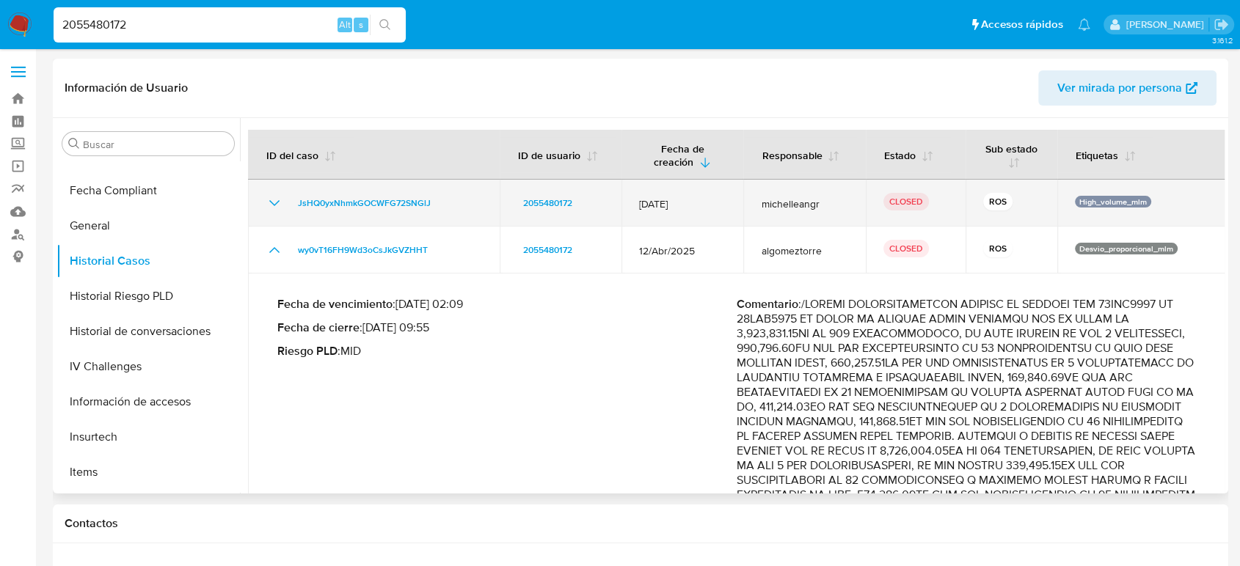
click at [273, 205] on icon "Mostrar/Ocultar" at bounding box center [275, 203] width 18 height 18
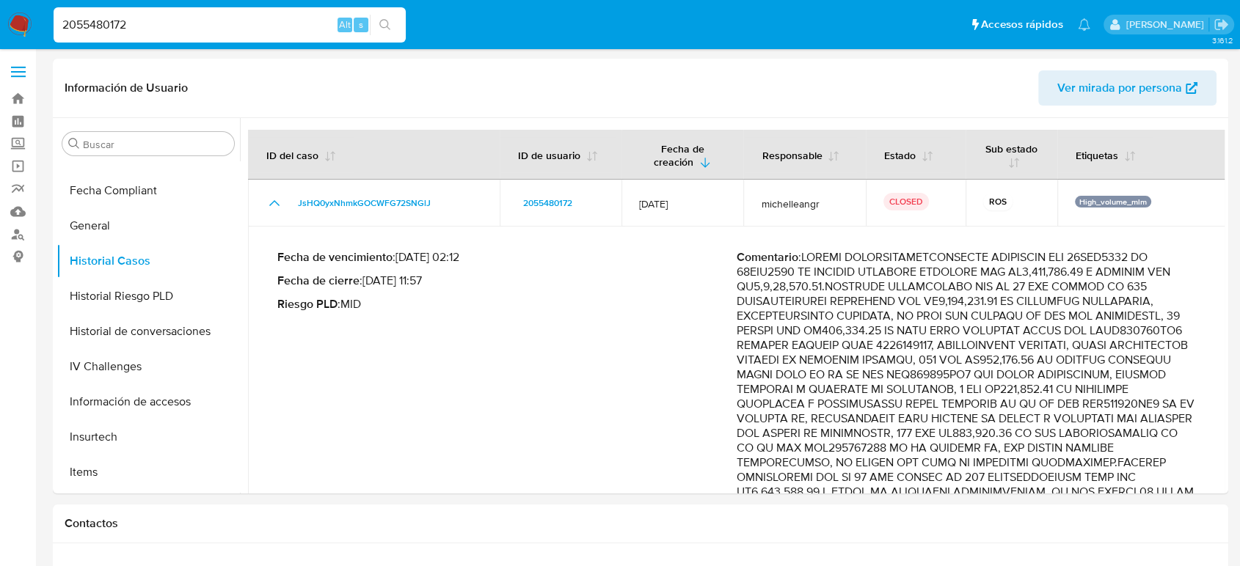
click at [86, 28] on input "2055480172" at bounding box center [230, 24] width 352 height 19
paste input "572973683"
type input "572973683"
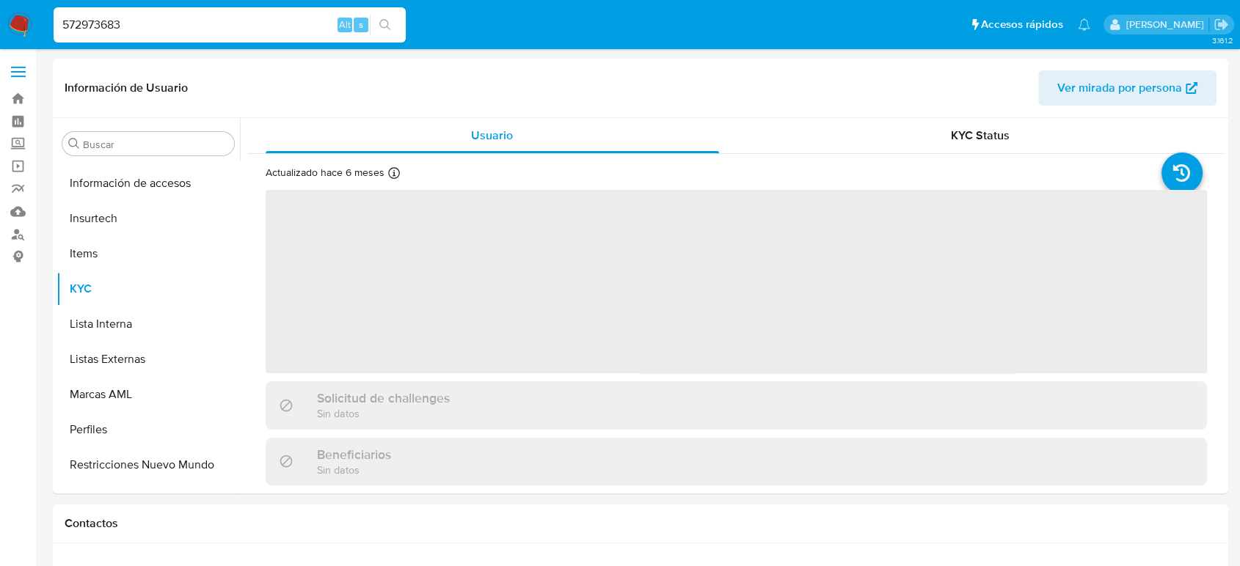
scroll to position [690, 0]
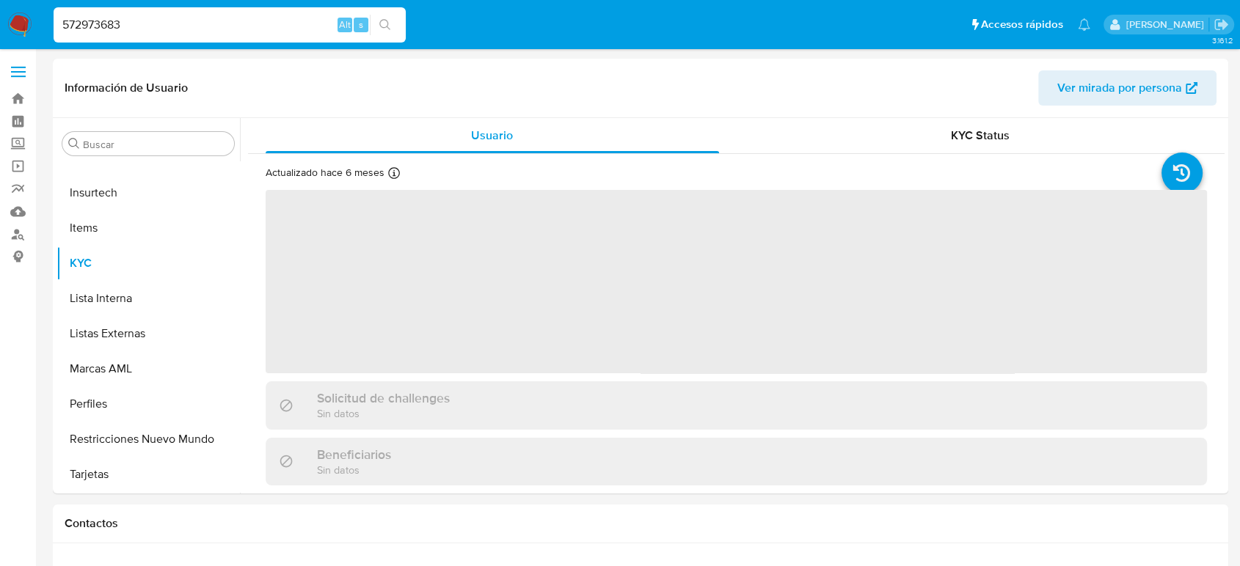
select select "10"
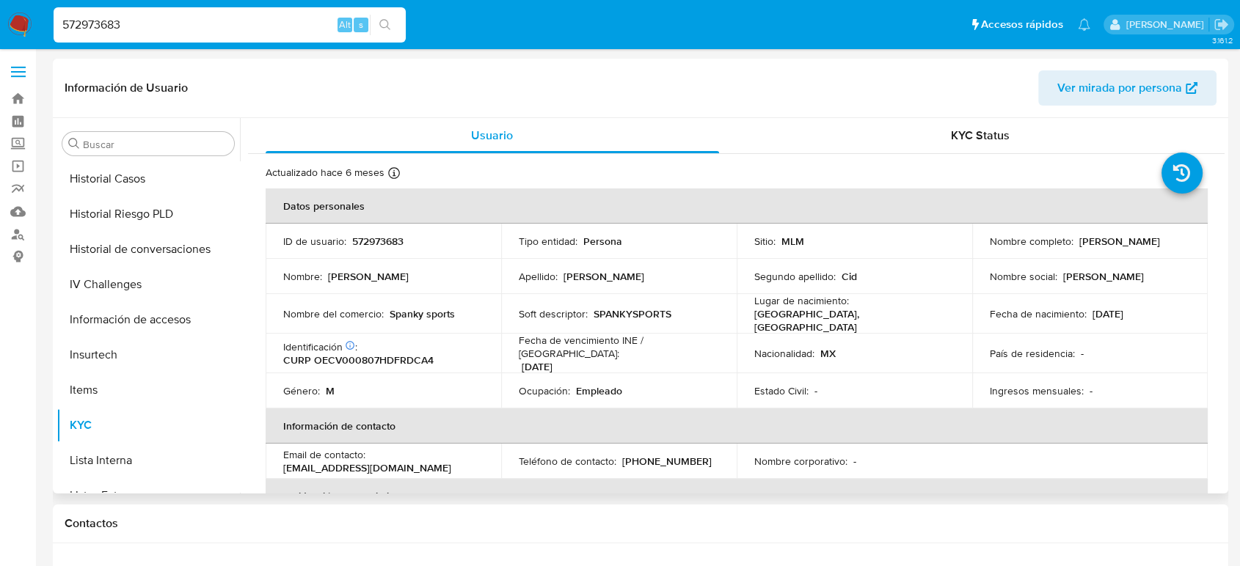
scroll to position [446, 0]
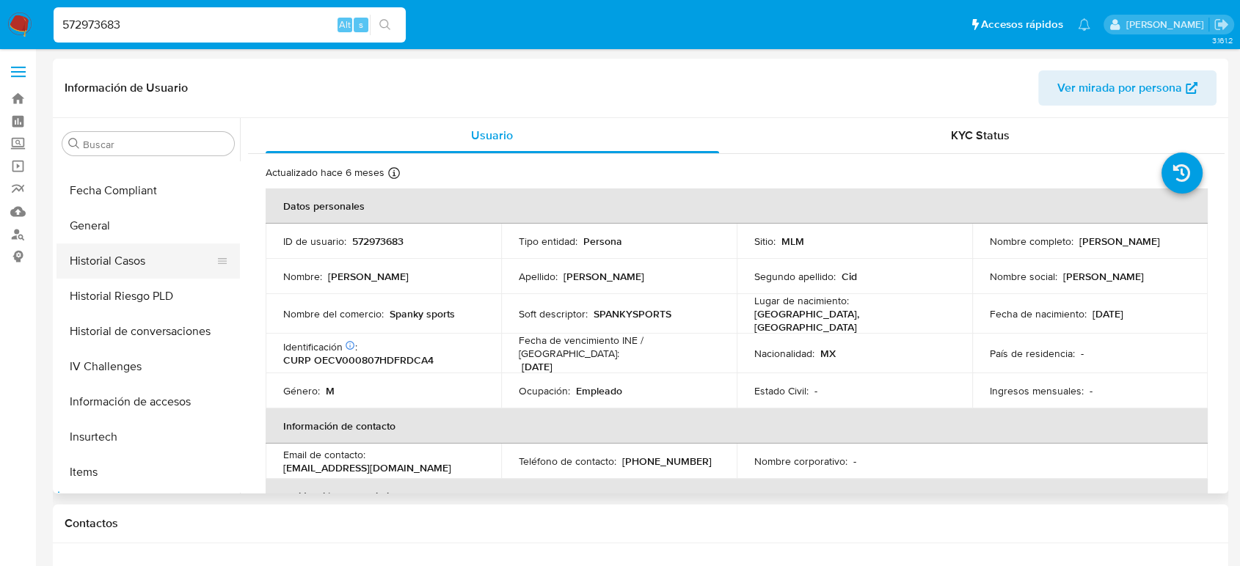
click at [131, 264] on button "Historial Casos" at bounding box center [142, 261] width 172 height 35
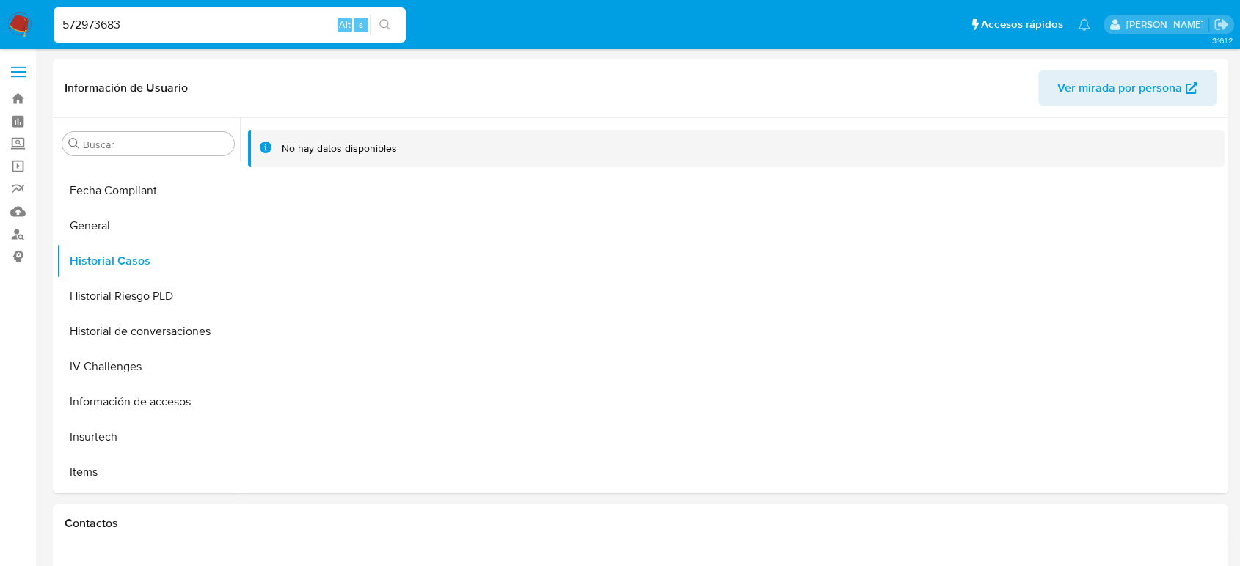
click at [109, 12] on div "572973683 Alt s" at bounding box center [230, 24] width 352 height 35
click at [110, 26] on input "572973683" at bounding box center [230, 24] width 352 height 19
paste input "2202534936"
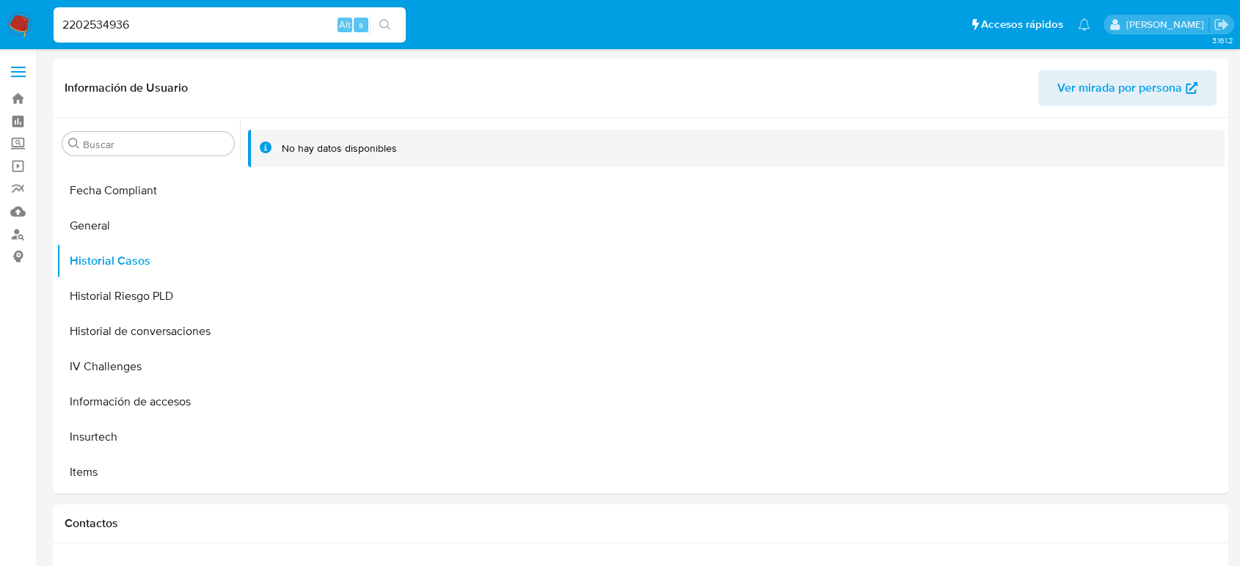
type input "2202534936"
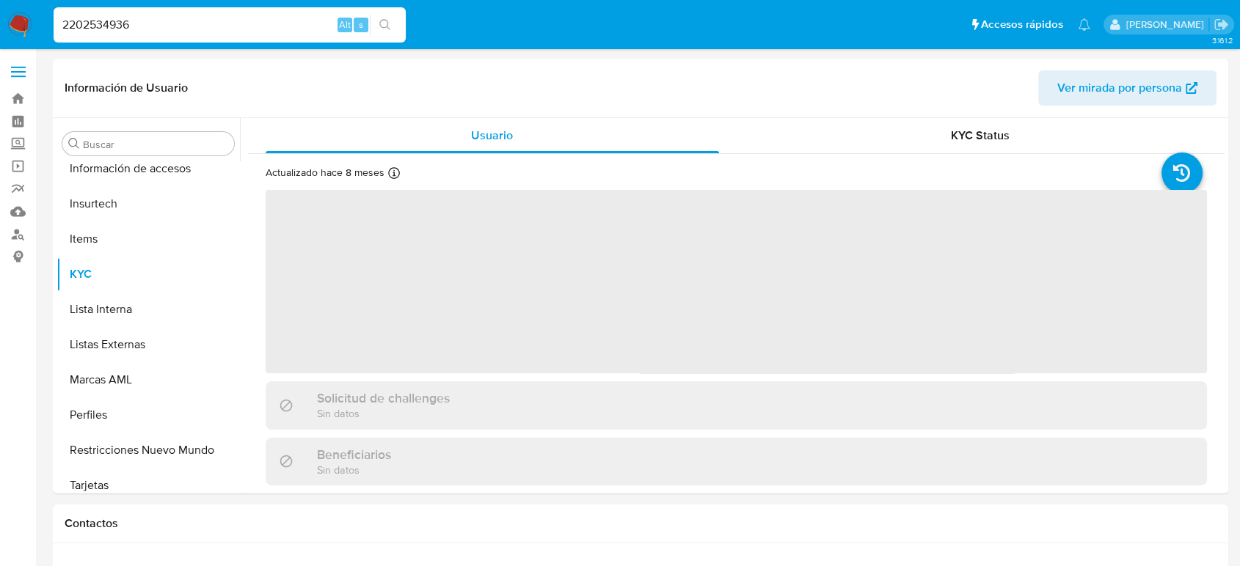
scroll to position [690, 0]
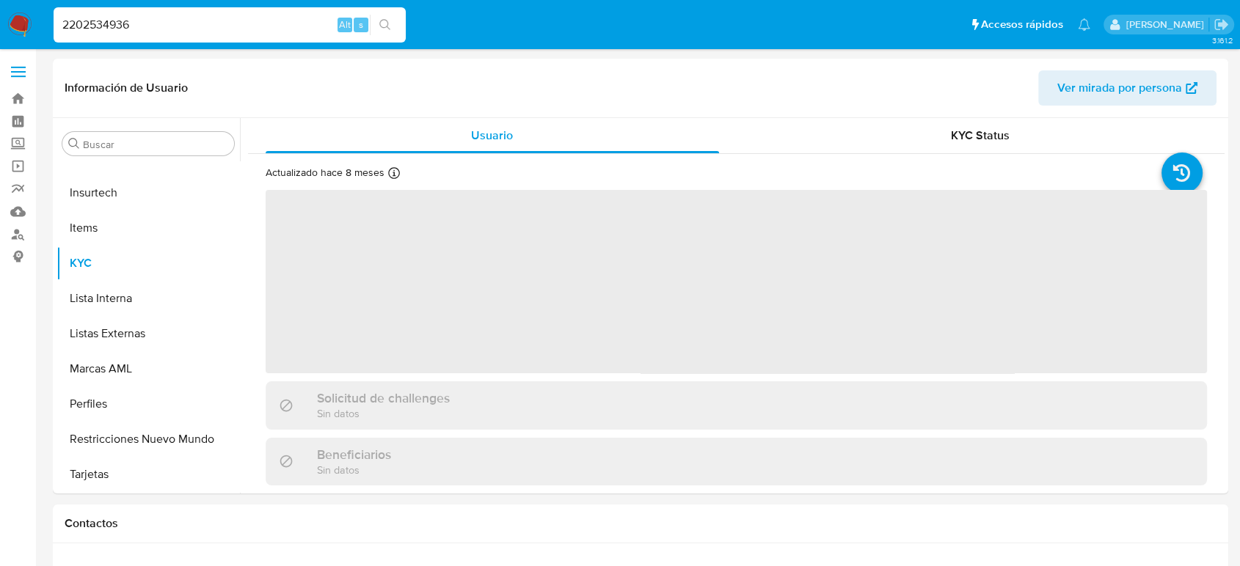
select select "10"
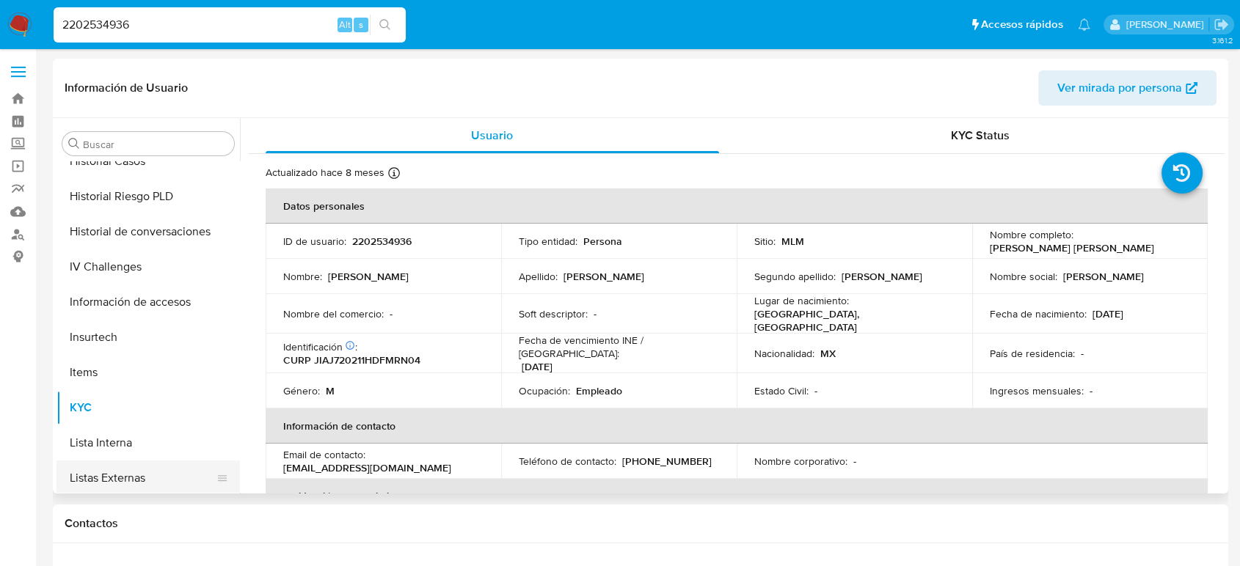
scroll to position [446, 0]
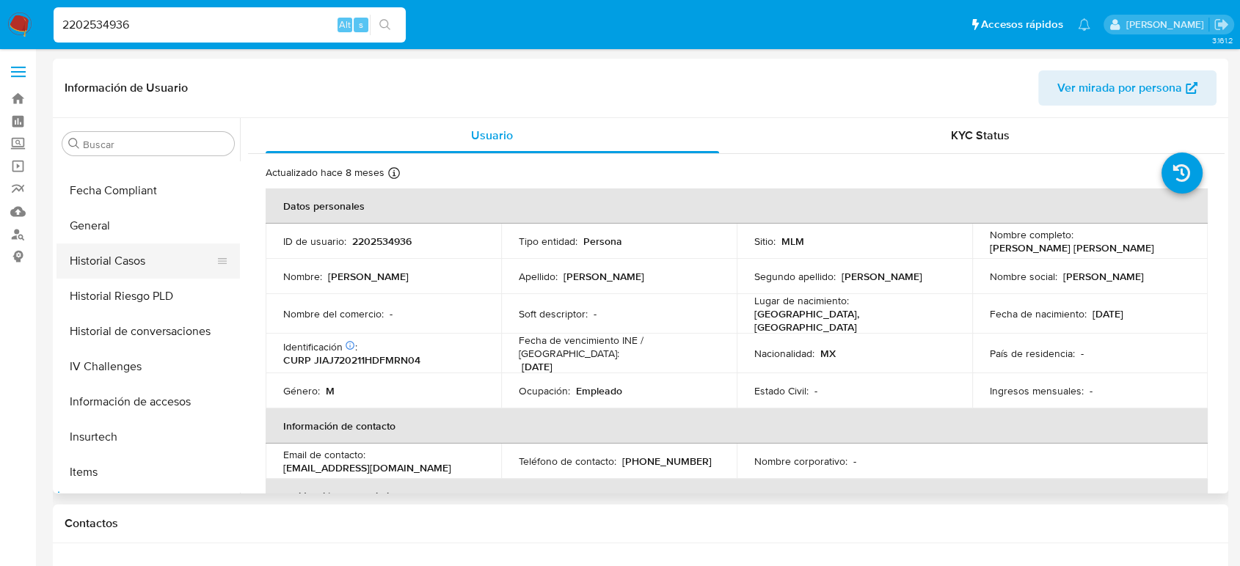
click at [131, 268] on button "Historial Casos" at bounding box center [142, 261] width 172 height 35
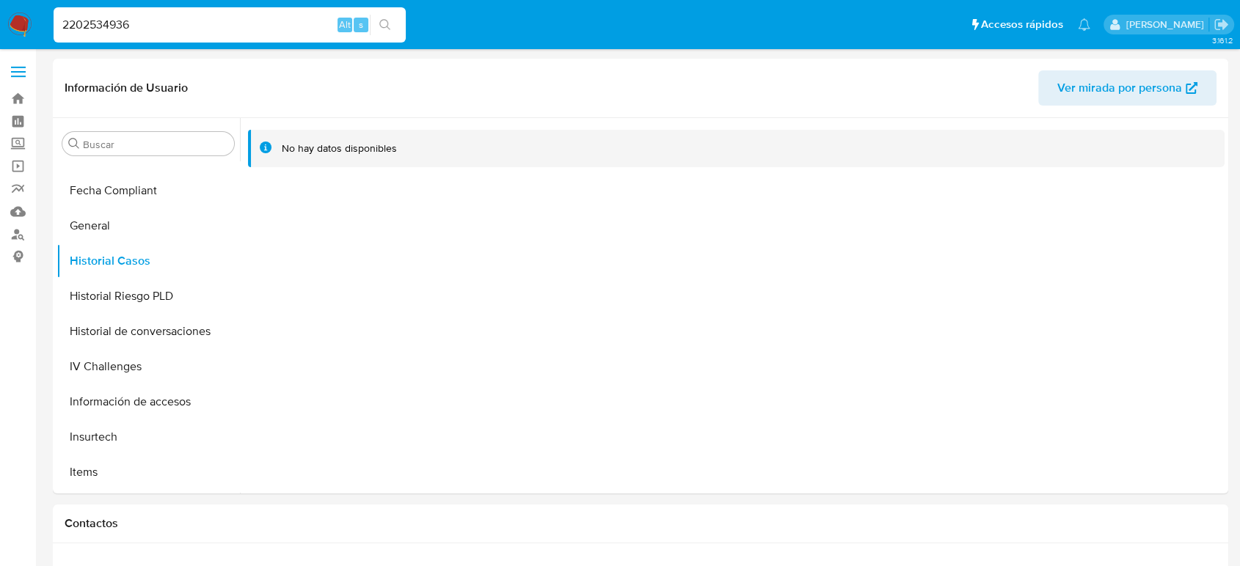
click at [81, 23] on input "2202534936" at bounding box center [230, 24] width 352 height 19
type input "V"
paste input "835617956"
type input "835617956"
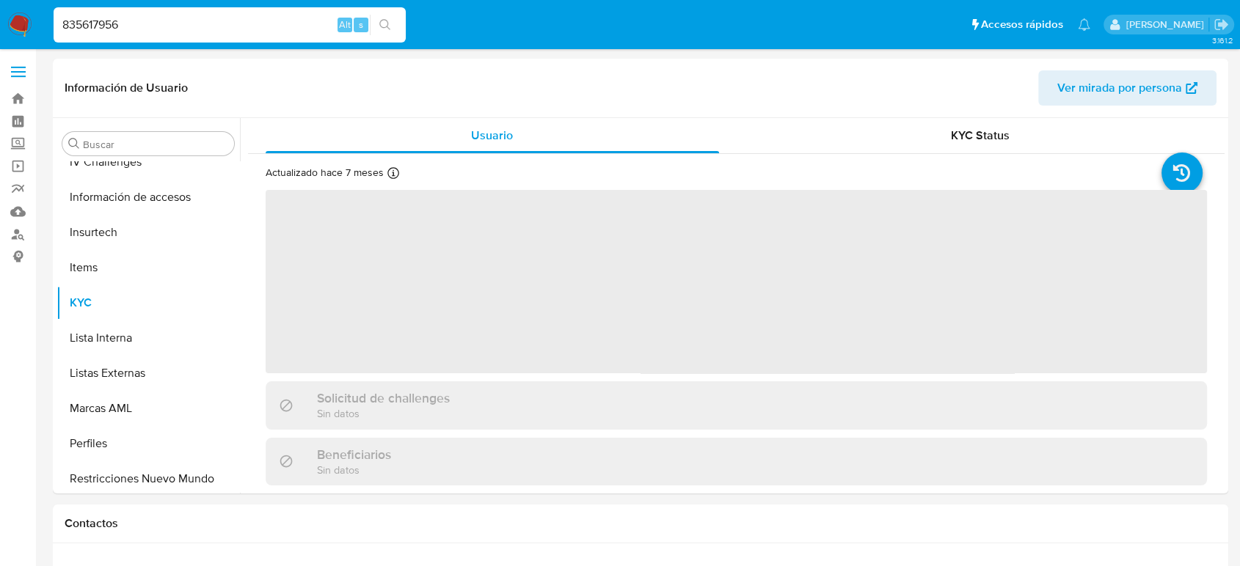
scroll to position [690, 0]
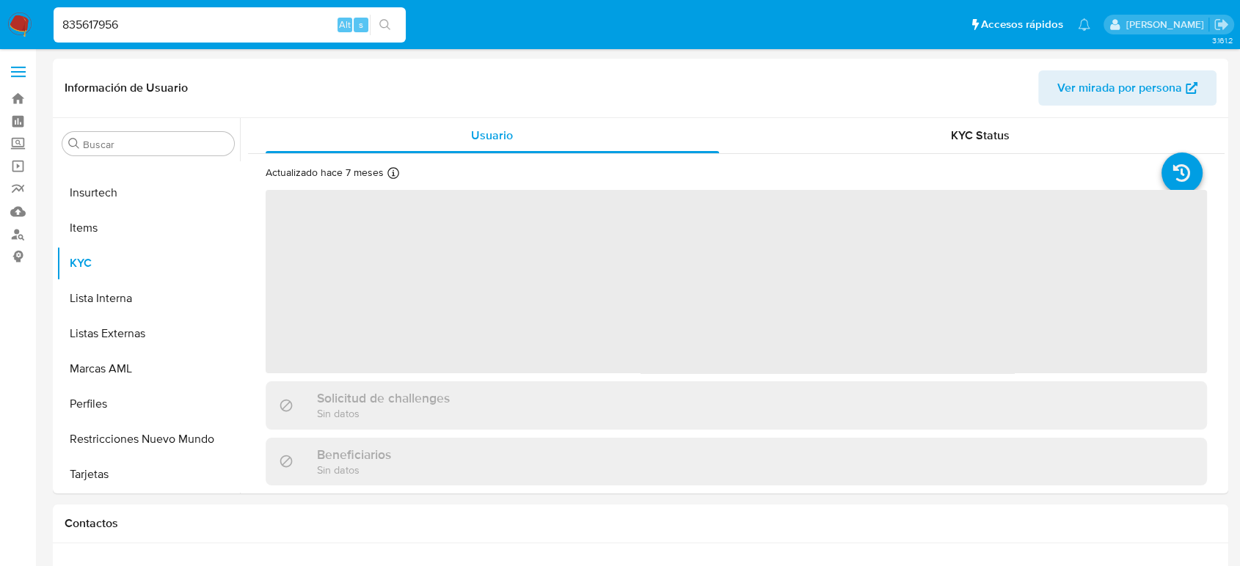
select select "10"
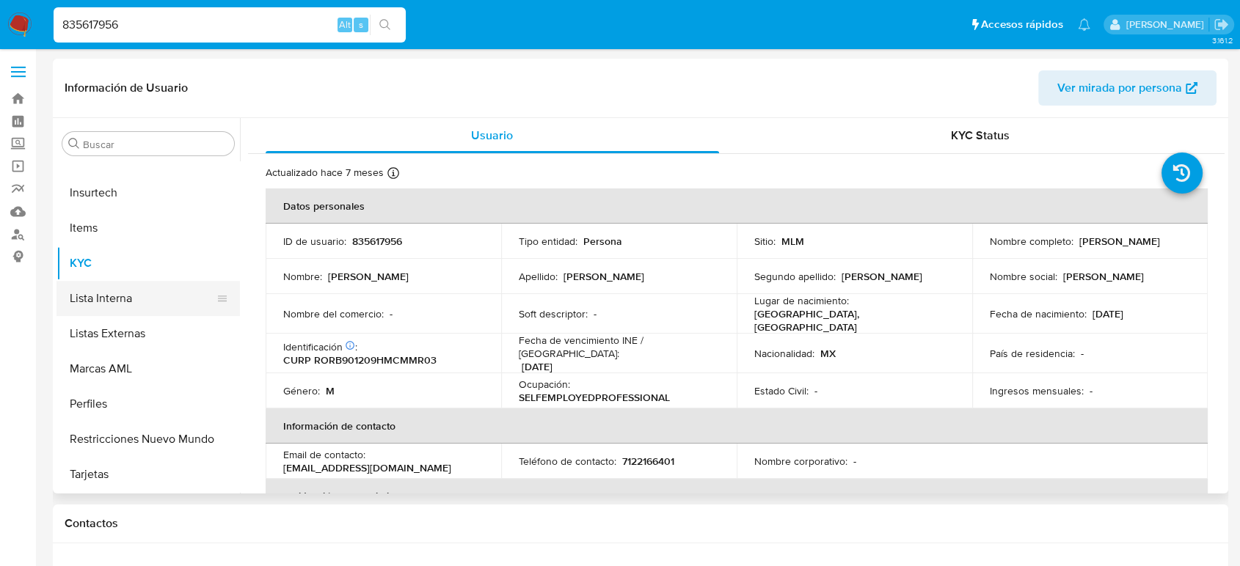
scroll to position [364, 0]
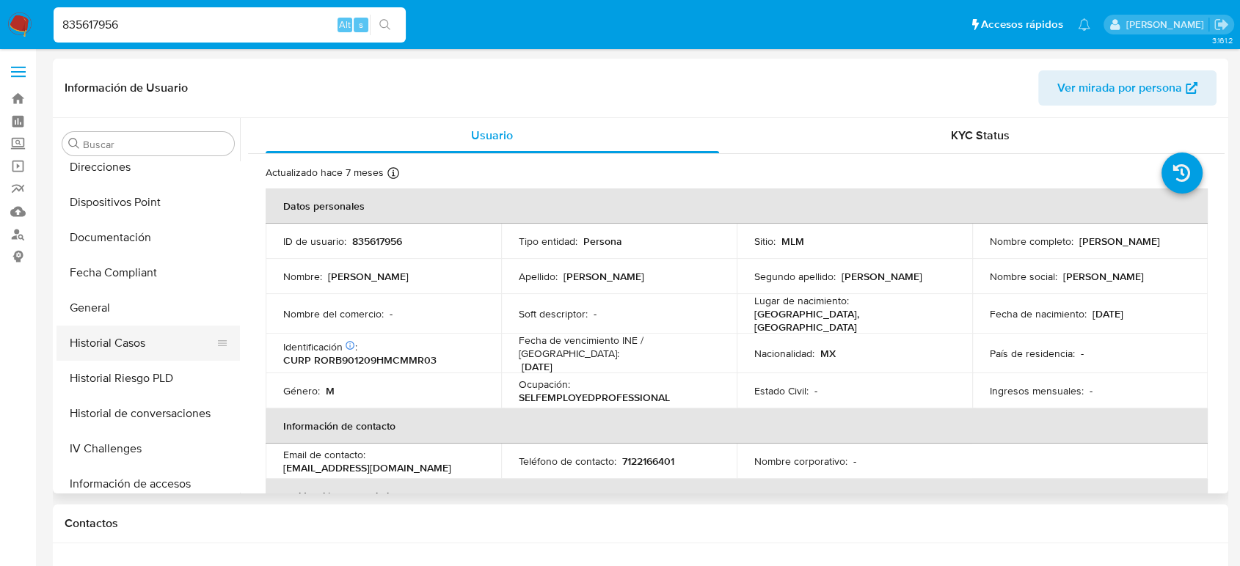
click at [129, 332] on button "Historial Casos" at bounding box center [142, 343] width 172 height 35
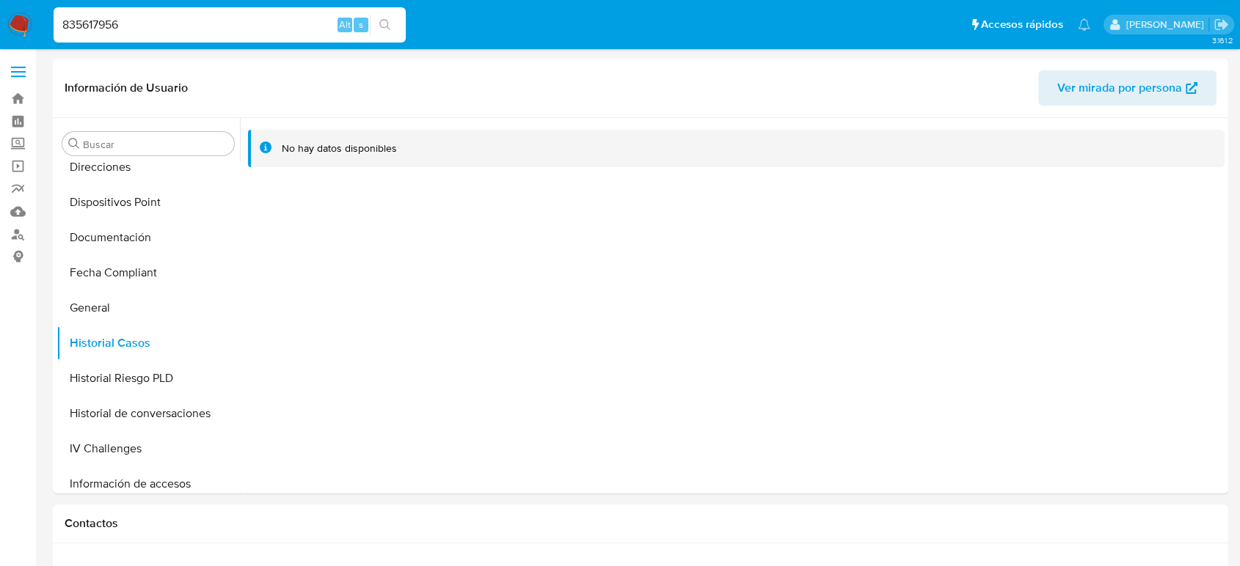
click at [97, 23] on input "835617956" at bounding box center [230, 24] width 352 height 19
paste input "2055480172"
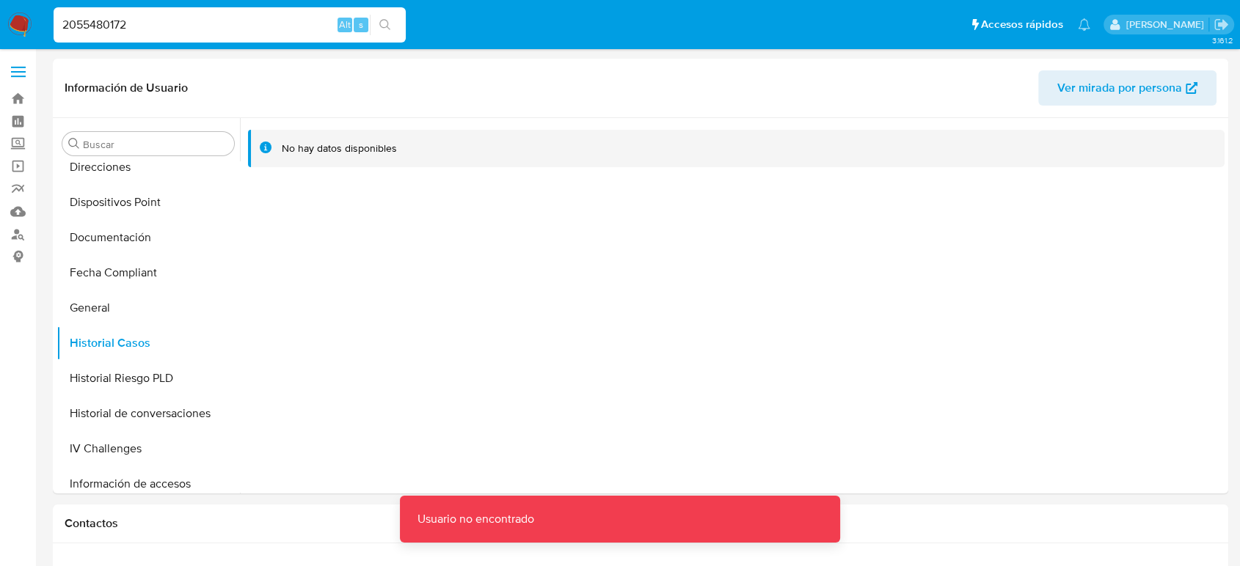
click at [227, 37] on div "2055480172 Alt s" at bounding box center [230, 24] width 352 height 35
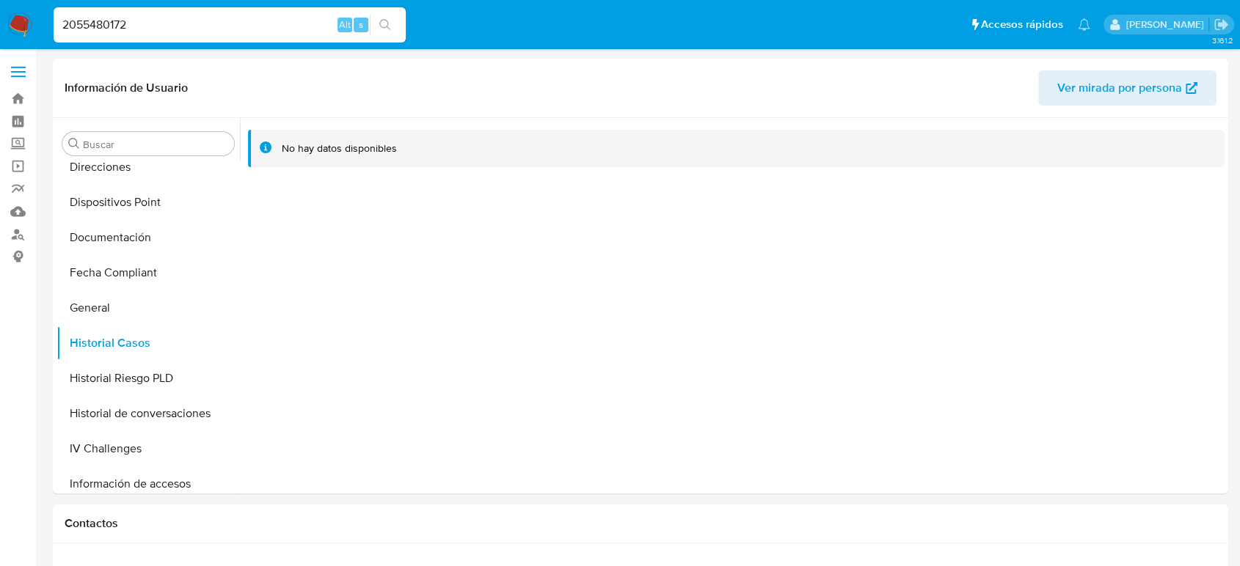
type input "2055480172"
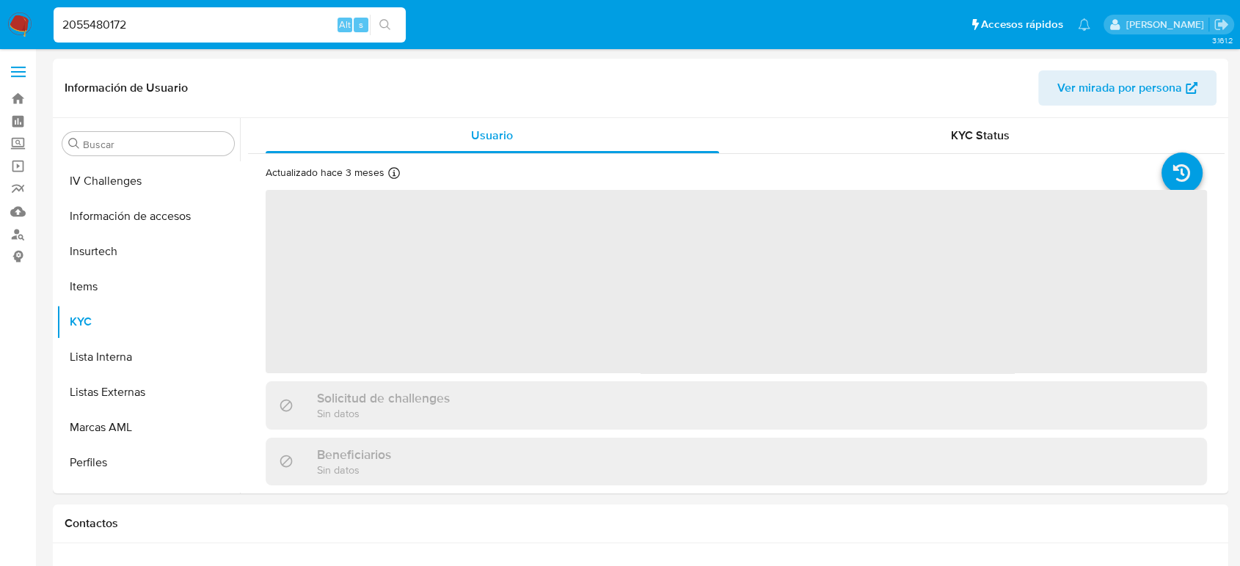
scroll to position [690, 0]
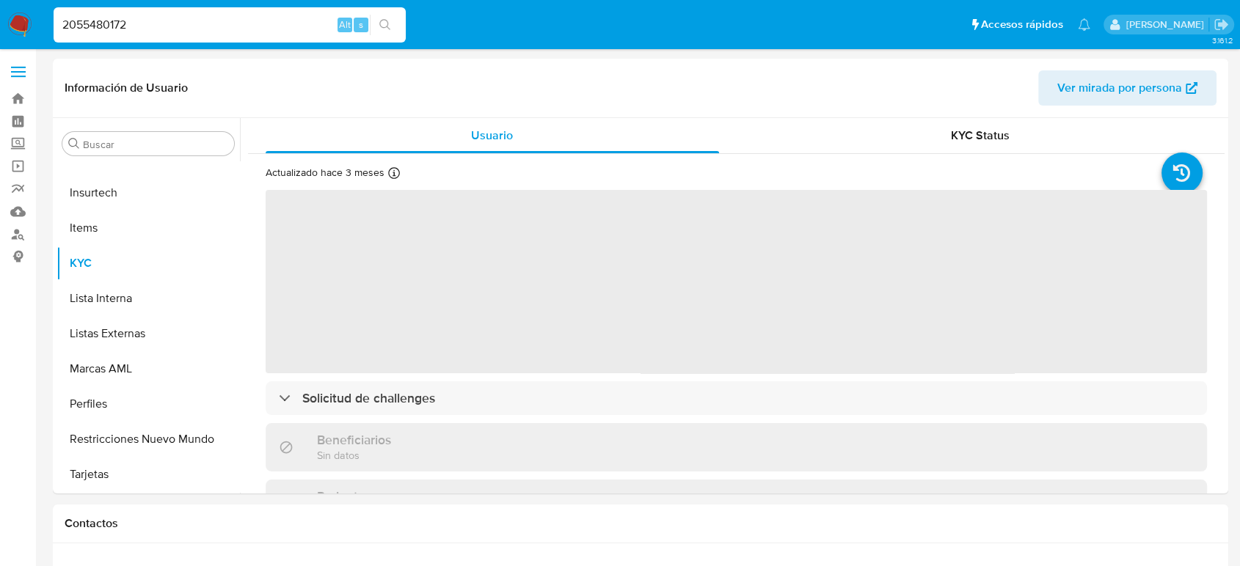
select select "10"
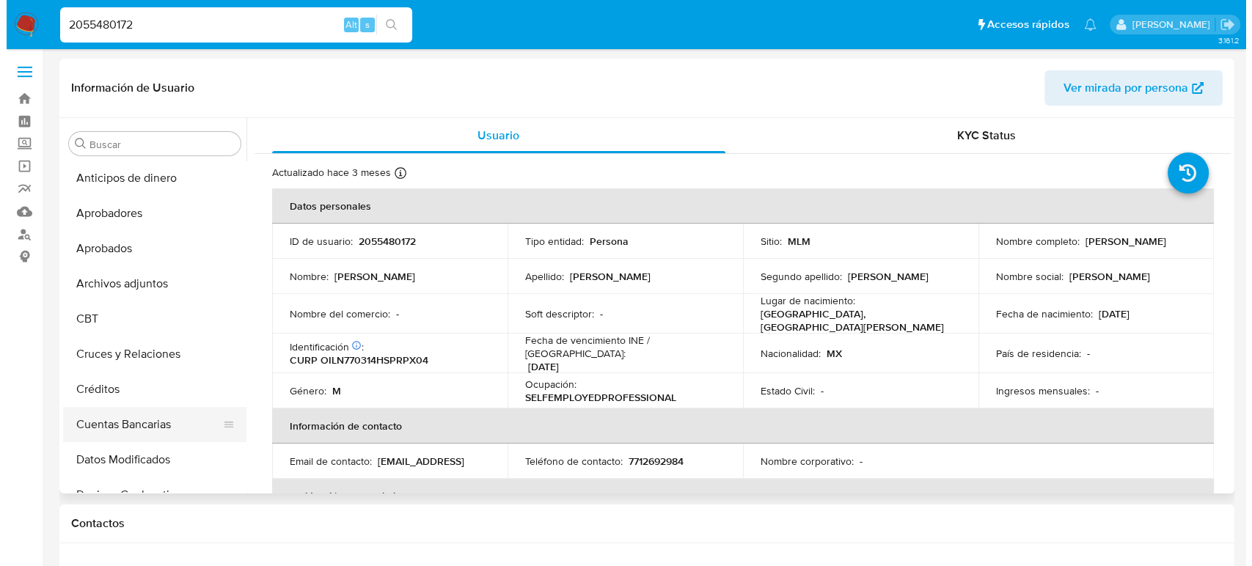
scroll to position [0, 0]
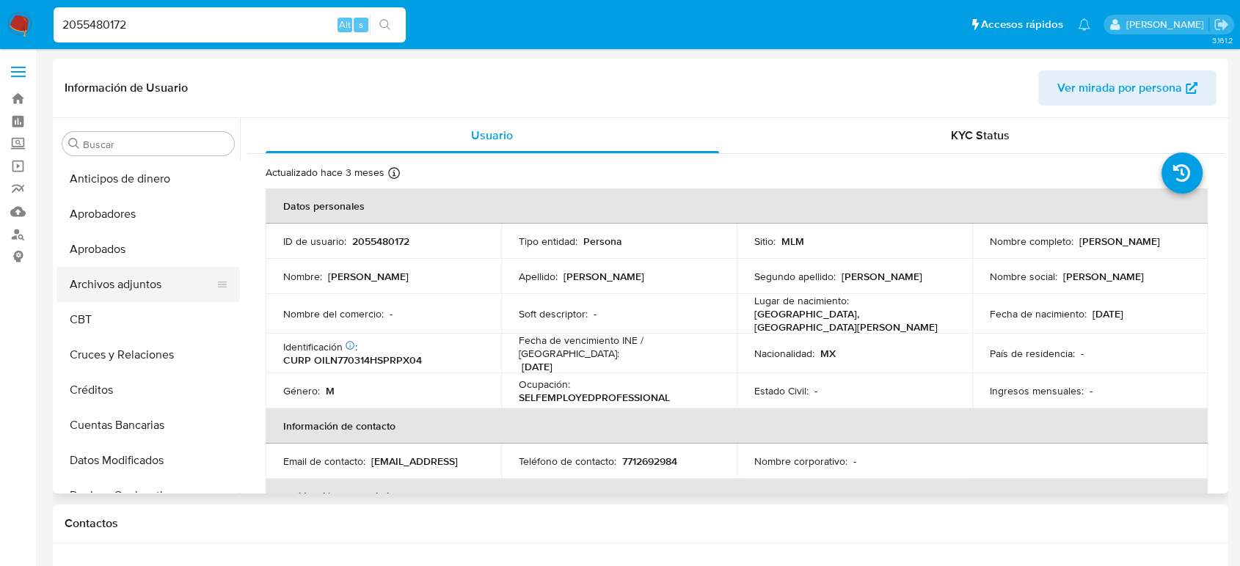
click at [129, 270] on button "Archivos adjuntos" at bounding box center [142, 284] width 172 height 35
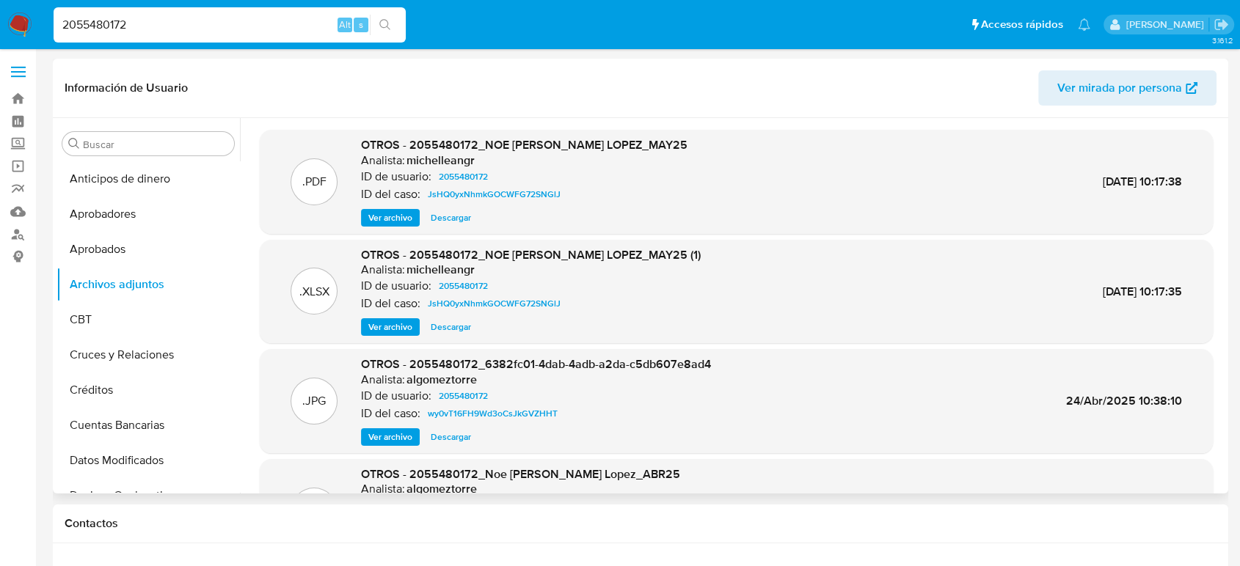
click at [397, 222] on span "Ver archivo" at bounding box center [390, 218] width 44 height 15
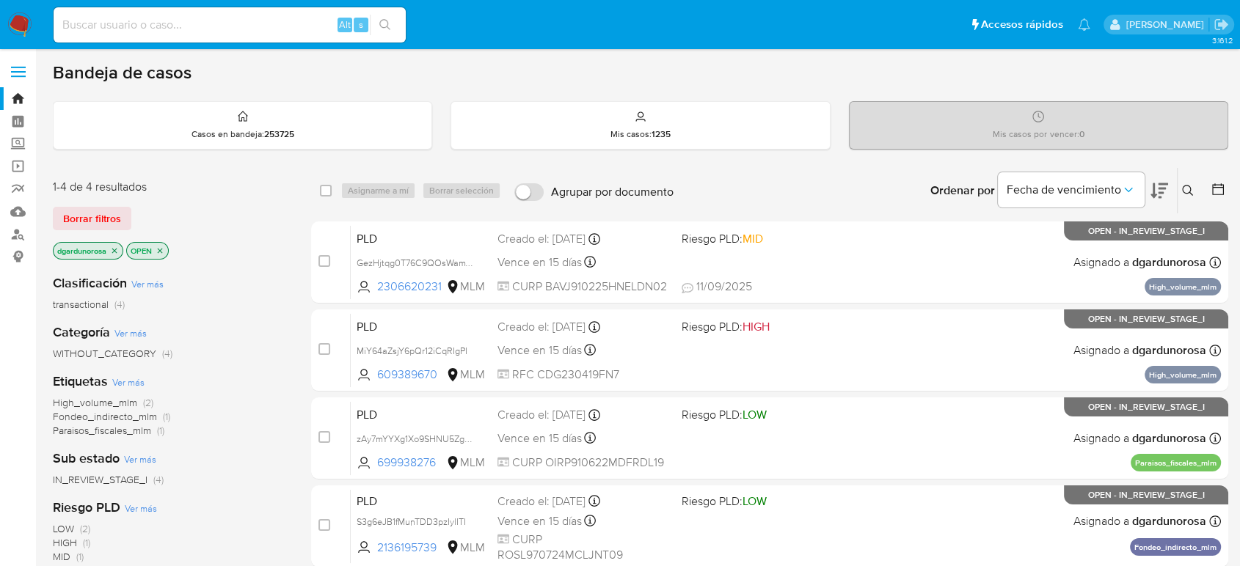
click at [21, 12] on img at bounding box center [19, 24] width 25 height 25
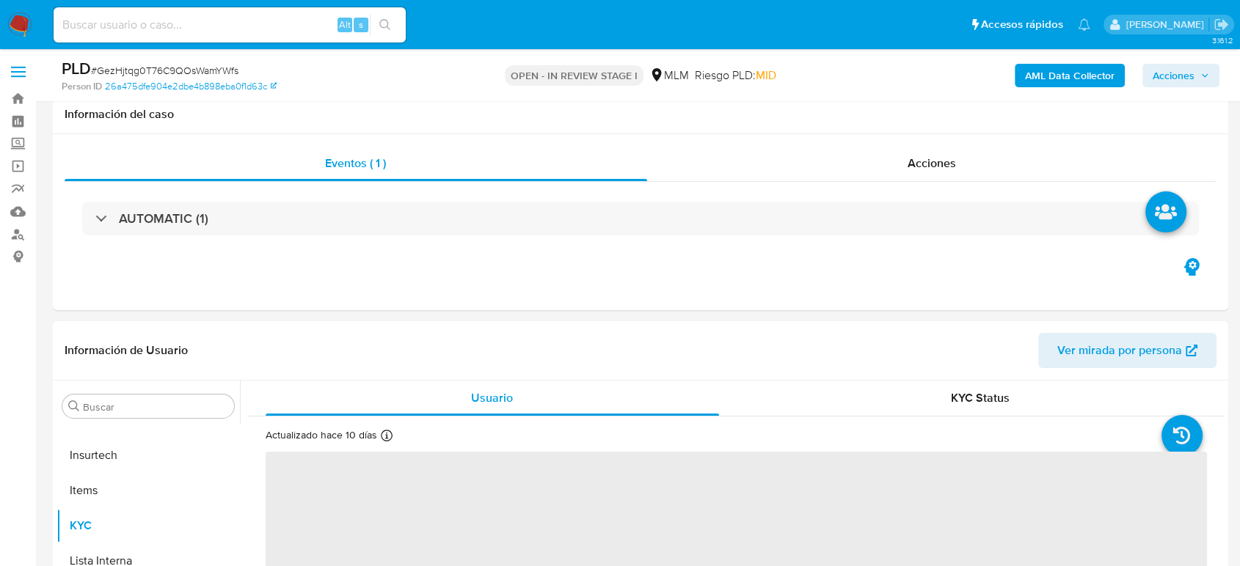
scroll to position [326, 0]
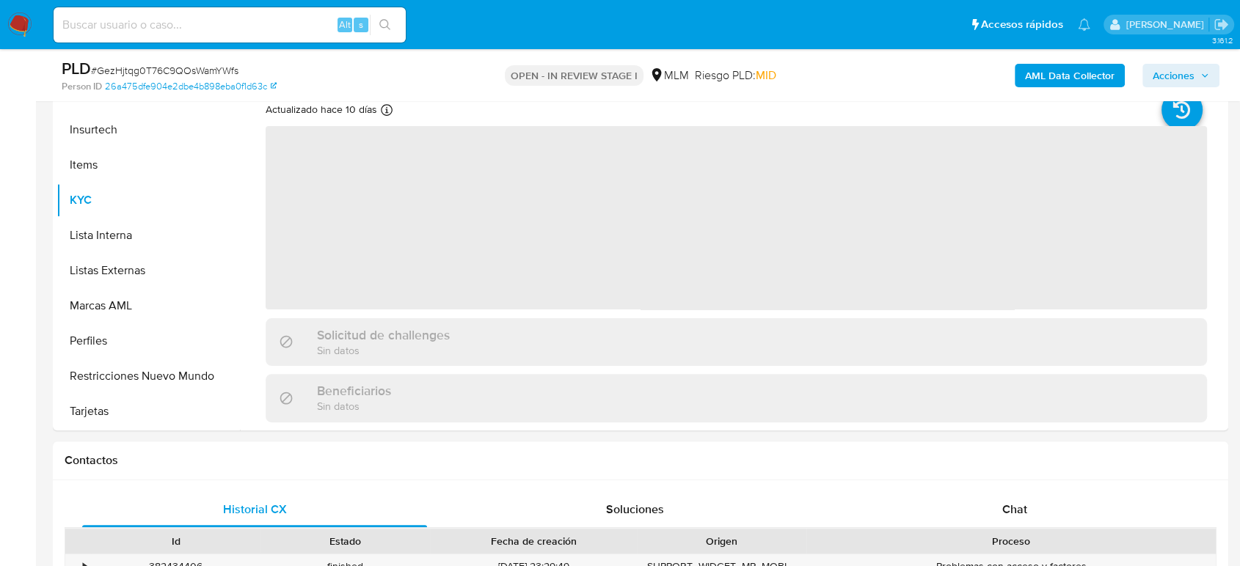
select select "10"
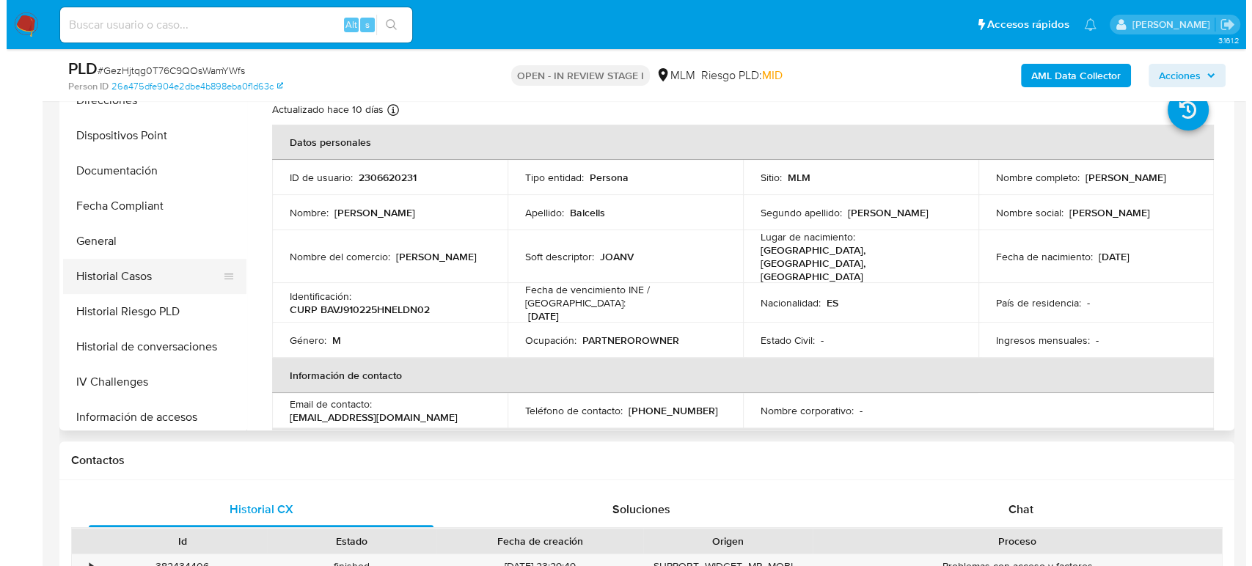
scroll to position [364, 0]
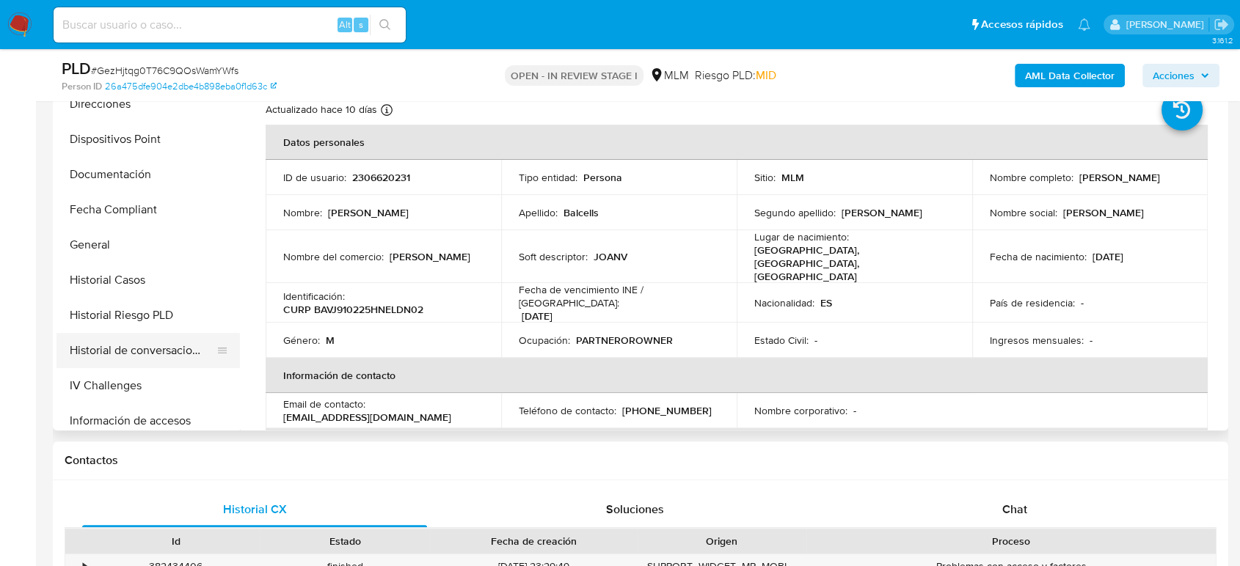
click at [170, 342] on button "Historial de conversaciones" at bounding box center [142, 350] width 172 height 35
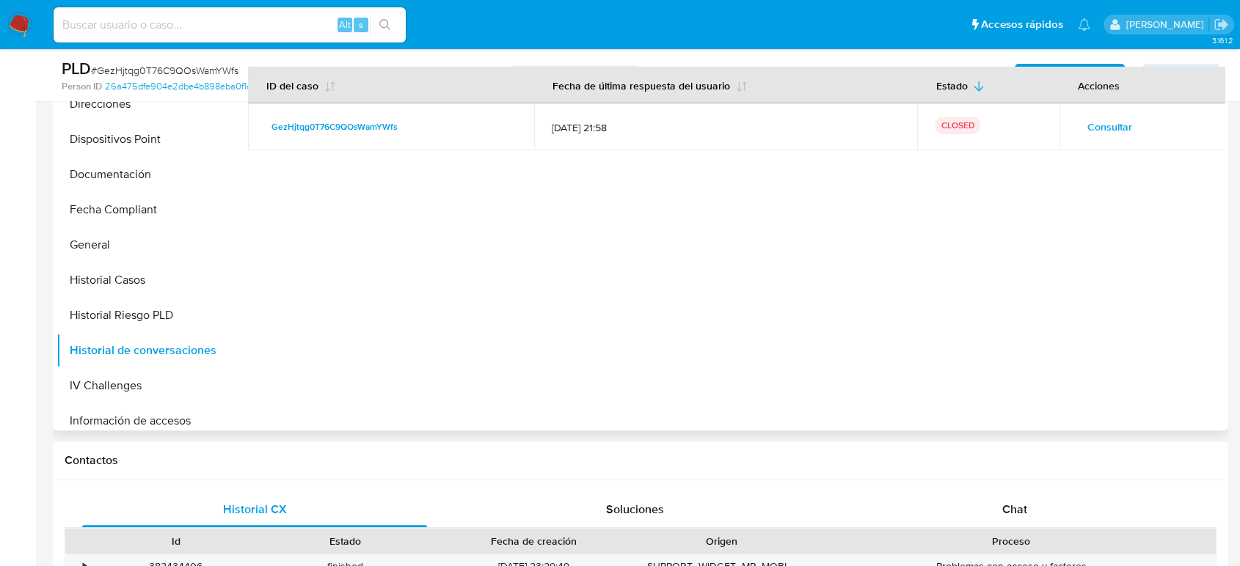
click at [1122, 128] on span "Consultar" at bounding box center [1109, 127] width 45 height 21
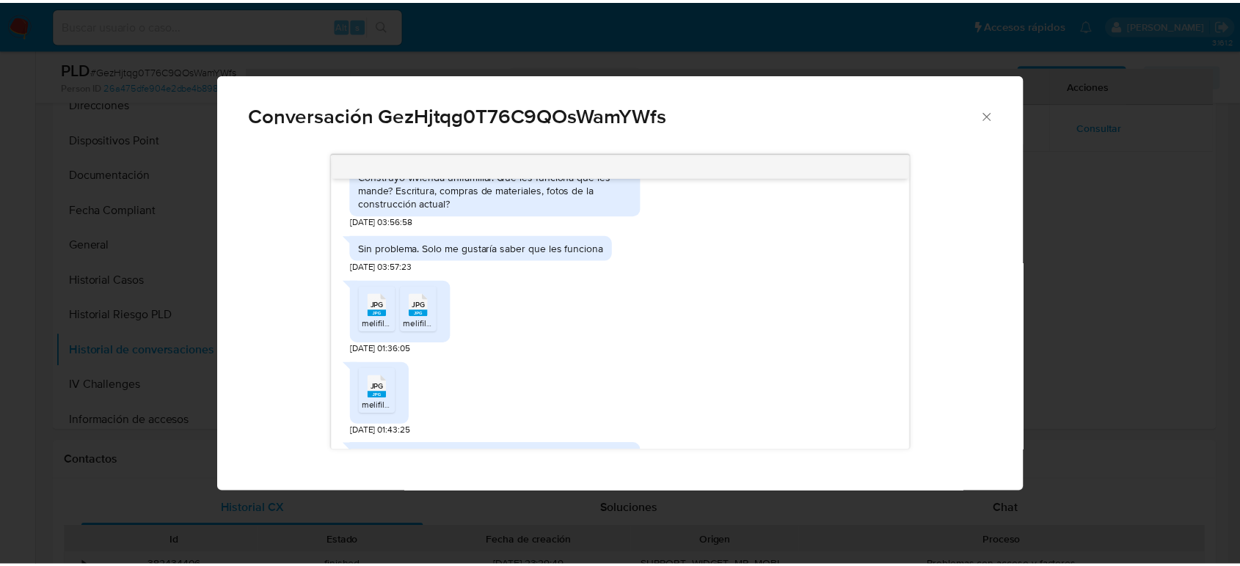
scroll to position [494, 0]
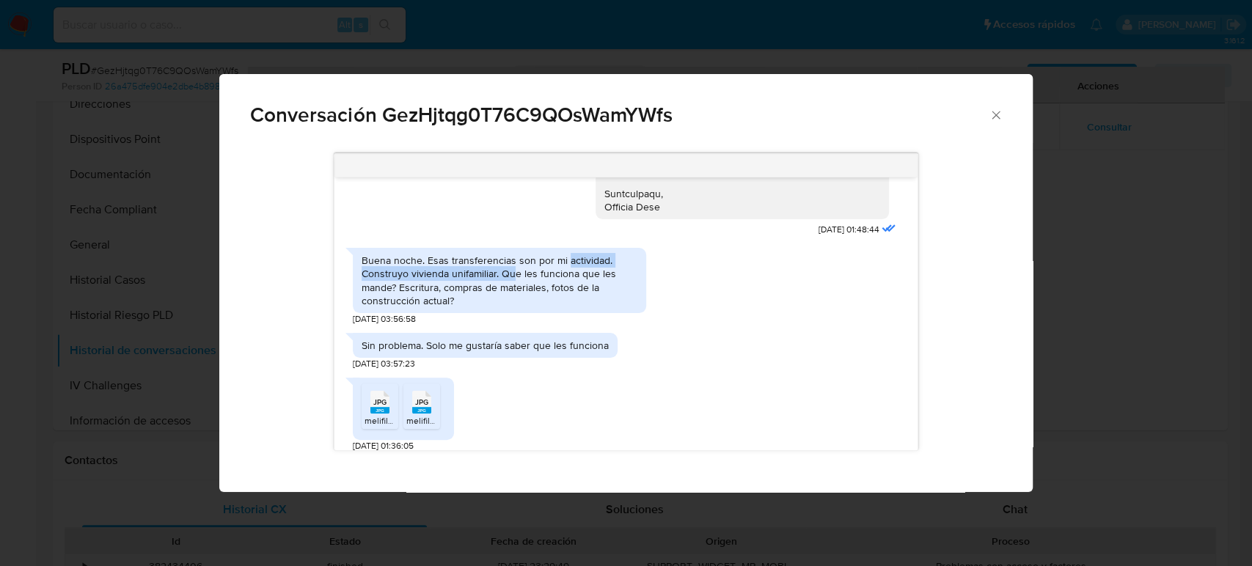
drag, startPoint x: 567, startPoint y: 258, endPoint x: 514, endPoint y: 273, distance: 54.8
click at [514, 273] on div "Buena noche. Esas transferencias son por mi actividad. Construyo vivienda unifa…" at bounding box center [500, 281] width 276 height 54
click at [989, 121] on icon "Cerrar" at bounding box center [996, 115] width 15 height 15
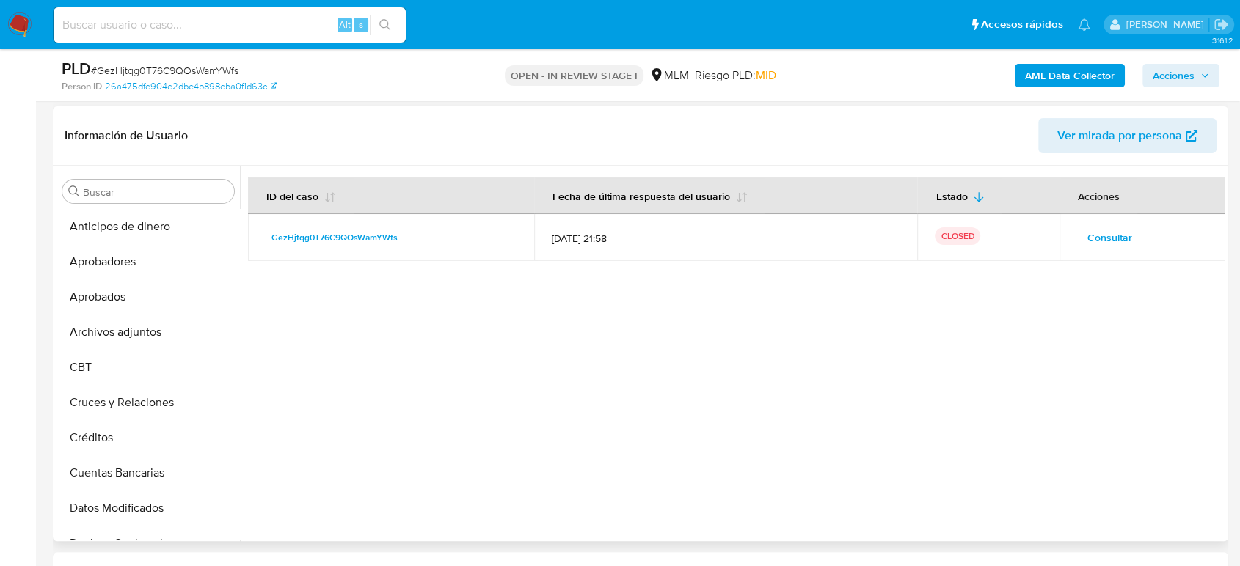
scroll to position [81, 0]
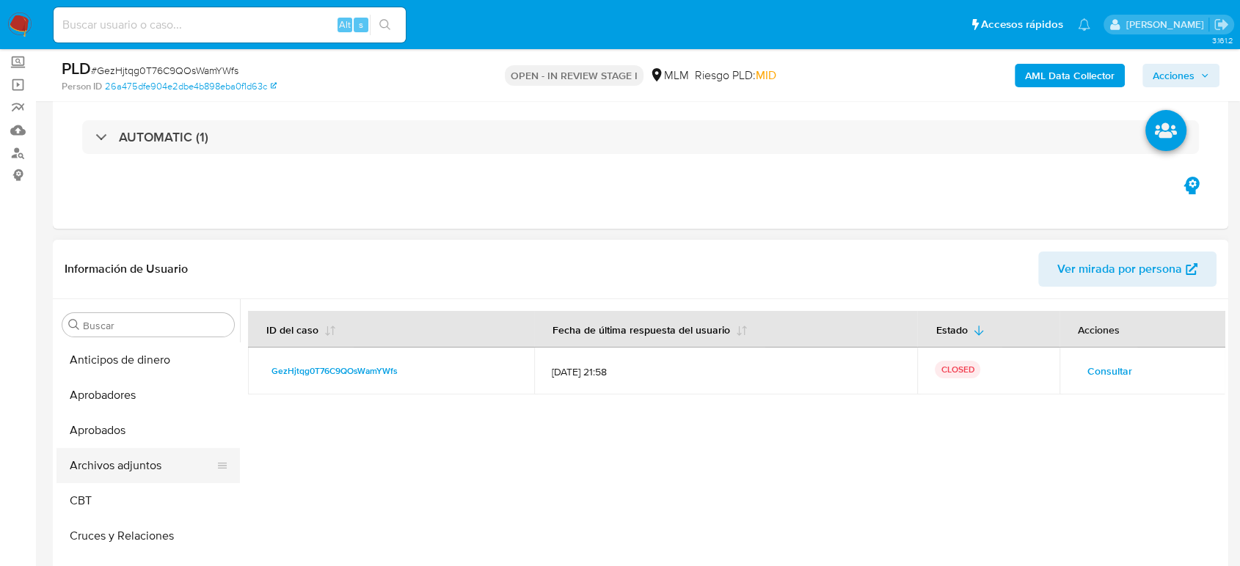
click at [153, 467] on button "Archivos adjuntos" at bounding box center [142, 465] width 172 height 35
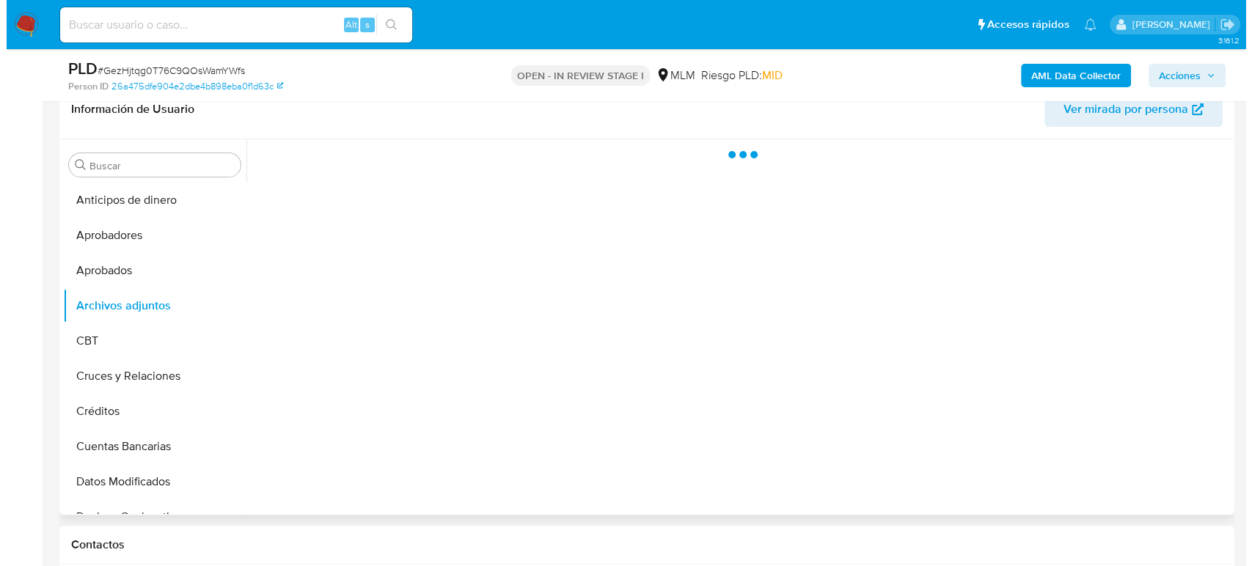
scroll to position [244, 0]
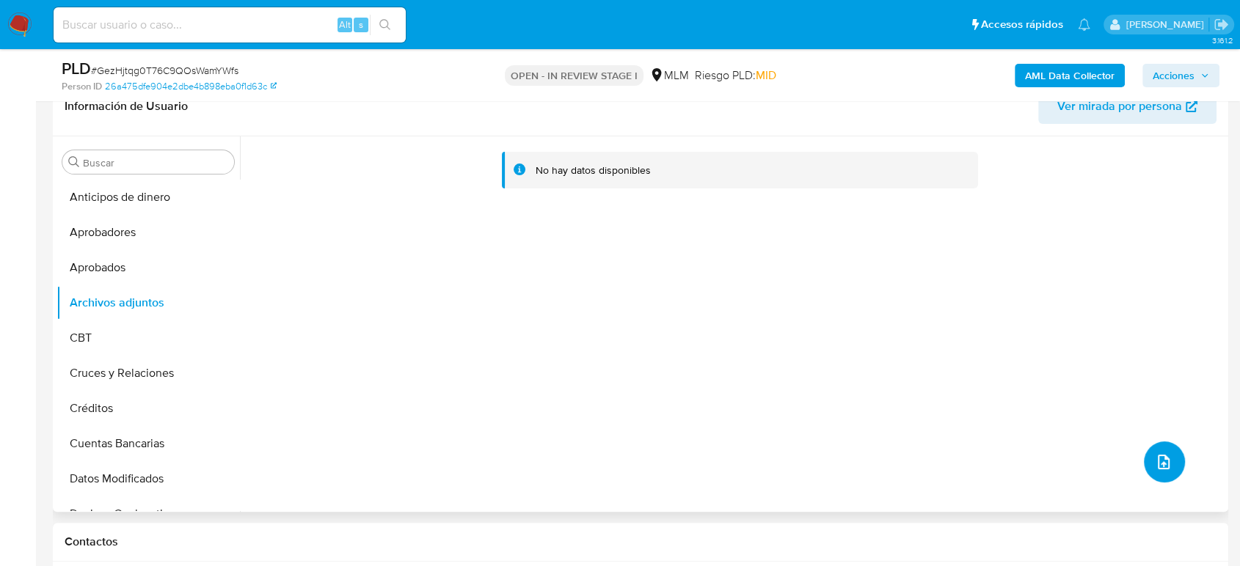
click at [1155, 453] on icon "upload-file" at bounding box center [1164, 462] width 18 height 18
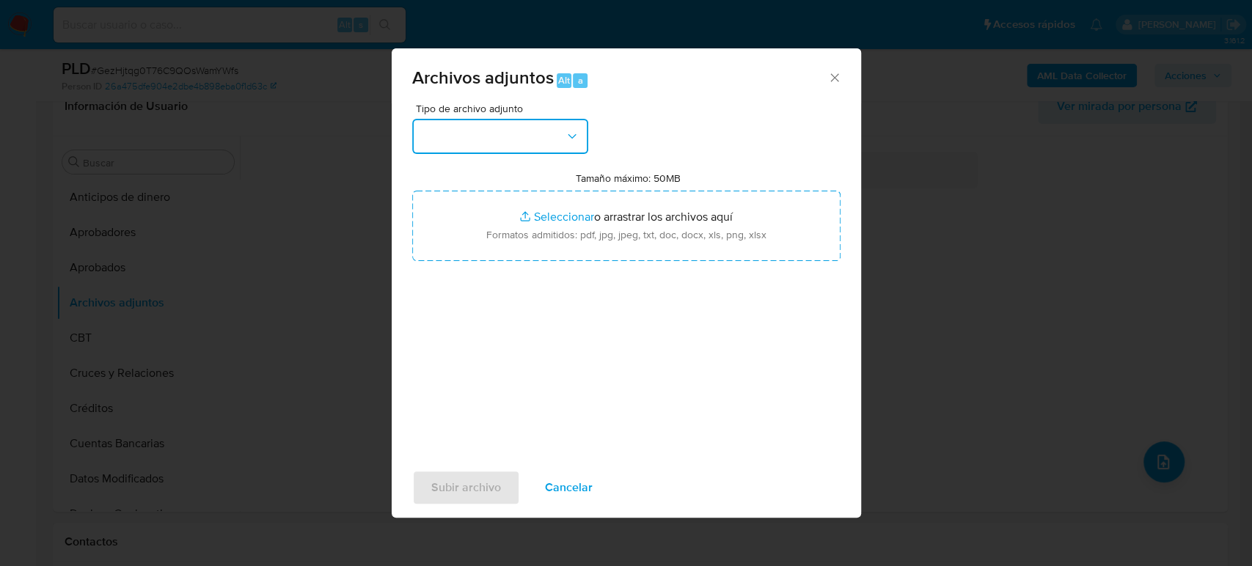
click at [530, 139] on button "button" at bounding box center [500, 136] width 176 height 35
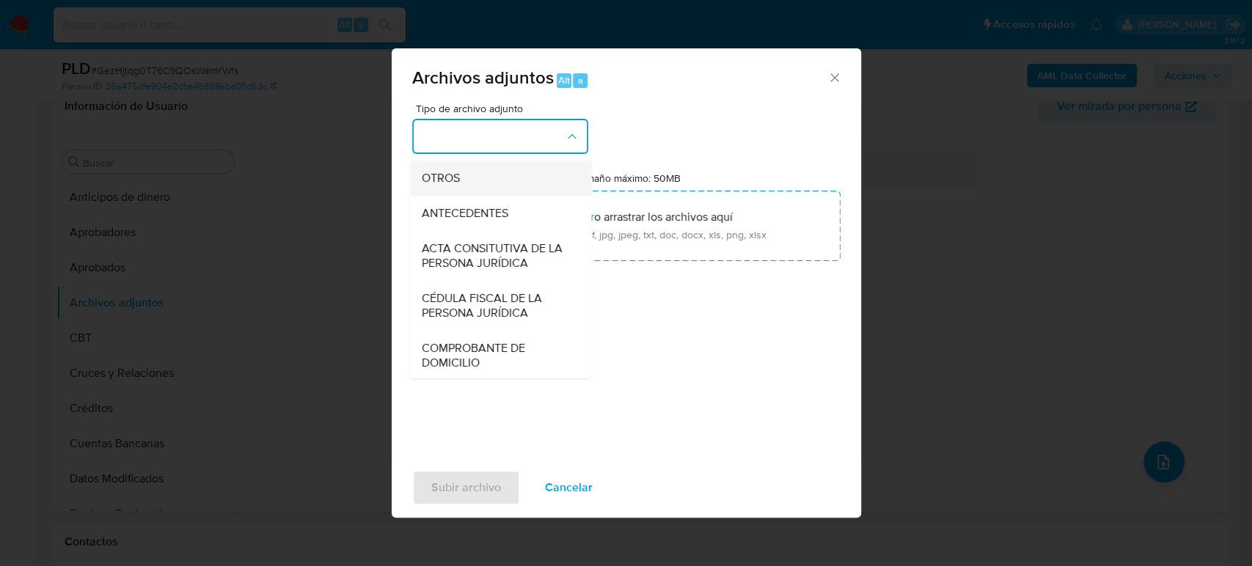
click at [495, 194] on div "OTROS" at bounding box center [496, 178] width 150 height 35
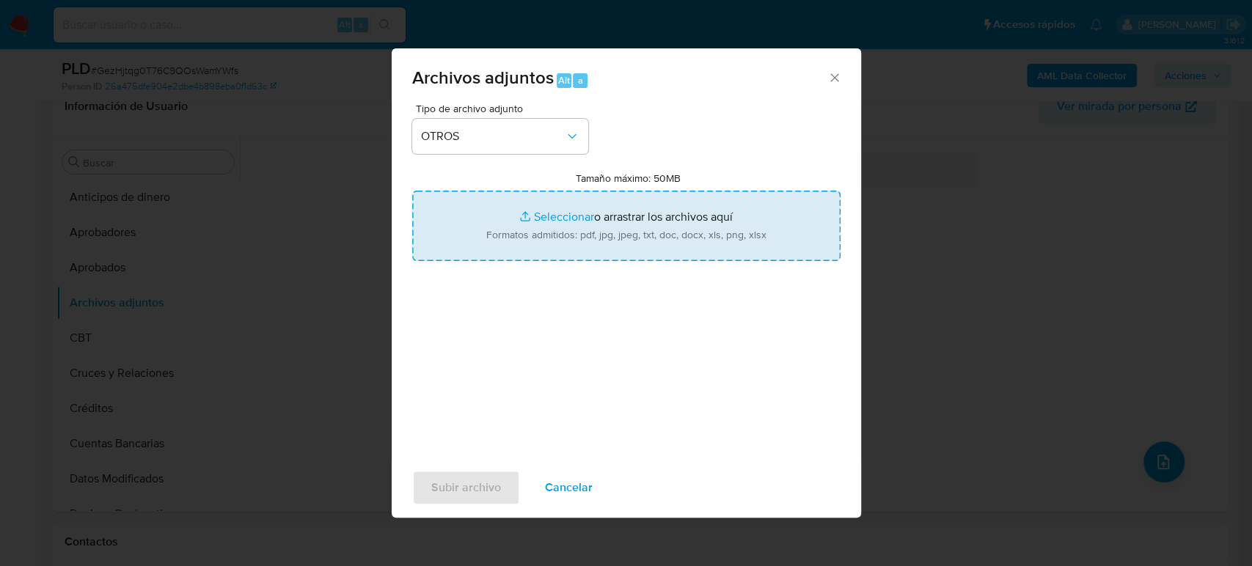
type input "C:\fakepath\2306620231_Joan Balcells_Agosto2025.pdf"
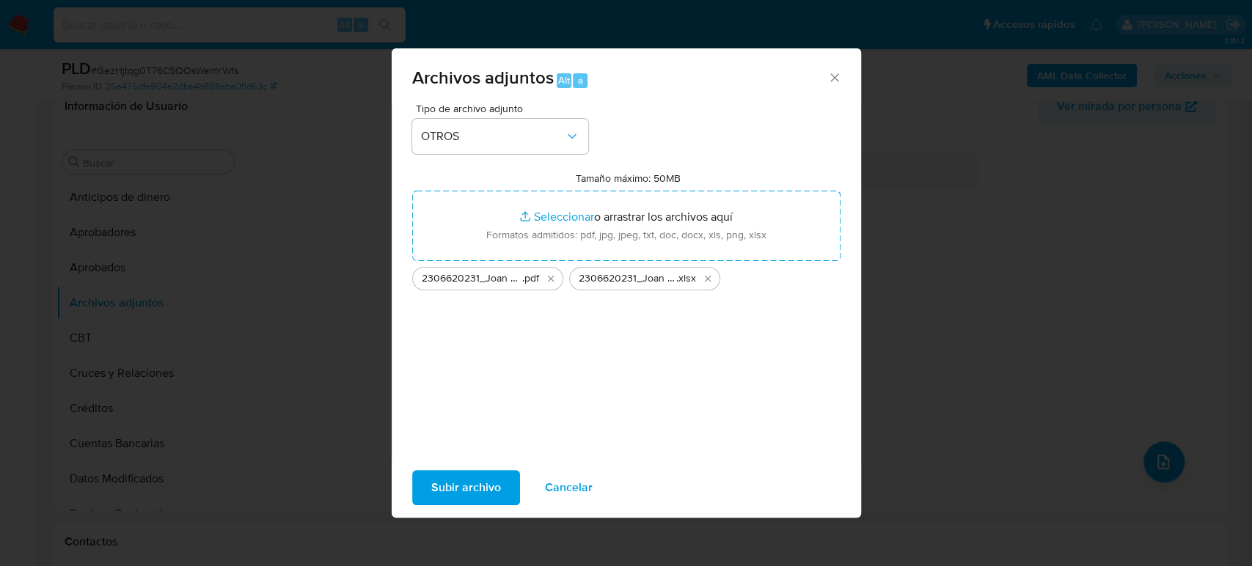
click at [470, 476] on span "Subir archivo" at bounding box center [466, 488] width 70 height 32
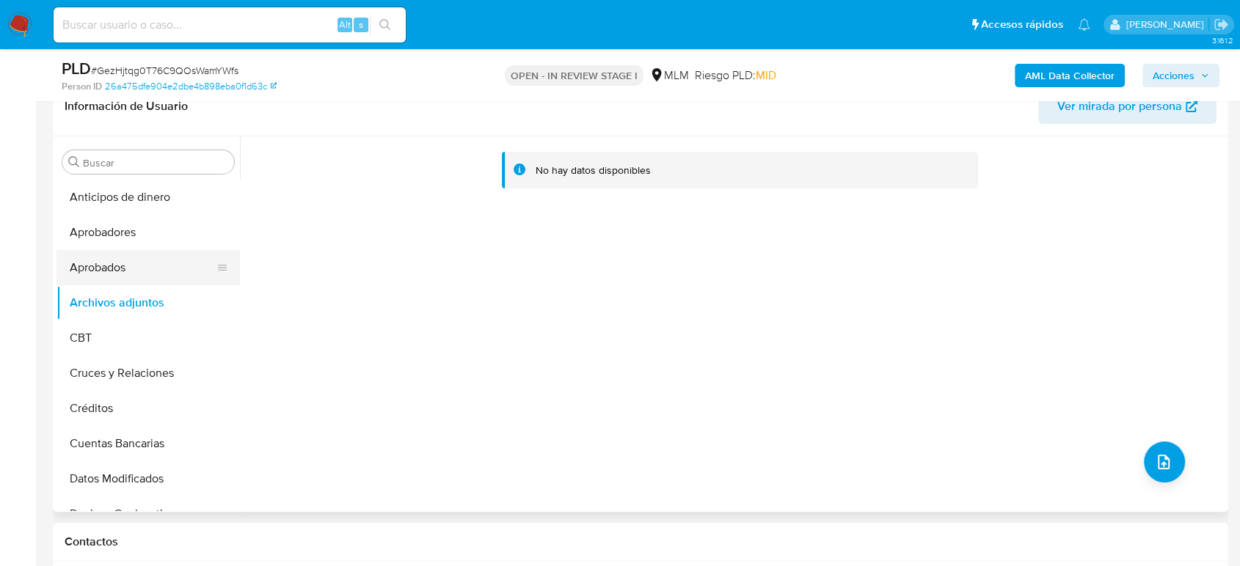
click at [133, 272] on button "Aprobados" at bounding box center [142, 267] width 172 height 35
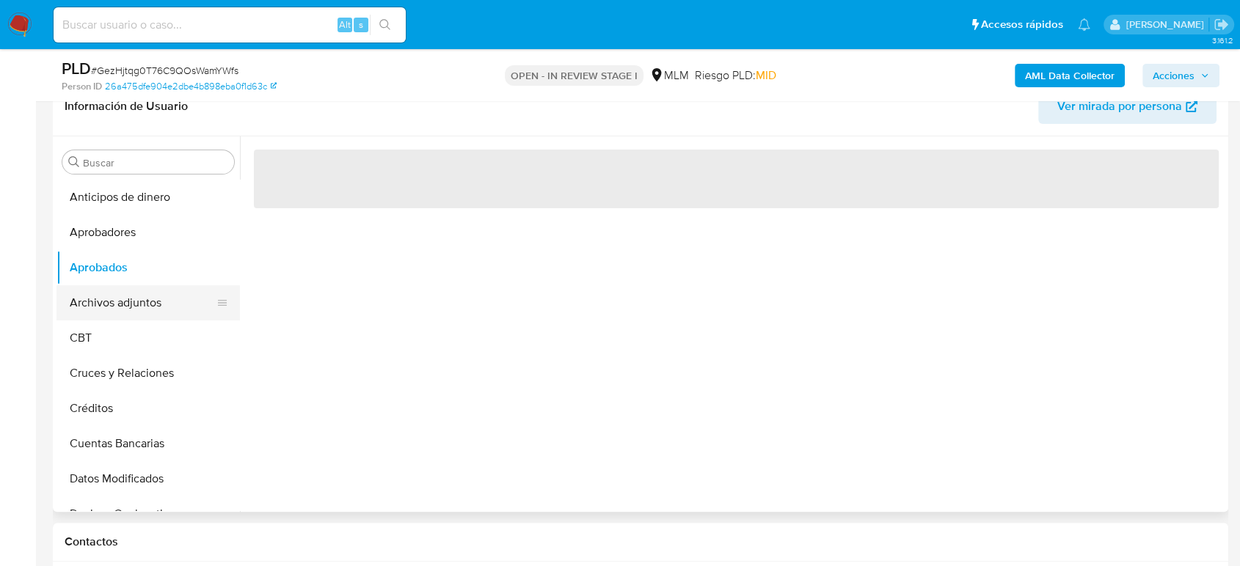
click at [135, 310] on button "Archivos adjuntos" at bounding box center [142, 302] width 172 height 35
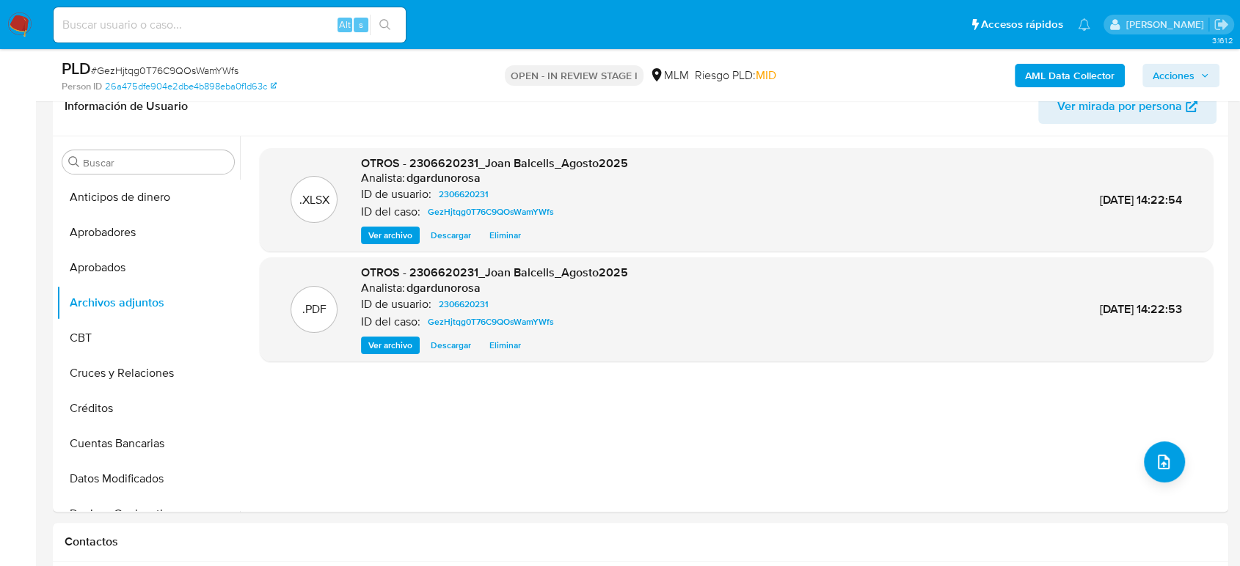
click at [1179, 81] on span "Acciones" at bounding box center [1173, 75] width 42 height 23
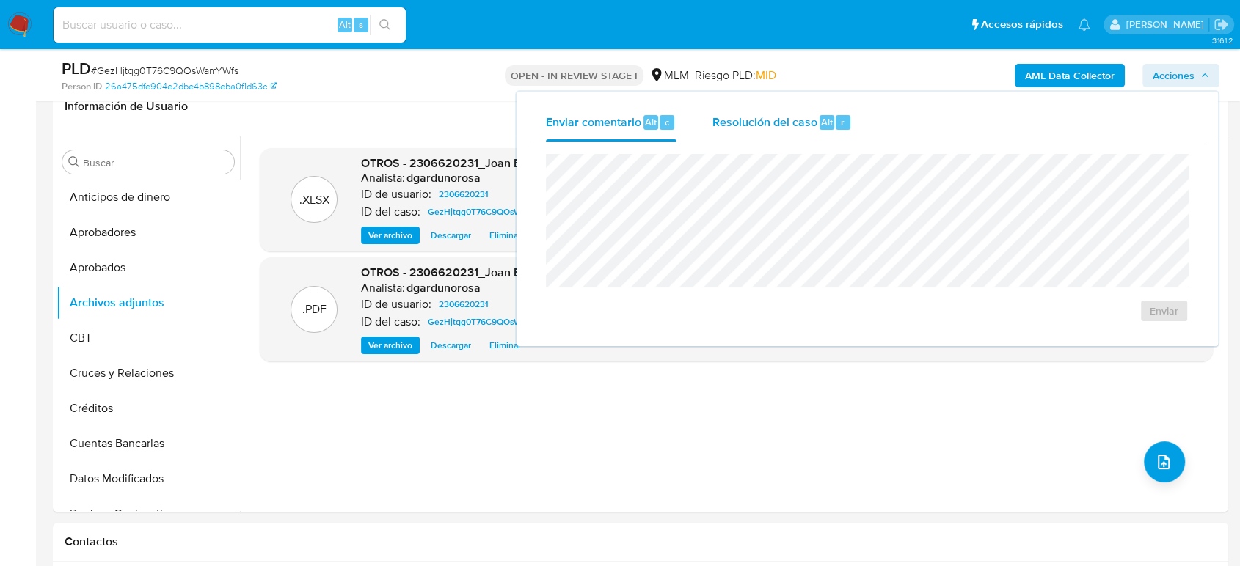
click at [782, 127] on span "Resolución del caso" at bounding box center [763, 121] width 105 height 17
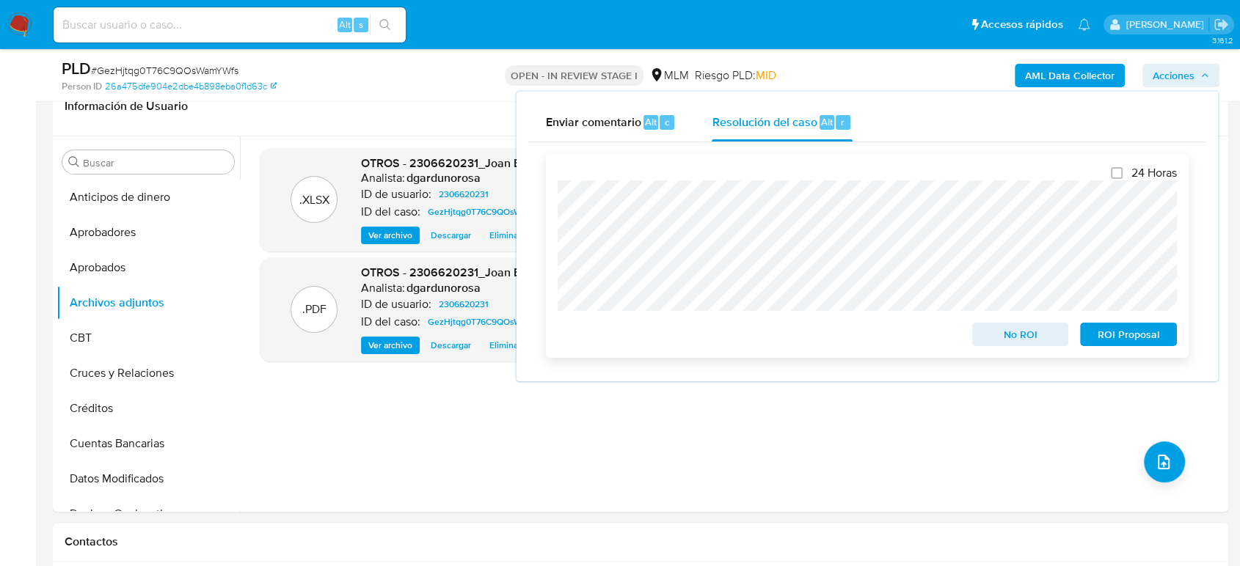
click at [1133, 341] on span "ROI Proposal" at bounding box center [1128, 334] width 76 height 21
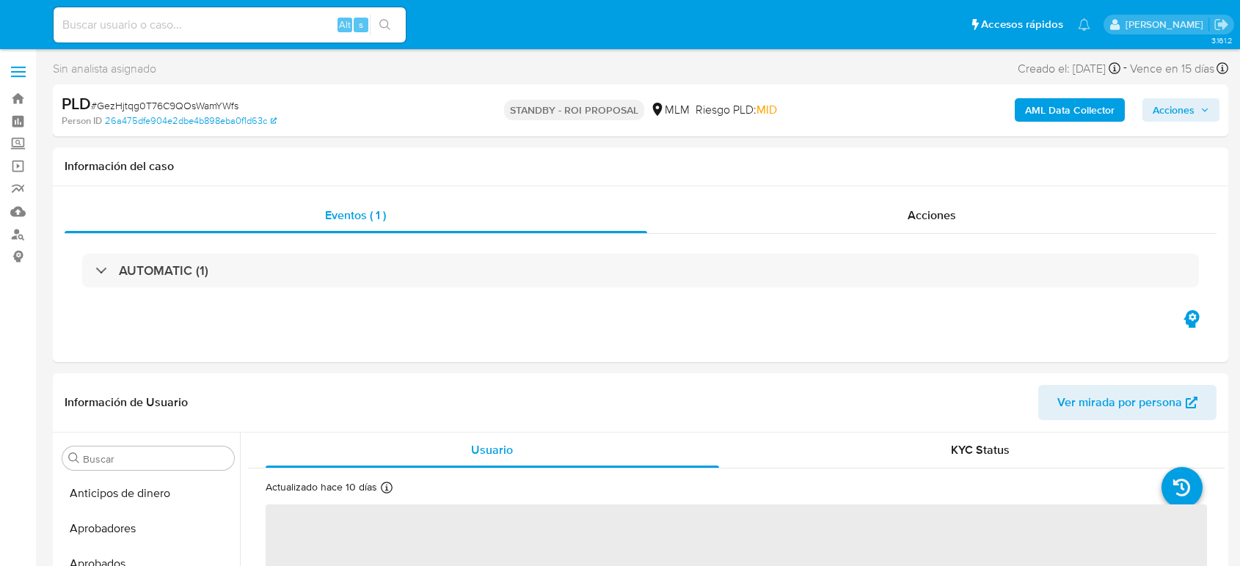
select select "10"
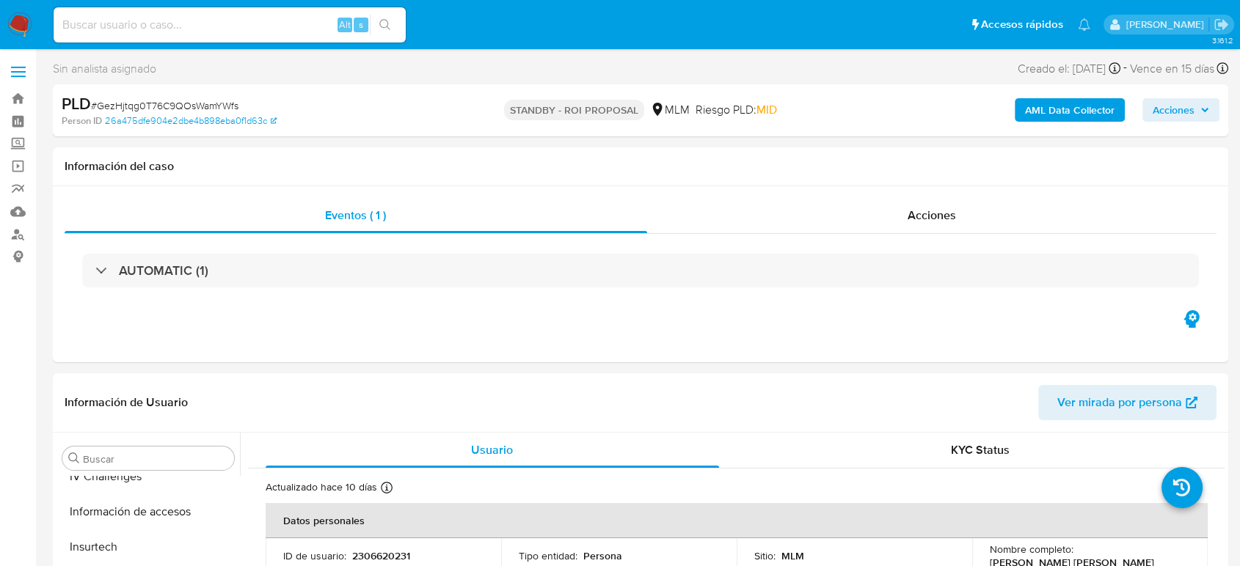
scroll to position [690, 0]
